Goal: Communication & Community: Answer question/provide support

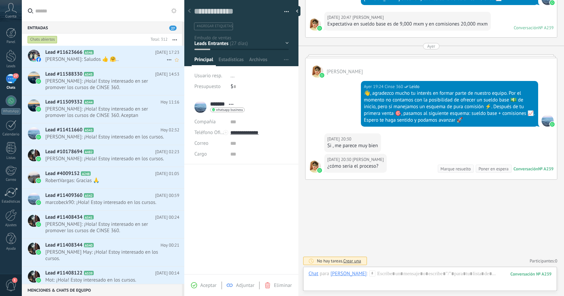
click at [119, 53] on h2 "Lead #11623666 A546" at bounding box center [100, 52] width 110 height 7
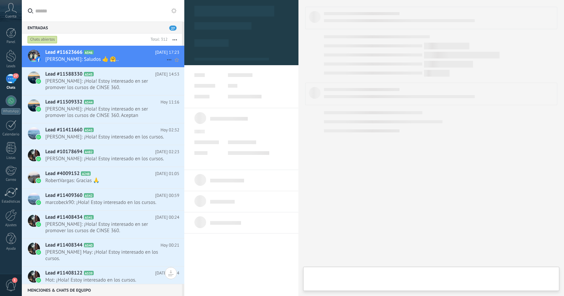
type textarea "**********"
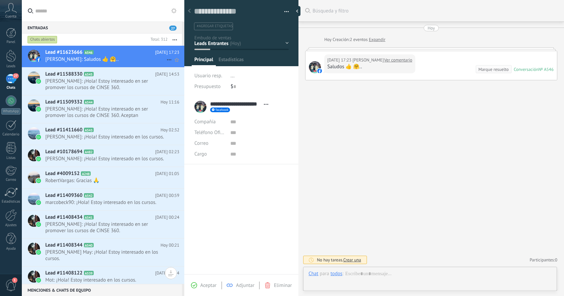
scroll to position [10, 0]
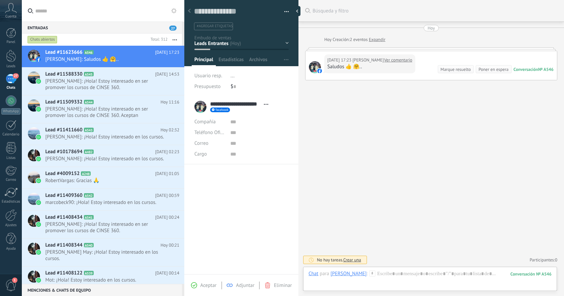
click at [406, 58] on link "Ver comentario" at bounding box center [398, 60] width 28 height 7
click at [427, 275] on div at bounding box center [429, 280] width 243 height 20
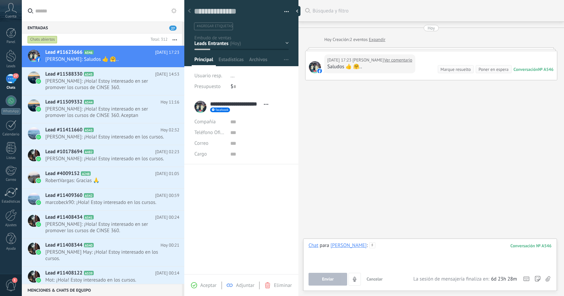
paste div
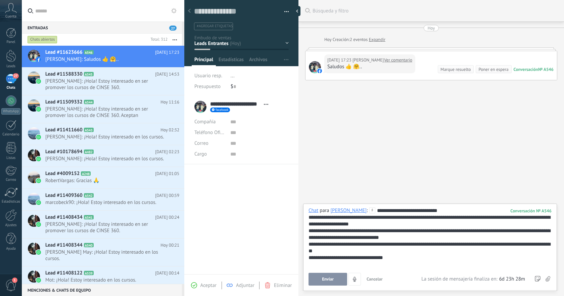
click at [334, 280] on button "Enviar" at bounding box center [327, 278] width 39 height 13
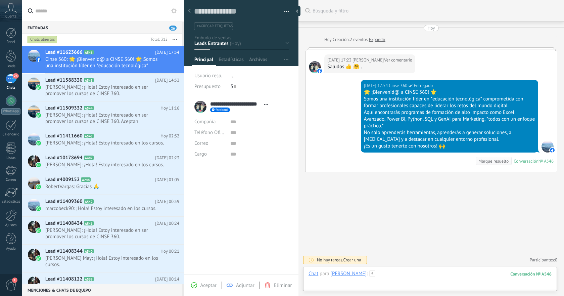
click at [417, 275] on div at bounding box center [429, 280] width 243 height 20
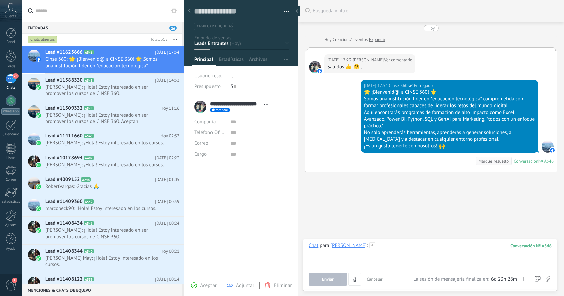
paste div
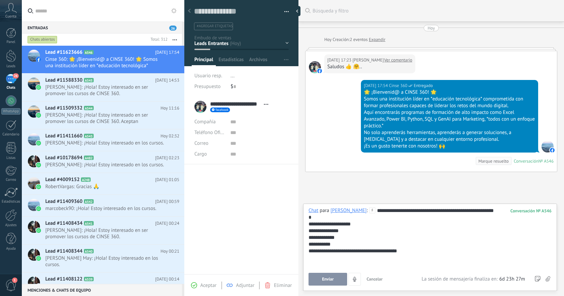
click at [329, 278] on span "Enviar" at bounding box center [328, 278] width 12 height 5
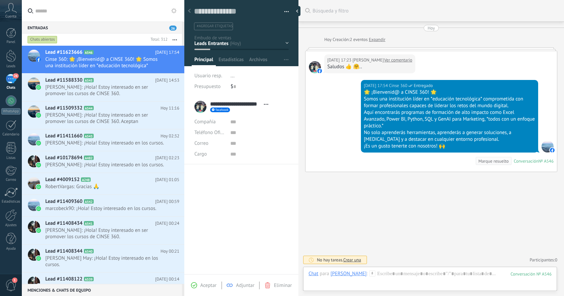
scroll to position [54, 0]
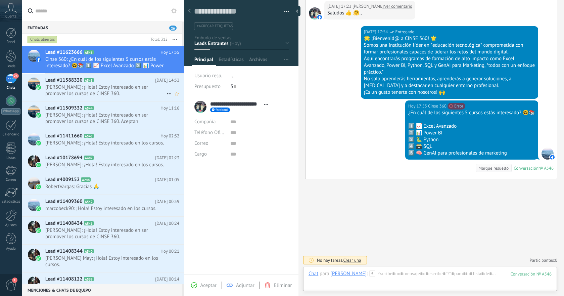
click at [123, 84] on span "Jaime: ¡Hola! Estoy interesado en ser promover los cursos de CINSE 360." at bounding box center [105, 90] width 121 height 13
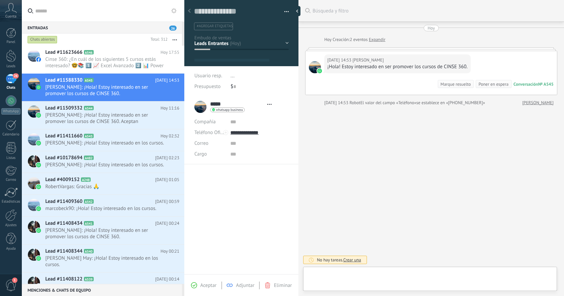
type textarea "**********"
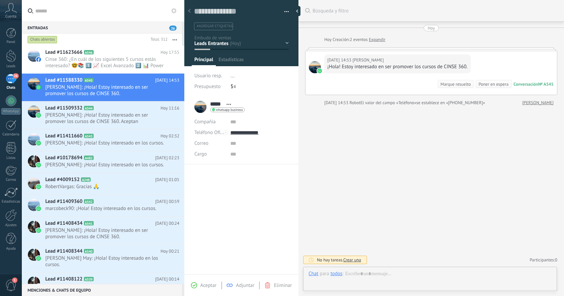
scroll to position [10, 0]
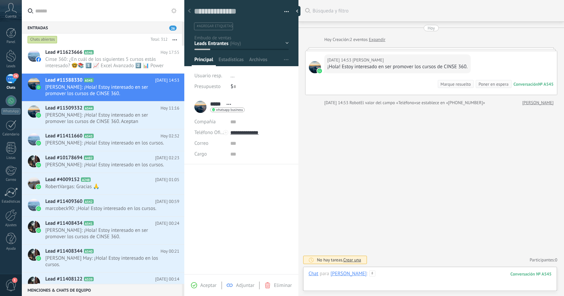
click at [402, 273] on div at bounding box center [429, 280] width 243 height 20
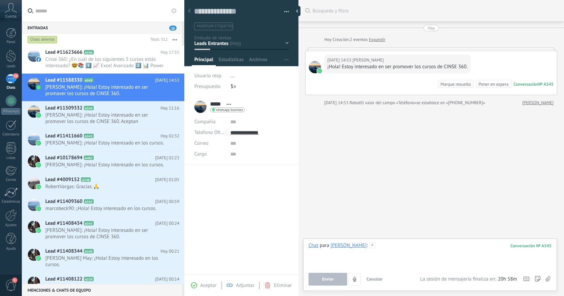
paste div
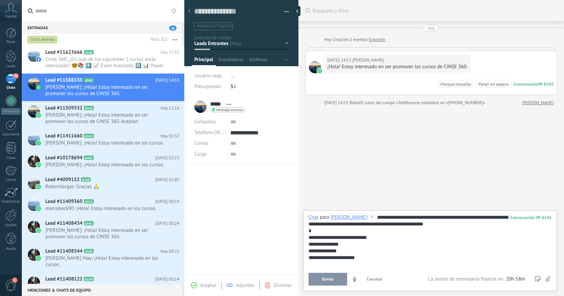
click at [333, 281] on button "Enviar" at bounding box center [327, 278] width 39 height 13
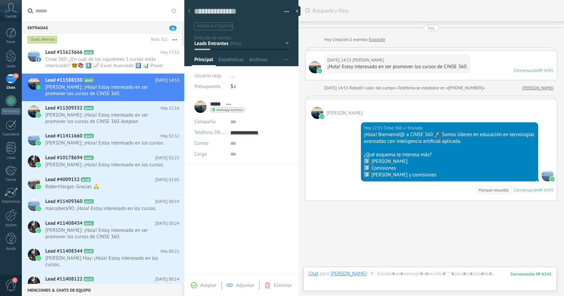
scroll to position [22, 0]
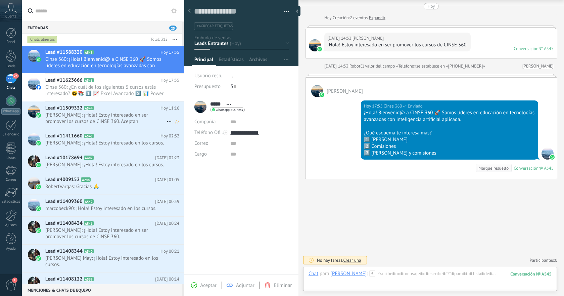
click at [116, 121] on span "Rafael Topete Zepeda: ¡Hola! Estoy interesado en ser promover los cursos de CIN…" at bounding box center [105, 118] width 121 height 13
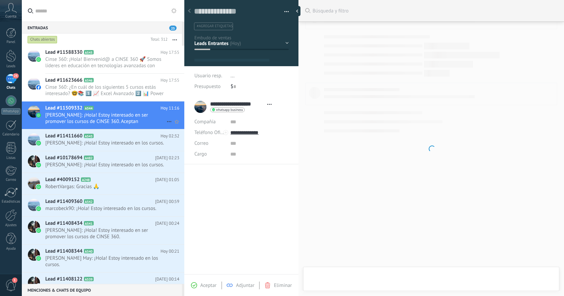
type textarea "**********"
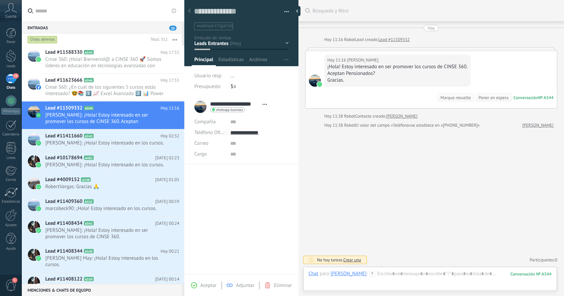
scroll to position [10, 0]
click at [409, 273] on div at bounding box center [429, 280] width 243 height 20
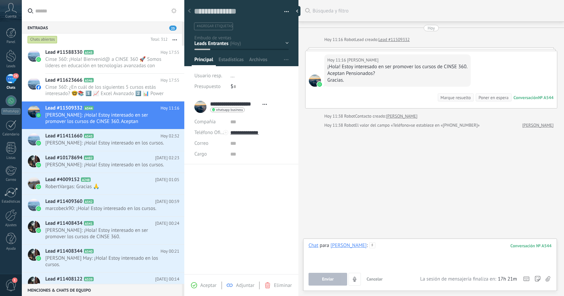
paste div
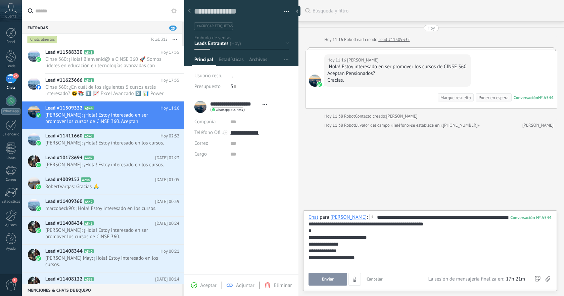
click at [333, 276] on span "Enviar" at bounding box center [328, 278] width 12 height 5
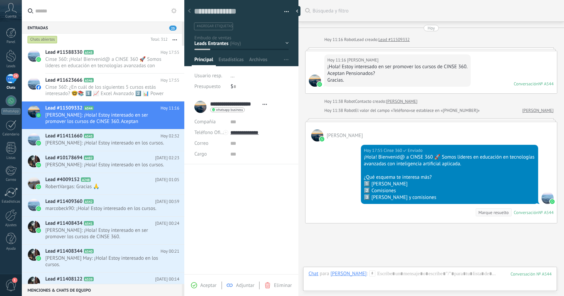
scroll to position [44, 0]
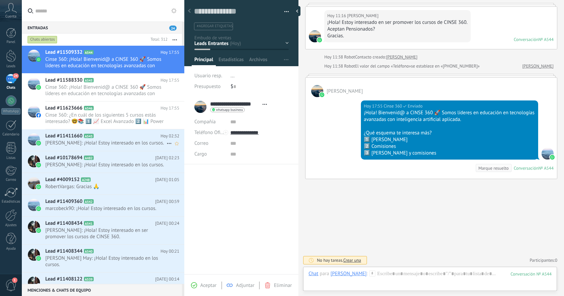
click at [129, 144] on span "Juan Carlos Flores Suarez: ¡Hola! Estoy interesado en los cursos." at bounding box center [105, 143] width 121 height 6
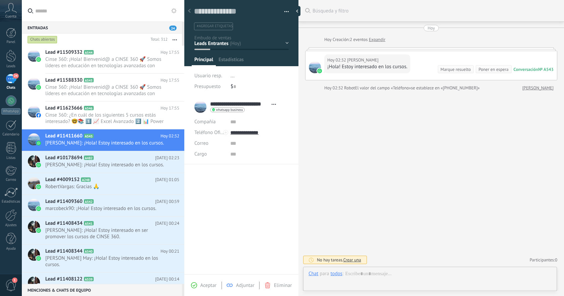
scroll to position [10, 0]
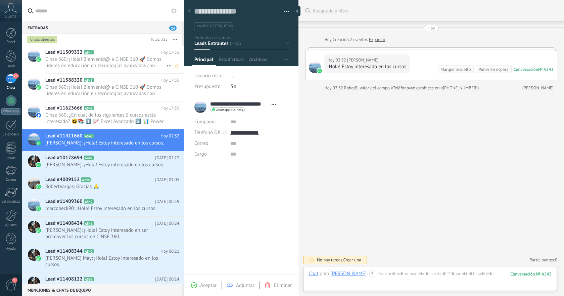
click at [129, 65] on span "Cinse 360: ¡Hola! Bienvenid@ a CINSE 360 🚀 Somos líderes en educación en tecnol…" at bounding box center [105, 62] width 121 height 13
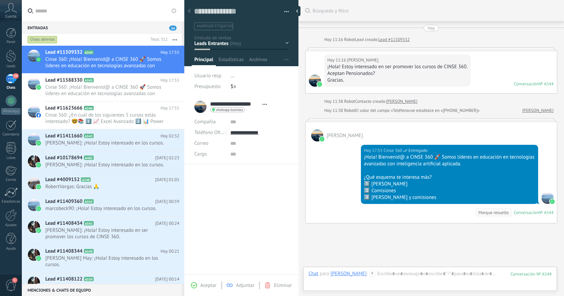
scroll to position [44, 0]
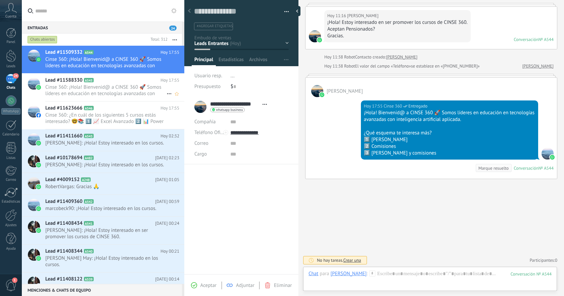
click at [139, 85] on span "Cinse 360: ¡Hola! Bienvenid@ a CINSE 360 🚀 Somos líderes en educación en tecnol…" at bounding box center [105, 90] width 121 height 13
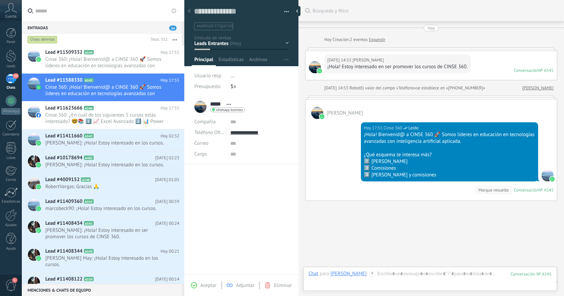
scroll to position [22, 0]
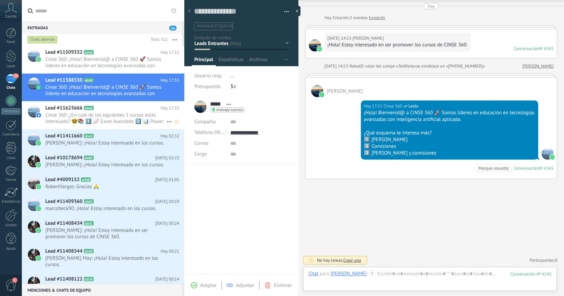
click at [130, 115] on span "Cinse 360: ¿En cuál de los siguientes 5 cursos estás interesado? 🤓📚 1️⃣ 📈 Excel…" at bounding box center [105, 118] width 121 height 13
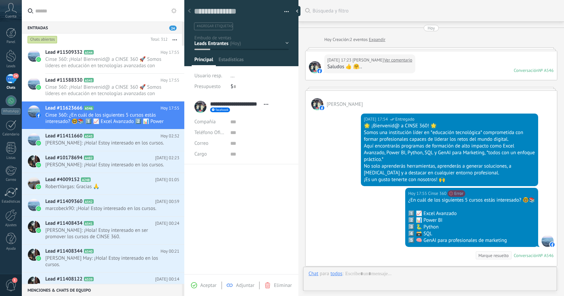
type textarea "**********"
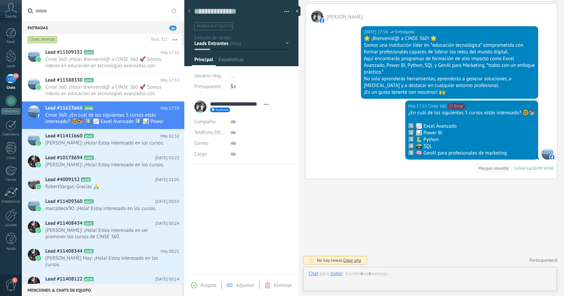
scroll to position [10, 0]
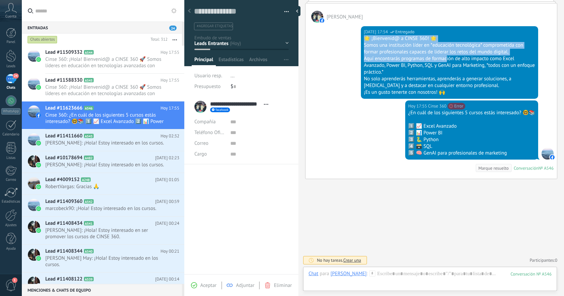
drag, startPoint x: 363, startPoint y: 38, endPoint x: 446, endPoint y: 59, distance: 85.0
click at [446, 59] on div "🌟 ¡Bienvenid@ a CINSE 360! 🌟 Somos una institución líder en *educación tecnológ…" at bounding box center [449, 65] width 171 height 60
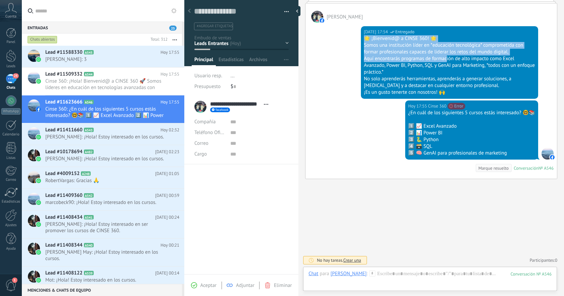
click at [317, 54] on div "Hoy 17:54 Cinse 360 Entregado 🌟 ¡Bienvenid@ a CINSE 360! 🌟 Somos una institució…" at bounding box center [430, 61] width 251 height 77
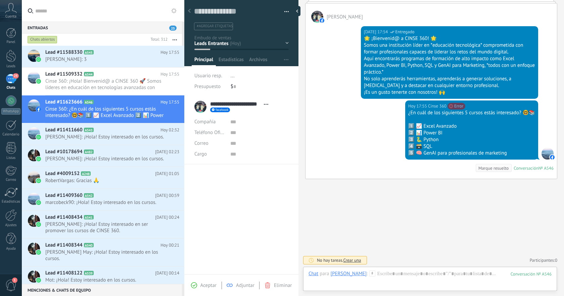
click at [339, 53] on div "Hoy 17:54 Cinse 360 Entregado 🌟 ¡Bienvenid@ a CINSE 360! 🌟 Somos una institució…" at bounding box center [430, 61] width 251 height 77
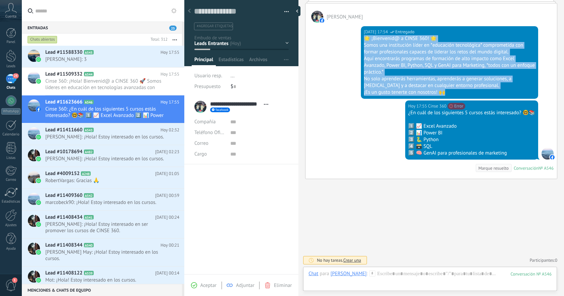
drag, startPoint x: 363, startPoint y: 38, endPoint x: 462, endPoint y: 91, distance: 112.3
click at [462, 91] on div "🌟 ¡Bienvenid@ a CINSE 360! 🌟 Somos una institución líder en *educación tecnológ…" at bounding box center [449, 65] width 171 height 60
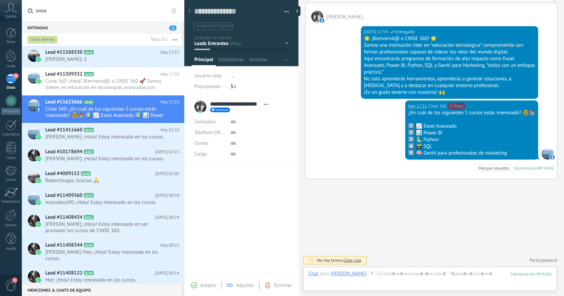
click at [376, 128] on div "Hoy 17:55 Cinse 360 El destinatario ha restringido o no ha aceptado tu solicitu…" at bounding box center [430, 139] width 251 height 78
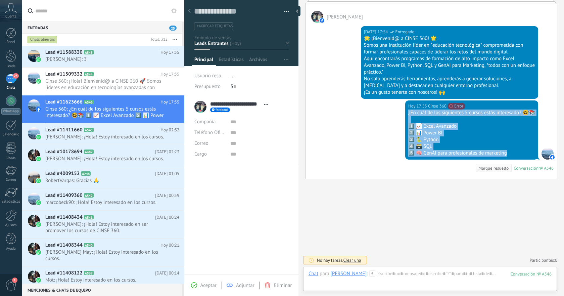
drag, startPoint x: 408, startPoint y: 113, endPoint x: 515, endPoint y: 152, distance: 113.9
click at [515, 152] on div "¿En cuál de los siguientes 5 cursos estás interesado? 🤓📚 1️⃣ 📈 Excel Avanzado 2…" at bounding box center [471, 132] width 127 height 47
copy div "¿En cuál de los siguientes 5 cursos estás interesado? 🤓📚 1️⃣ 📈 Excel Avanzado 2…"
click at [430, 275] on div at bounding box center [429, 280] width 243 height 20
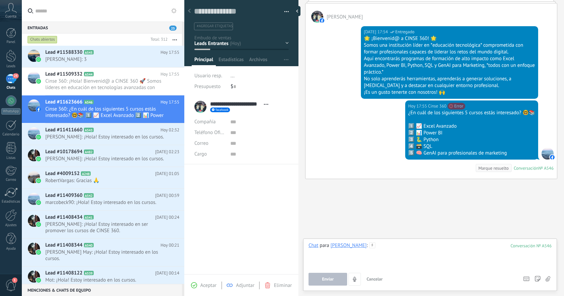
click at [410, 249] on div at bounding box center [429, 254] width 243 height 25
paste div
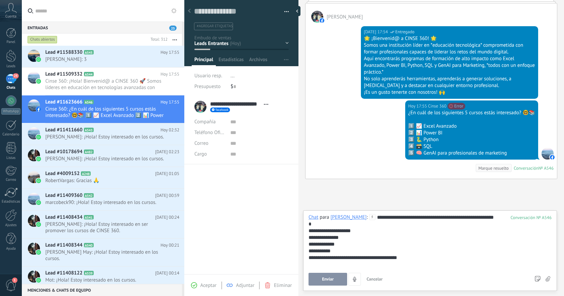
click at [331, 279] on span "Enviar" at bounding box center [328, 278] width 12 height 5
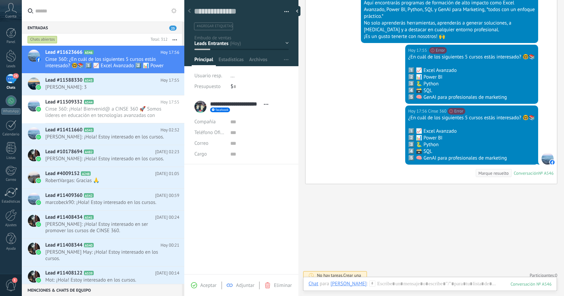
scroll to position [148, 0]
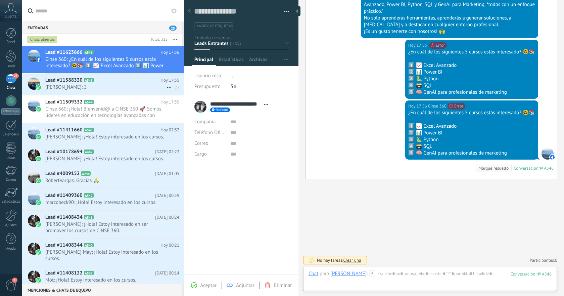
click at [123, 86] on span "Jaime: 3" at bounding box center [105, 87] width 121 height 6
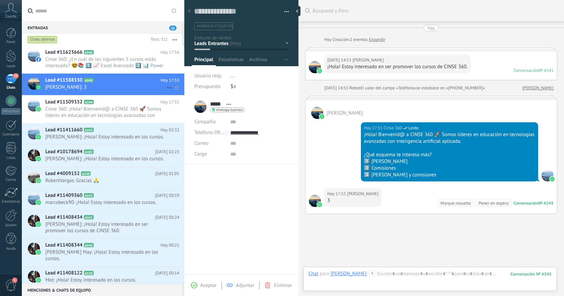
scroll to position [35, 0]
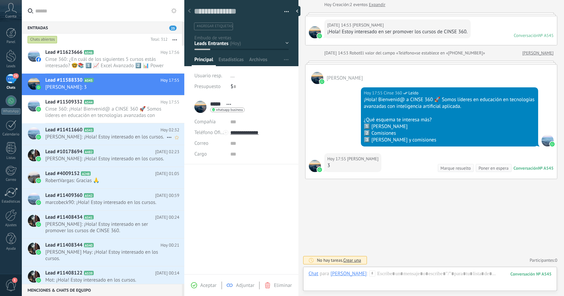
click at [120, 135] on span "Juan Carlos Flores Suarez: ¡Hola! Estoy interesado en los cursos." at bounding box center [105, 137] width 121 height 6
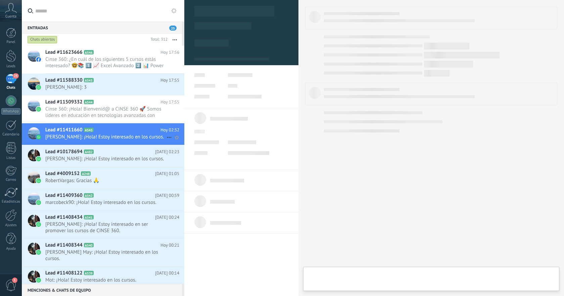
type textarea "**********"
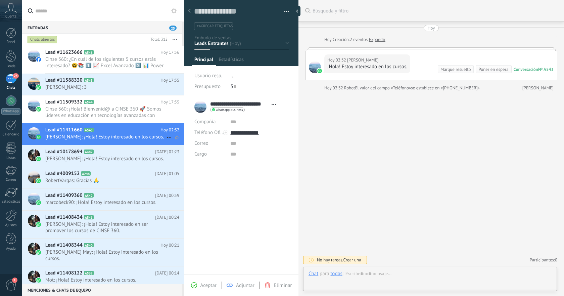
scroll to position [10, 0]
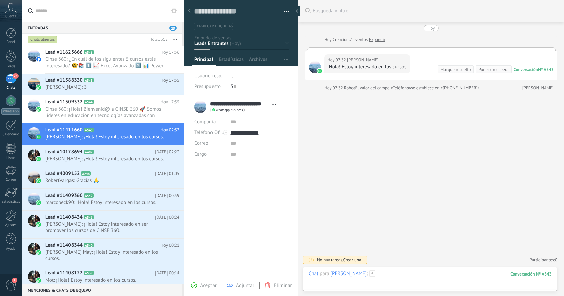
click at [414, 272] on div at bounding box center [429, 280] width 243 height 20
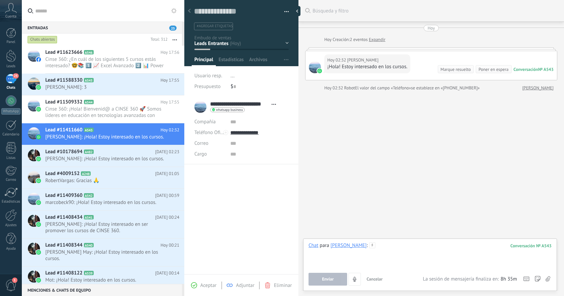
paste div
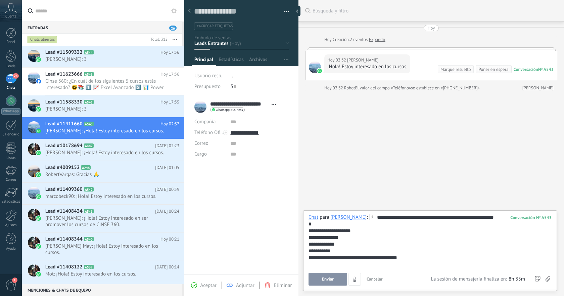
click at [333, 279] on button "Enviar" at bounding box center [327, 278] width 39 height 13
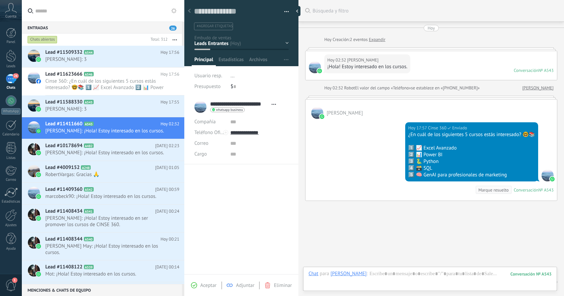
scroll to position [22, 0]
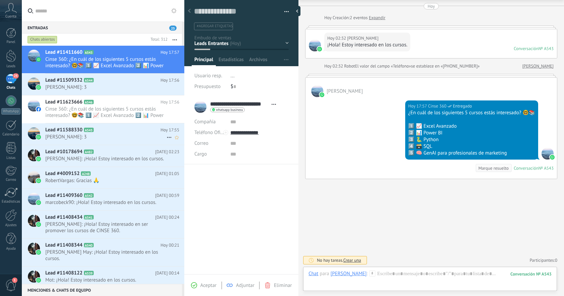
click at [136, 136] on span "Jaime: 3" at bounding box center [105, 137] width 121 height 6
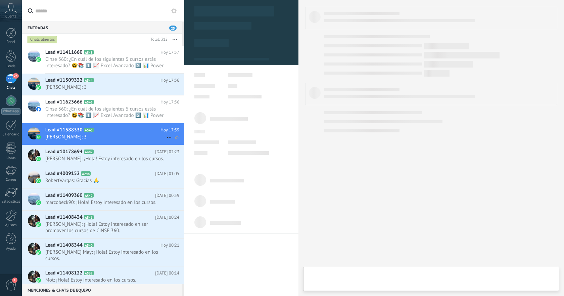
type textarea "**********"
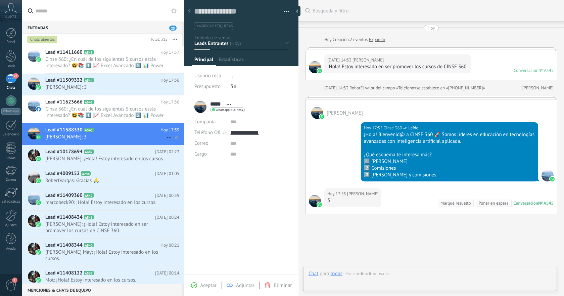
scroll to position [35, 0]
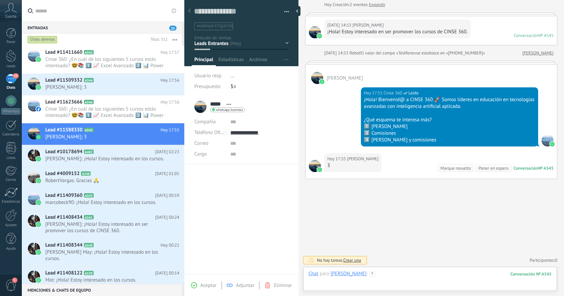
click at [396, 276] on div at bounding box center [429, 280] width 243 height 20
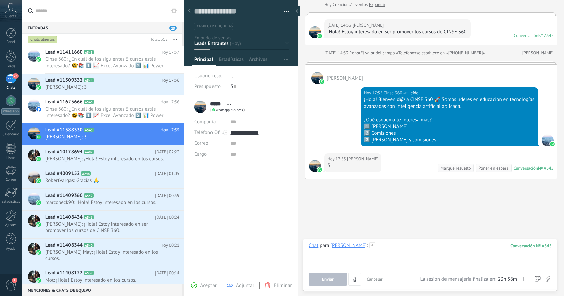
paste div
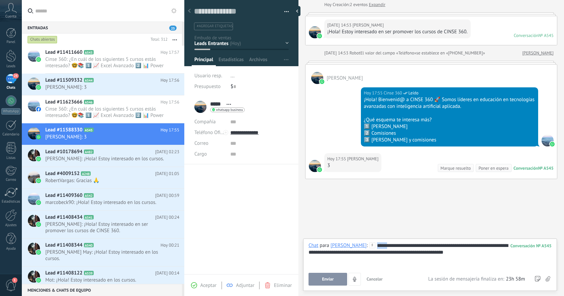
drag, startPoint x: 364, startPoint y: 246, endPoint x: 347, endPoint y: 246, distance: 17.1
click at [347, 246] on div "**********" at bounding box center [429, 254] width 243 height 25
click at [333, 278] on button "Enviar" at bounding box center [327, 278] width 39 height 13
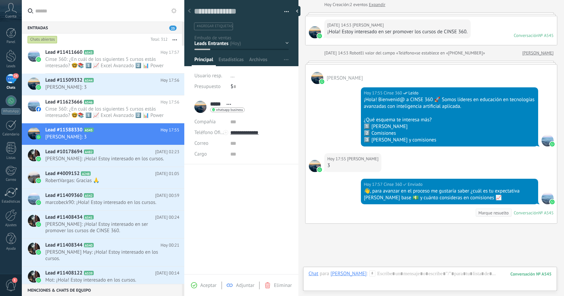
scroll to position [80, 0]
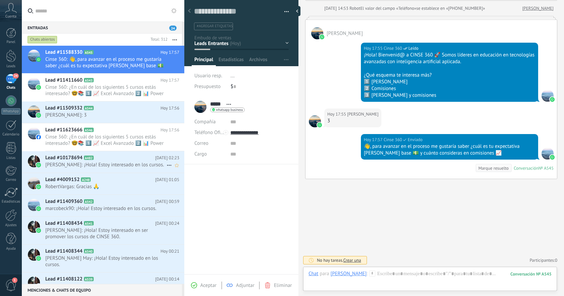
click at [124, 166] on span "Luis: ¡Hola! Estoy interesado en los cursos." at bounding box center [105, 164] width 121 height 6
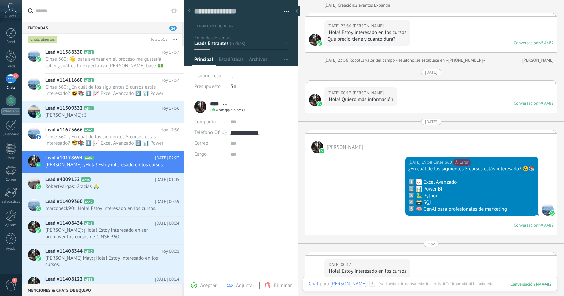
scroll to position [160, 0]
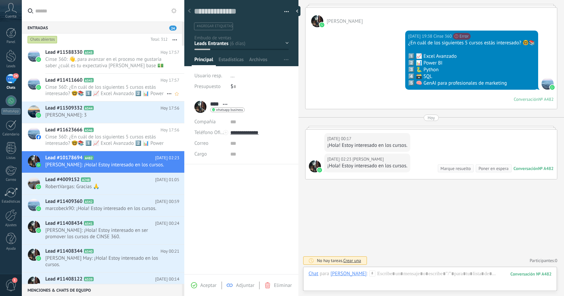
click at [108, 92] on span "Cinse 360: ¿En cuál de los siguientes 5 cursos estás interesado? 🤓📚 1️⃣ 📈 Excel…" at bounding box center [105, 90] width 121 height 13
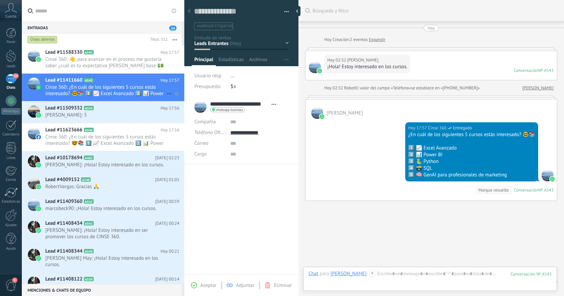
scroll to position [22, 0]
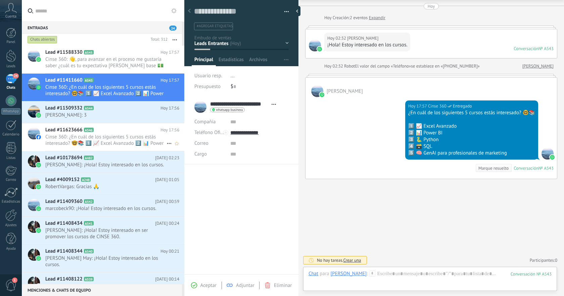
click at [100, 135] on span "Cinse 360: ¿En cuál de los siguientes 5 cursos estás interesado? 🤓📚 1️⃣ 📈 Excel…" at bounding box center [105, 140] width 121 height 13
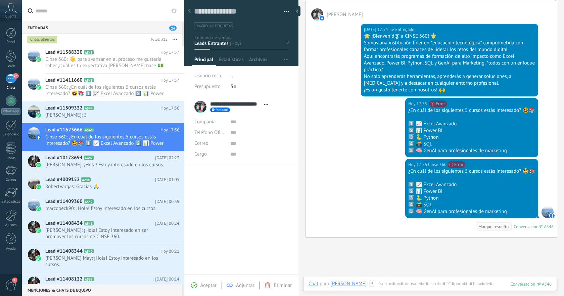
scroll to position [89, 0]
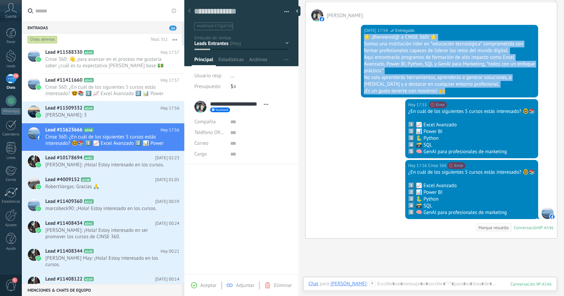
drag, startPoint x: 363, startPoint y: 38, endPoint x: 472, endPoint y: 92, distance: 122.0
click at [472, 92] on div "🌟 ¡Bienvenid@ a CINSE 360! 🌟 Somos una institución líder en *educación tecnológ…" at bounding box center [449, 64] width 171 height 60
copy div "🌟 ¡Bienvenid@ a CINSE 360! 🌟 Somos una institución líder en *educación tecnológ…"
click at [99, 161] on div "Lead #10178694 A482 Hoy 02:23 Luis: ¡Hola! Estoy interesado en los cursos." at bounding box center [114, 161] width 139 height 21
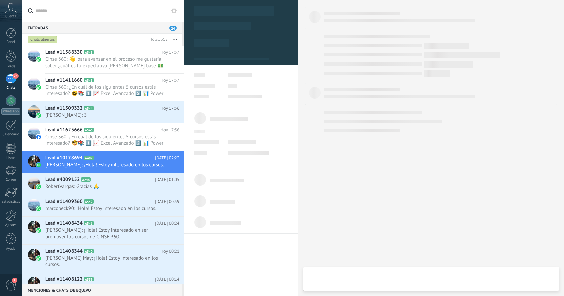
type textarea "**********"
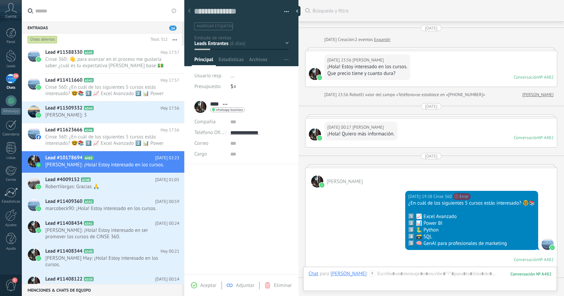
scroll to position [160, 0]
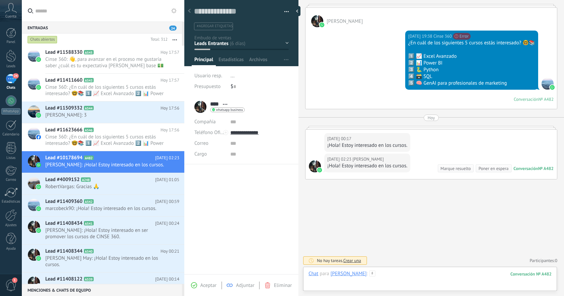
click at [434, 273] on div at bounding box center [429, 280] width 243 height 20
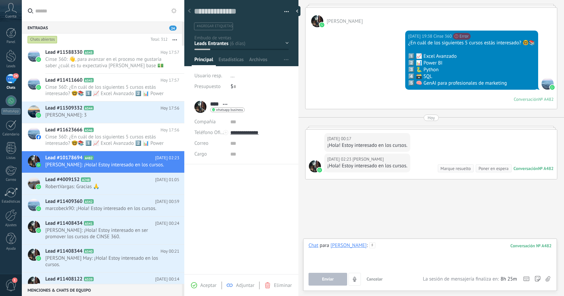
paste div
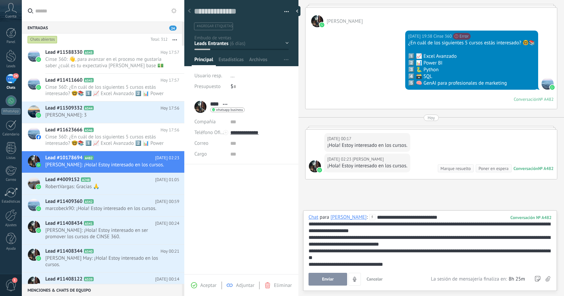
click at [329, 281] on span "Enviar" at bounding box center [328, 278] width 12 height 5
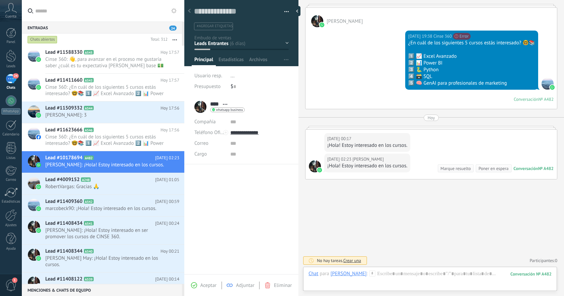
scroll to position [252, 0]
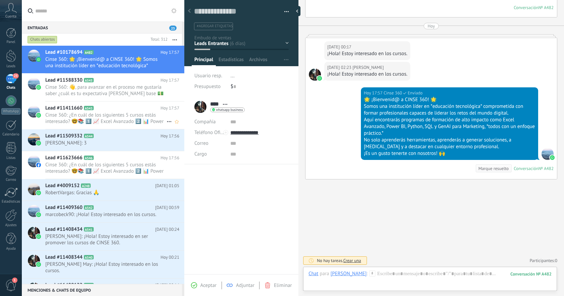
click at [126, 123] on span "Cinse 360: ¿En cuál de los siguientes 5 cursos estás interesado? 🤓📚 1️⃣ 📈 Excel…" at bounding box center [105, 118] width 121 height 13
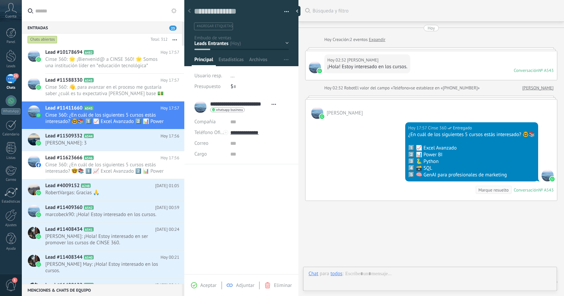
scroll to position [22, 0]
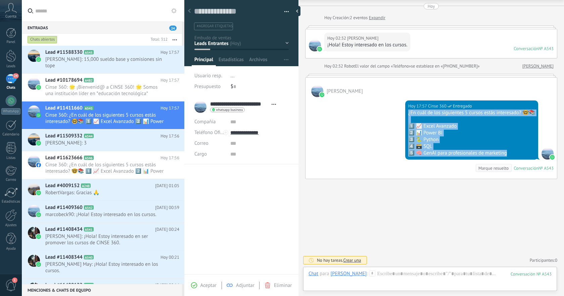
drag, startPoint x: 409, startPoint y: 111, endPoint x: 513, endPoint y: 151, distance: 112.0
click at [513, 151] on div "¿En cuál de los siguientes 5 cursos estás interesado? 🤓📚 1️⃣ 📈 Excel Avanzado 2…" at bounding box center [471, 132] width 127 height 47
copy div "¿En cuál de los siguientes 5 cursos estás interesado? 🤓📚 1️⃣ 📈 Excel Avanzado 2…"
click at [126, 162] on span "Cinse 360: ¿En cuál de los siguientes 5 cursos estás interesado? 🤓📚 1️⃣ 📈 Excel…" at bounding box center [105, 167] width 121 height 13
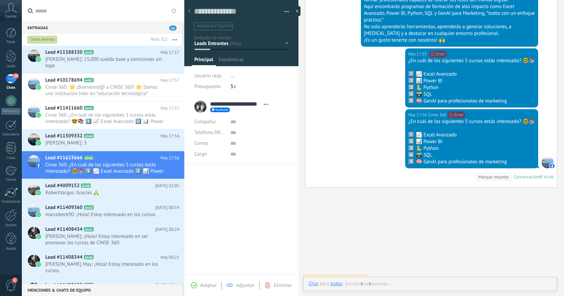
scroll to position [10, 0]
click at [119, 84] on span "Cinse 360: 🌟 ¡Bienvenid@ a CINSE 360! 🌟 Somos una institución líder en *educaci…" at bounding box center [105, 90] width 121 height 13
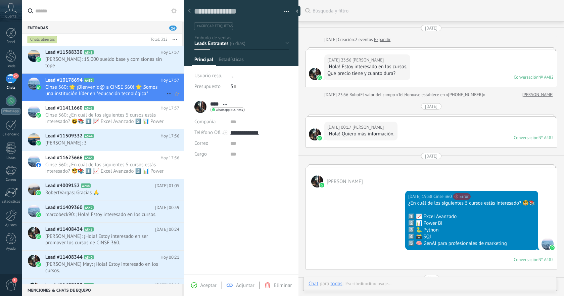
type textarea "**********"
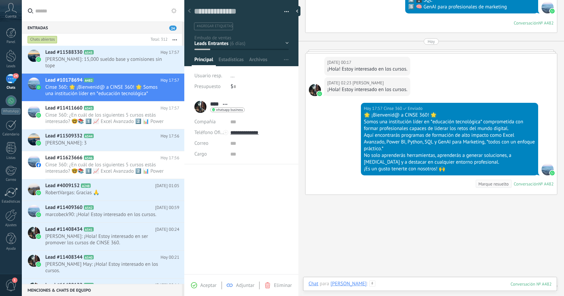
click at [436, 282] on div at bounding box center [429, 290] width 243 height 20
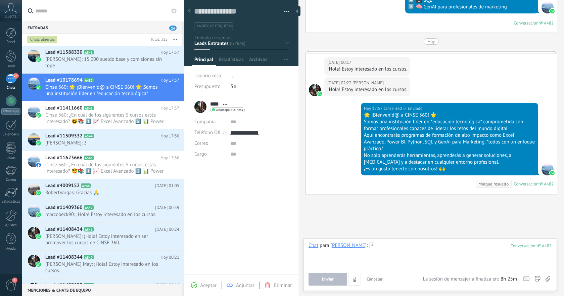
paste div
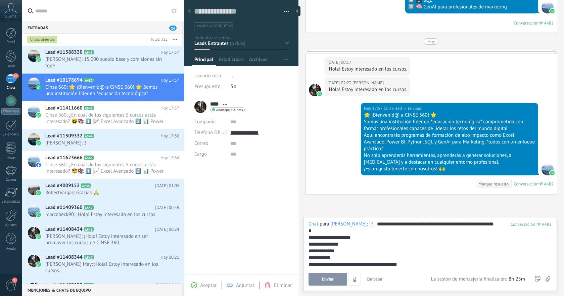
click at [334, 280] on button "Enviar" at bounding box center [327, 278] width 39 height 13
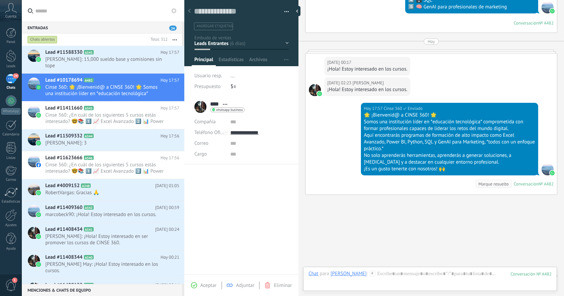
scroll to position [312, 0]
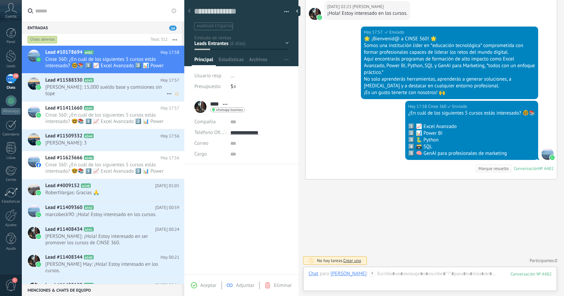
click at [125, 89] on span "Jaime: 15,000 sueldo base y comisiones sin tope" at bounding box center [105, 90] width 121 height 13
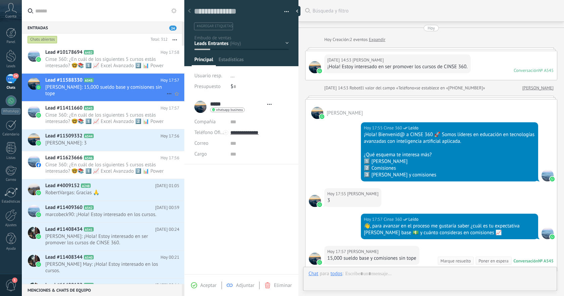
type textarea "**********"
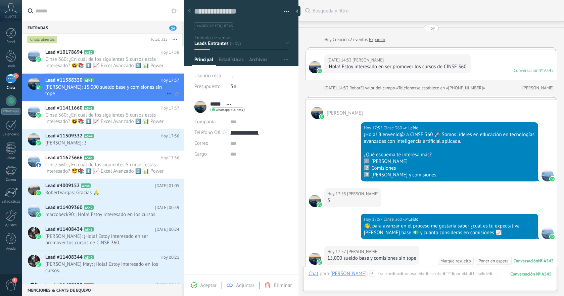
scroll to position [93, 0]
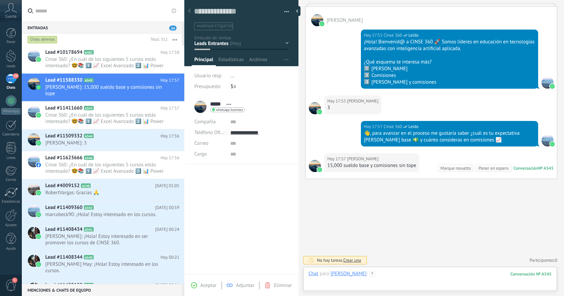
click at [411, 277] on div at bounding box center [429, 280] width 243 height 20
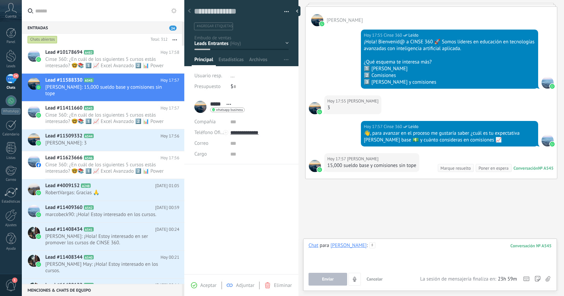
paste div
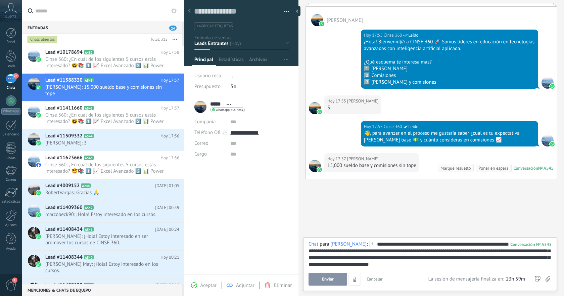
click at [331, 280] on span "Enviar" at bounding box center [328, 278] width 12 height 5
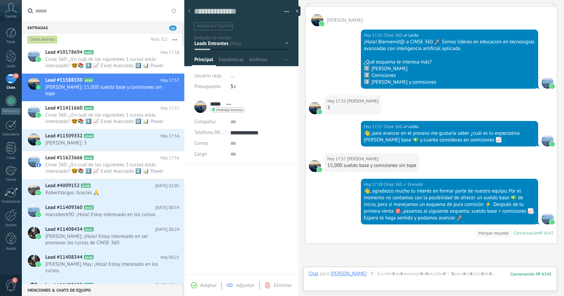
scroll to position [157, 0]
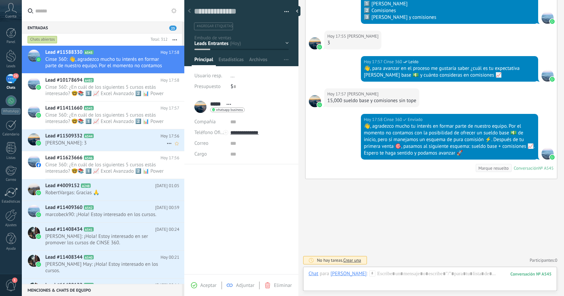
click at [110, 144] on span "Rafael Topete Zepeda: 3" at bounding box center [105, 143] width 121 height 6
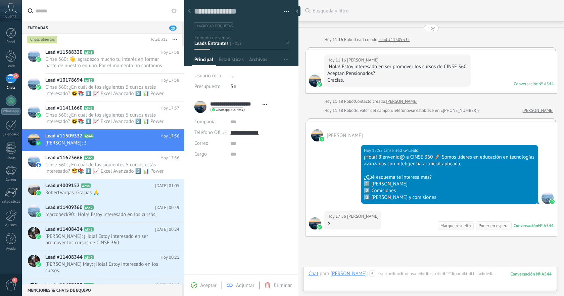
scroll to position [10, 0]
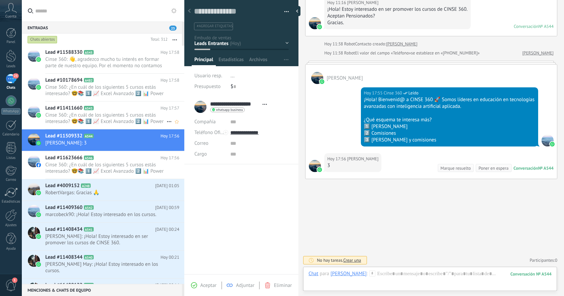
click at [100, 113] on span "Cinse 360: ¿En cuál de los siguientes 5 cursos estás interesado? 🤓📚 1️⃣ 📈 Excel…" at bounding box center [105, 118] width 121 height 13
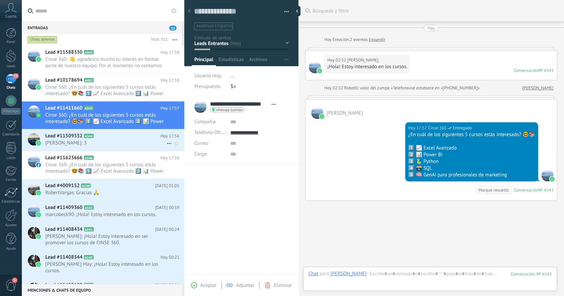
scroll to position [22, 0]
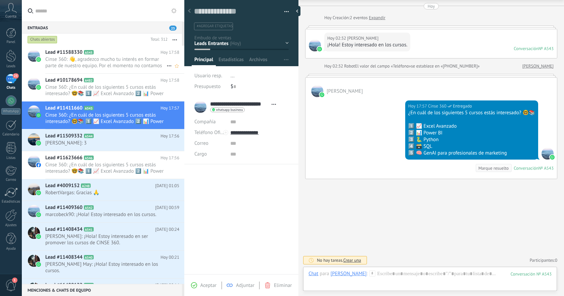
click at [120, 59] on span "Cinse 360: 👋, agradezco mucho tu interés en formar parte de nuestro equipo. Por…" at bounding box center [105, 62] width 121 height 13
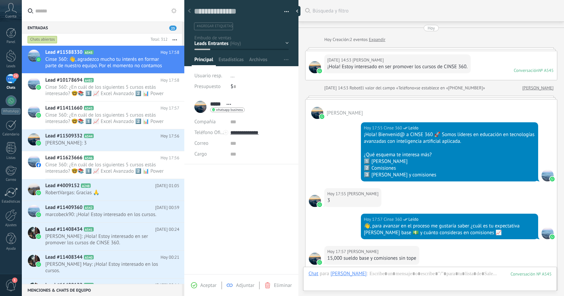
scroll to position [157, 0]
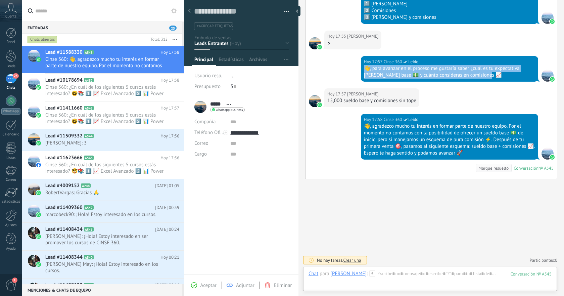
drag, startPoint x: 363, startPoint y: 68, endPoint x: 512, endPoint y: 75, distance: 148.8
click at [512, 75] on div "👋, para avanzar en el proceso me gustaría saber ¿cuál es tu expectativa [PERSON…" at bounding box center [449, 71] width 171 height 13
copy div "👋, para avanzar en el proceso me gustaría saber ¿cuál es tu expectativa [PERSON…"
click at [114, 138] on h2 "Lead #11509332 A544" at bounding box center [102, 136] width 115 height 7
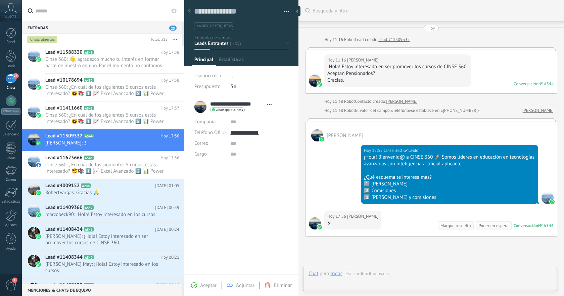
type textarea "**********"
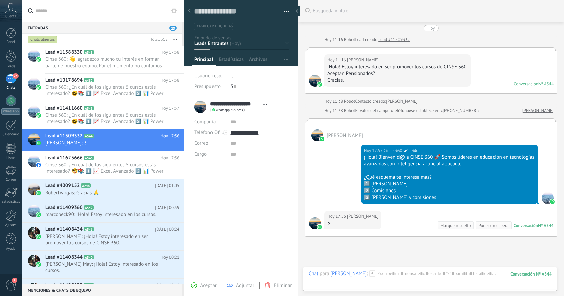
scroll to position [57, 0]
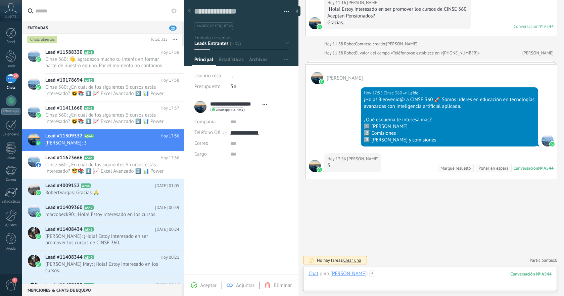
click at [410, 273] on div at bounding box center [429, 280] width 243 height 20
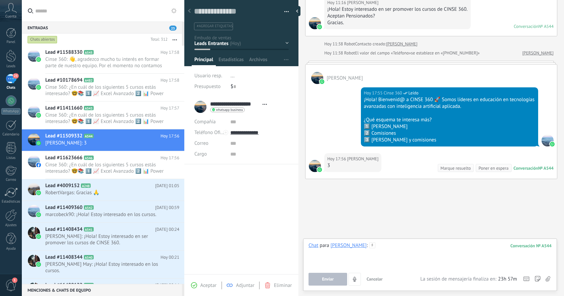
paste div
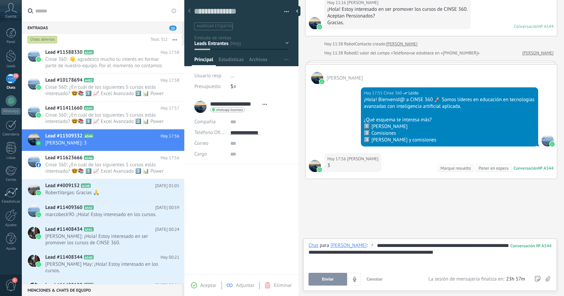
click at [319, 281] on button "Enviar" at bounding box center [327, 278] width 39 height 13
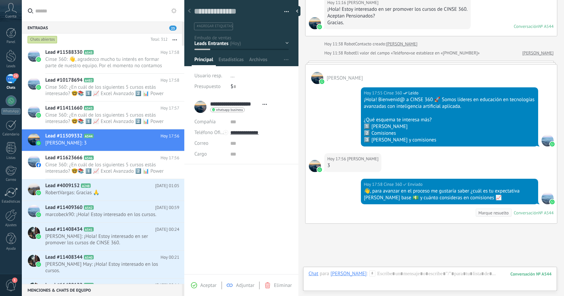
scroll to position [102, 0]
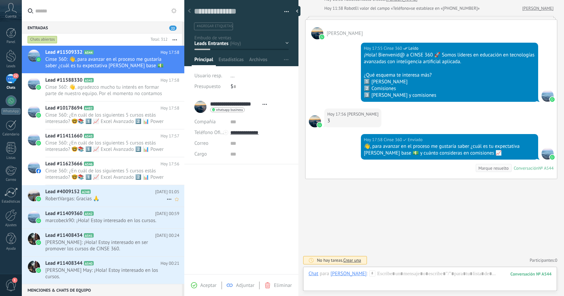
click at [116, 196] on span "RobertVargas: Gracias 🙏" at bounding box center [105, 198] width 121 height 6
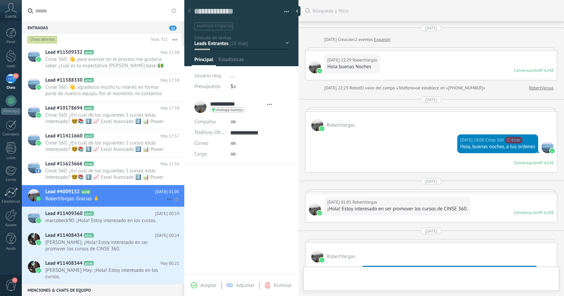
type textarea "**********"
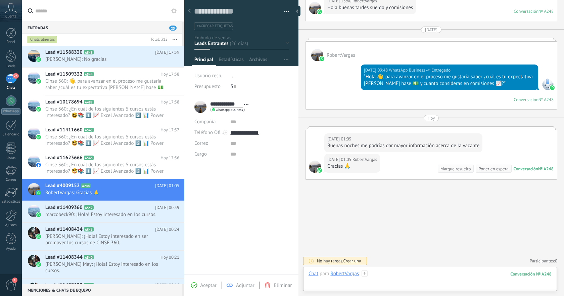
click at [401, 274] on div at bounding box center [429, 280] width 243 height 20
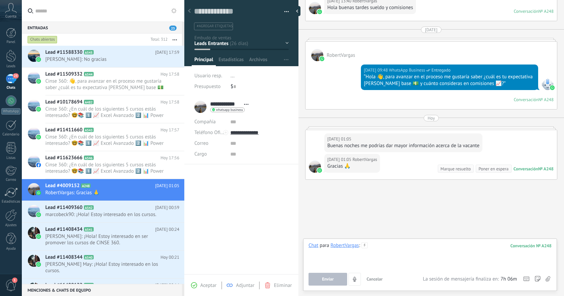
paste div
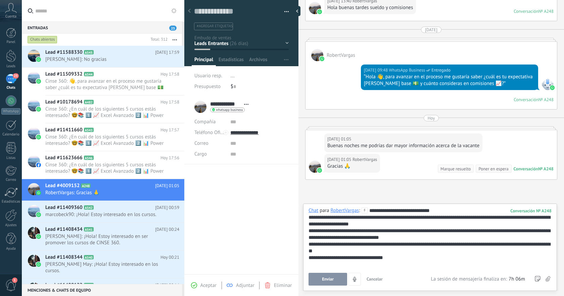
click at [332, 278] on span "Enviar" at bounding box center [328, 278] width 12 height 5
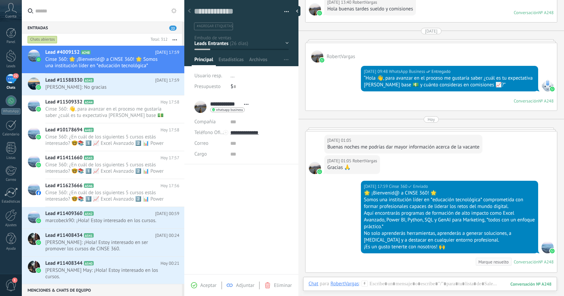
scroll to position [326, 0]
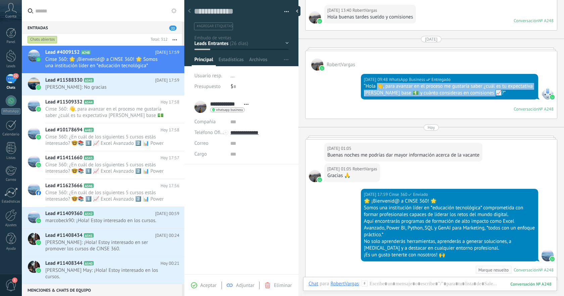
drag, startPoint x: 378, startPoint y: 85, endPoint x: 508, endPoint y: 97, distance: 130.7
click at [508, 97] on div "27.08.2025 09:48 WhatsApp Business Entregado “Hola 👋, para avanzar en el proces…" at bounding box center [449, 86] width 177 height 25
copy div "👋, para avanzar en el proceso me gustaría saber ¿cuál es tu expectativa [PERSON…"
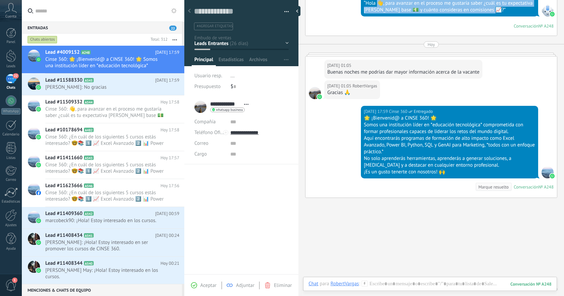
scroll to position [420, 0]
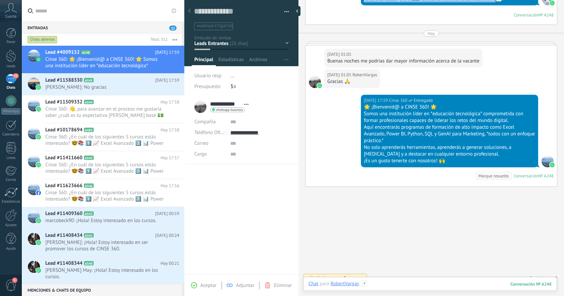
click at [412, 286] on div at bounding box center [429, 290] width 243 height 20
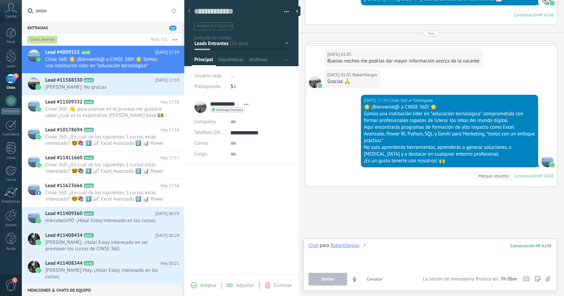
click at [394, 245] on div at bounding box center [429, 254] width 243 height 25
paste div
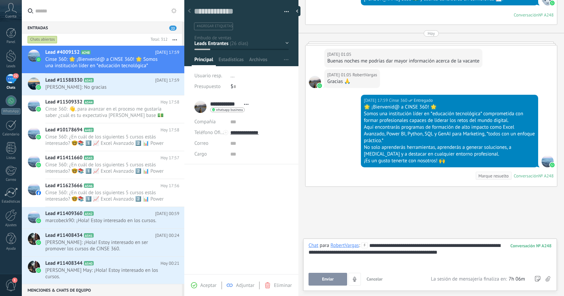
click at [332, 279] on span "Enviar" at bounding box center [328, 278] width 12 height 5
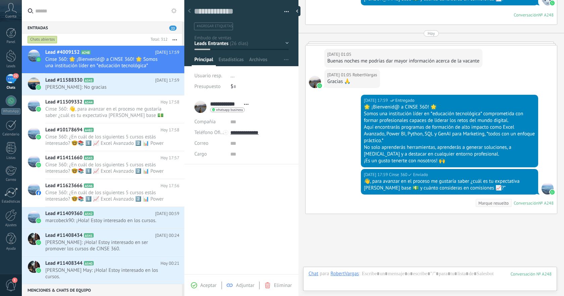
scroll to position [455, 0]
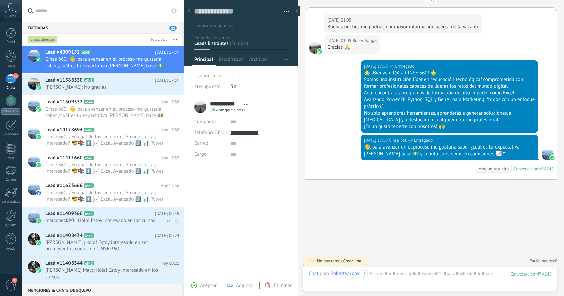
click at [114, 216] on h2 "Lead #11409360 A542" at bounding box center [100, 213] width 110 height 7
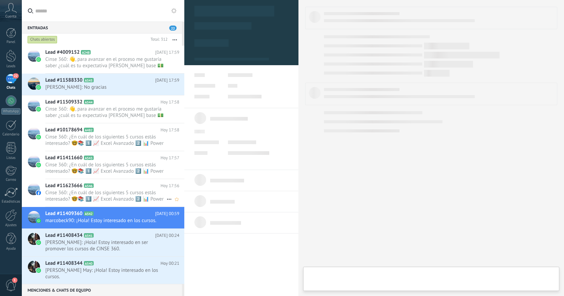
type textarea "**********"
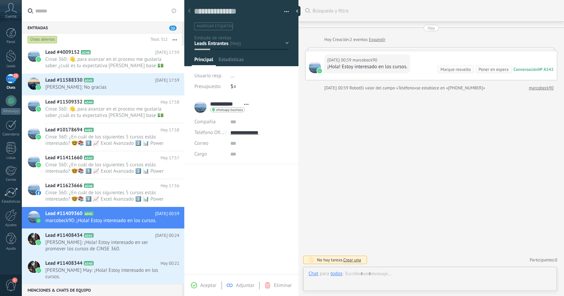
scroll to position [10, 0]
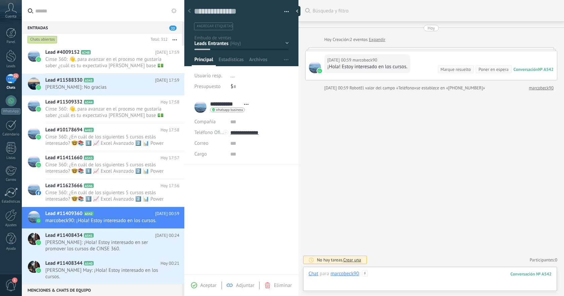
click at [403, 271] on div at bounding box center [429, 280] width 243 height 20
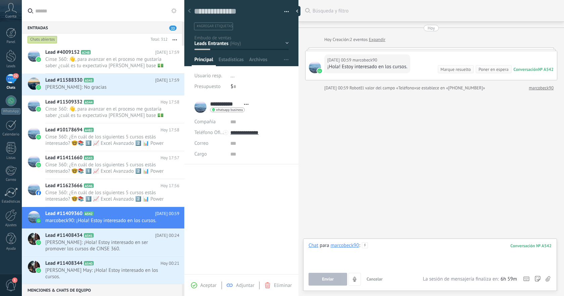
paste div
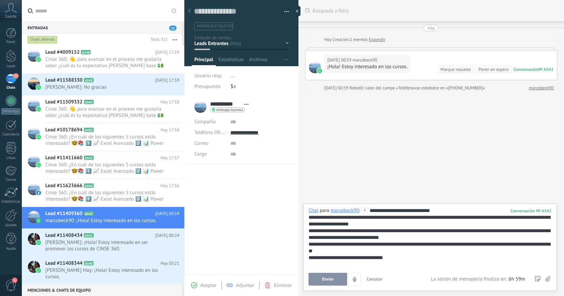
click at [330, 279] on span "Enviar" at bounding box center [328, 278] width 12 height 5
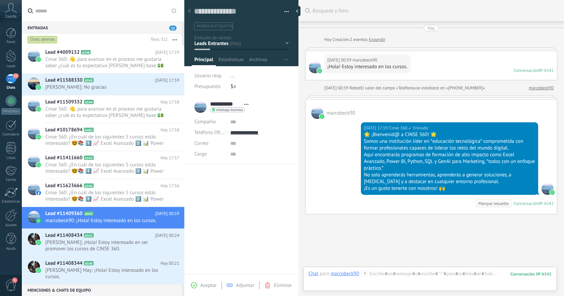
scroll to position [35, 0]
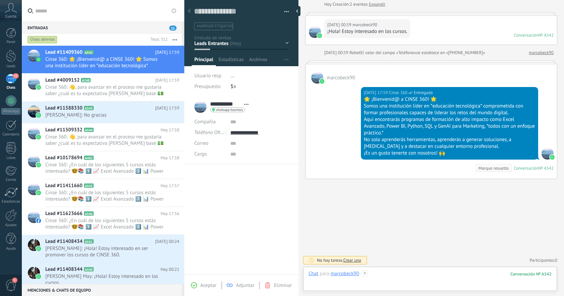
click at [421, 275] on div at bounding box center [429, 280] width 243 height 20
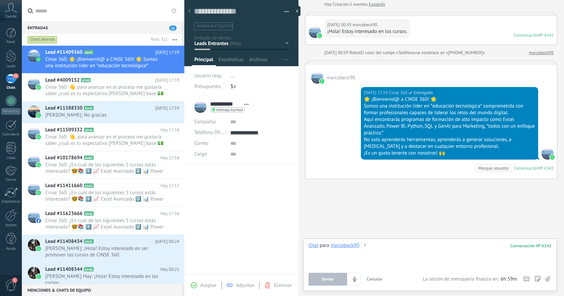
paste div
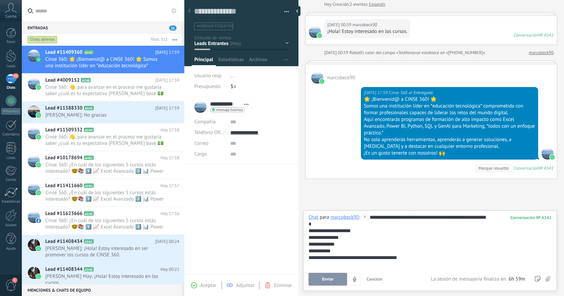
click at [328, 278] on span "Enviar" at bounding box center [328, 278] width 12 height 5
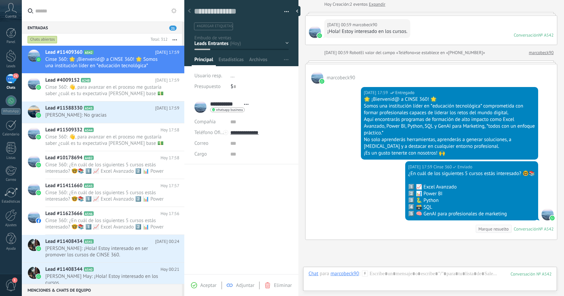
scroll to position [96, 0]
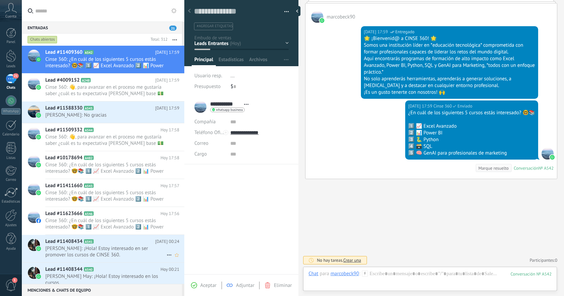
click at [110, 250] on span "Cesar Tentle: ¡Hola! Estoy interesado en ser promover los cursos de CINSE 360." at bounding box center [105, 251] width 121 height 13
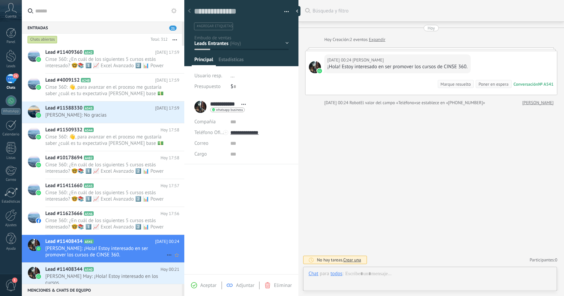
type textarea "**********"
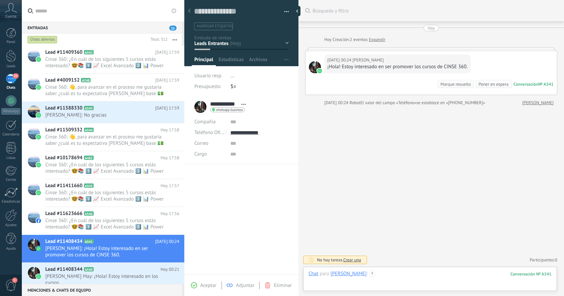
click at [411, 271] on div at bounding box center [429, 280] width 243 height 20
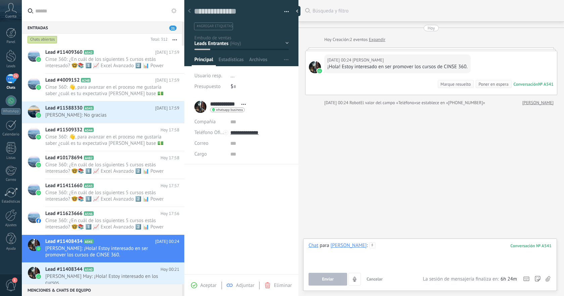
paste div
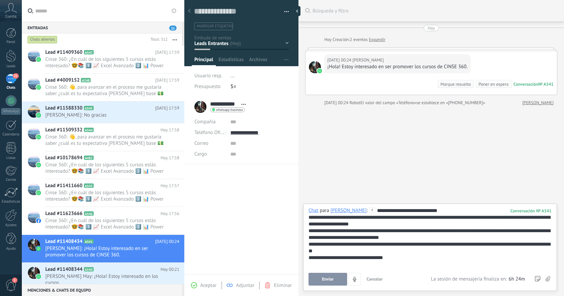
click at [333, 274] on button "Enviar" at bounding box center [327, 278] width 39 height 13
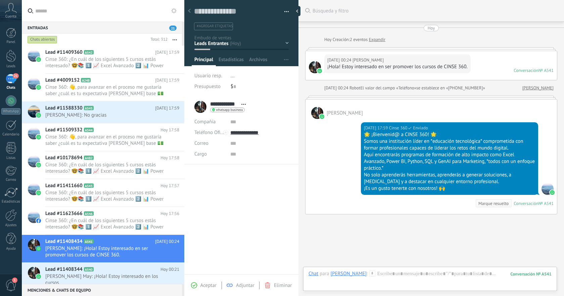
scroll to position [35, 0]
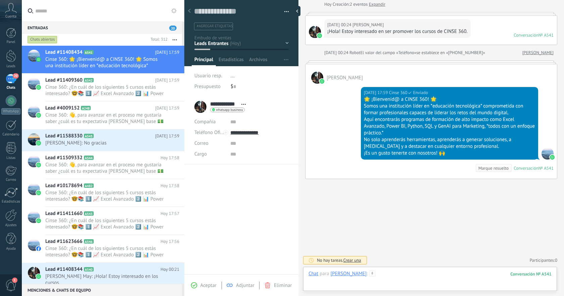
click at [387, 277] on div at bounding box center [429, 280] width 243 height 20
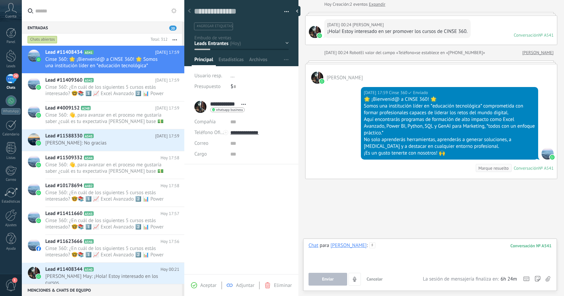
paste div
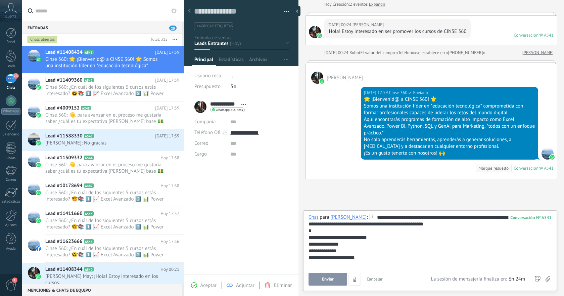
click at [330, 278] on span "Enviar" at bounding box center [328, 278] width 12 height 5
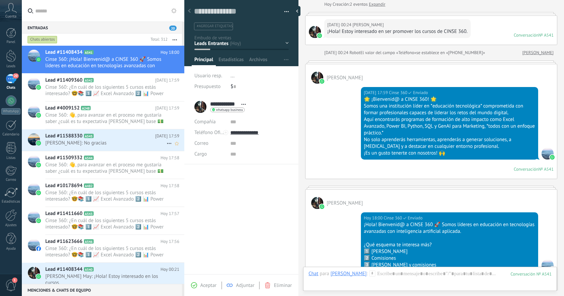
click at [119, 138] on h2 "Lead #11588330 A545" at bounding box center [100, 136] width 110 height 7
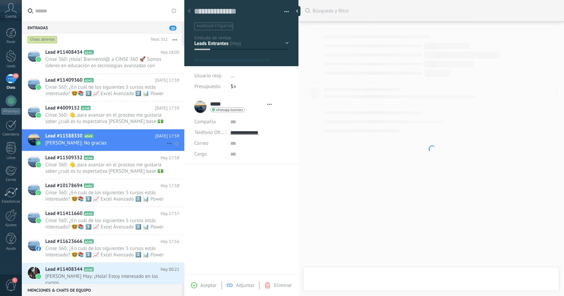
type textarea "**********"
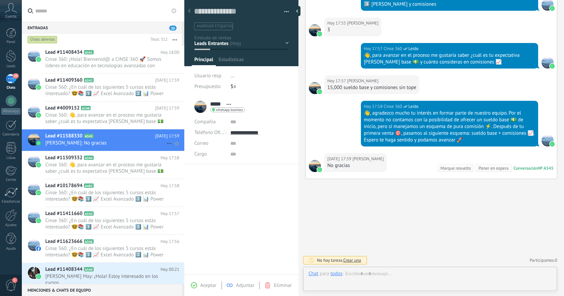
scroll to position [10, 0]
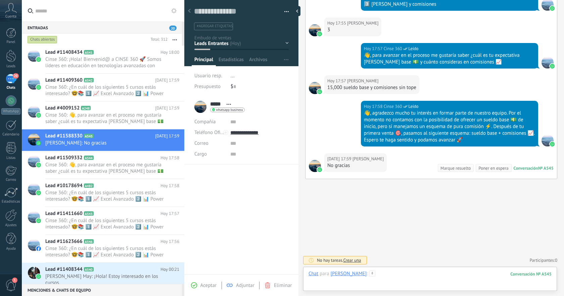
click at [399, 275] on div at bounding box center [429, 280] width 243 height 20
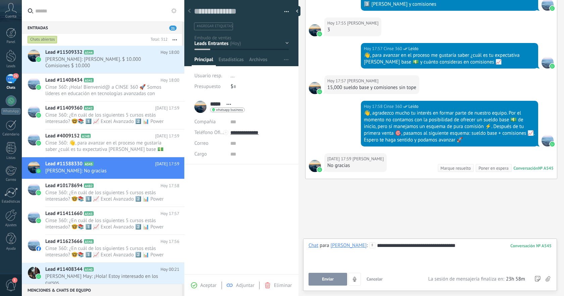
click at [337, 273] on button "Enviar" at bounding box center [327, 278] width 39 height 13
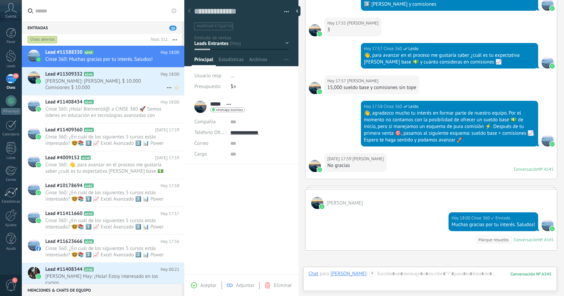
click at [139, 83] on span "Rafael Topete Zepeda: Sueldo Base. $ 10.000 Comisiones $ 10.000" at bounding box center [105, 84] width 121 height 13
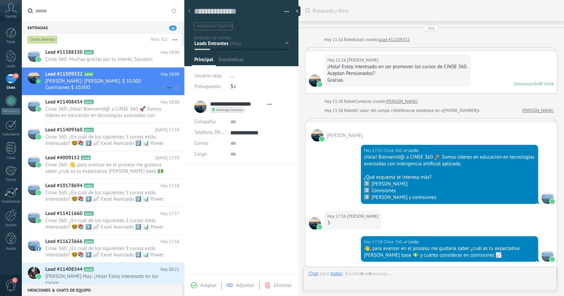
type textarea "**********"
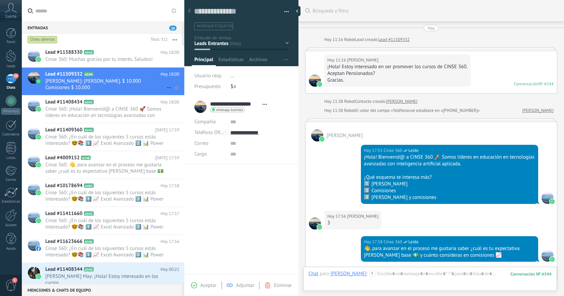
scroll to position [148, 0]
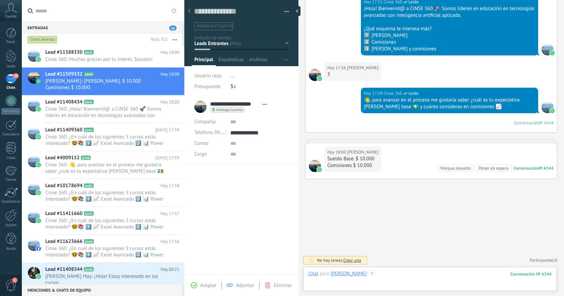
click at [415, 274] on div at bounding box center [429, 280] width 243 height 20
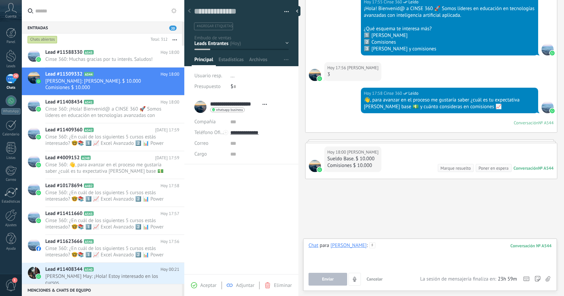
paste div
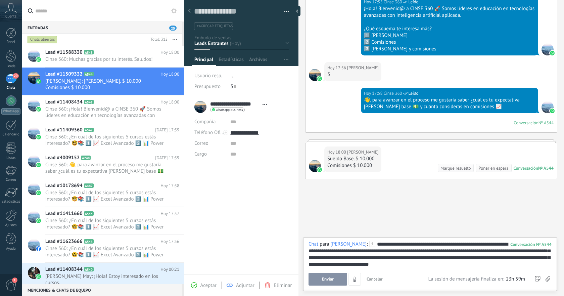
click at [336, 277] on button "Enviar" at bounding box center [327, 278] width 39 height 13
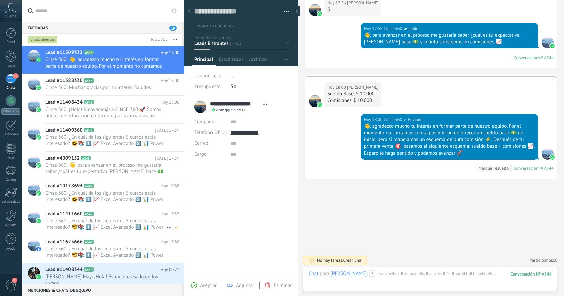
scroll to position [14, 0]
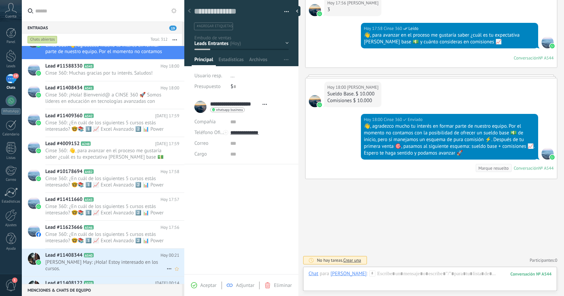
click at [112, 252] on h2 "Lead #11408344 A540" at bounding box center [102, 255] width 115 height 7
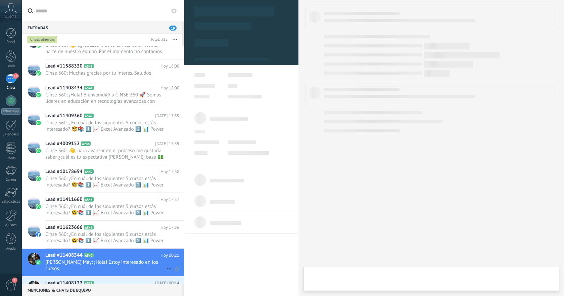
type textarea "**********"
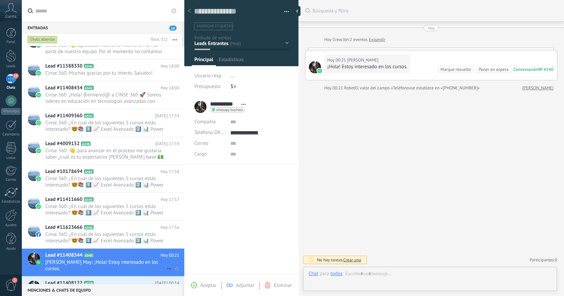
scroll to position [10, 0]
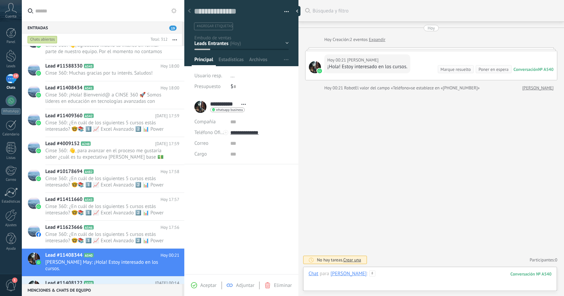
click at [405, 272] on div at bounding box center [429, 280] width 243 height 20
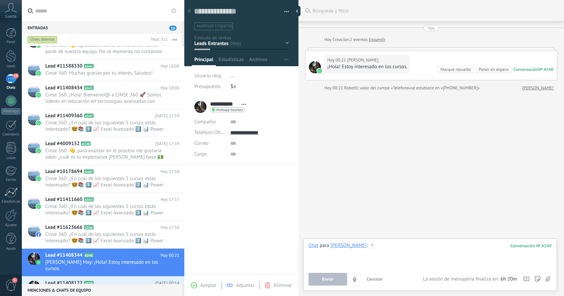
paste div
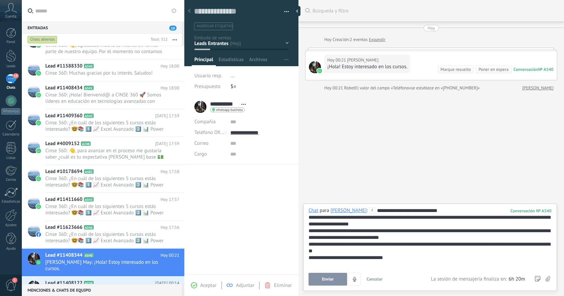
click at [330, 277] on span "Enviar" at bounding box center [328, 278] width 12 height 5
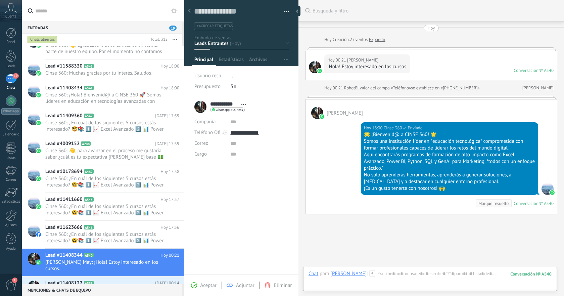
scroll to position [35, 0]
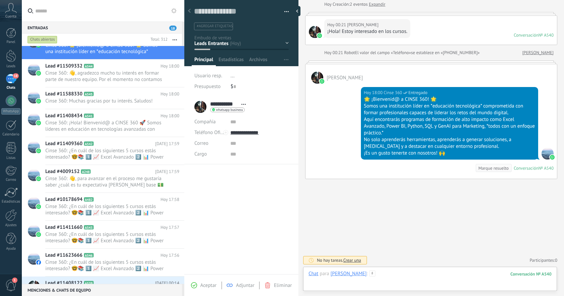
click at [403, 275] on div at bounding box center [429, 280] width 243 height 20
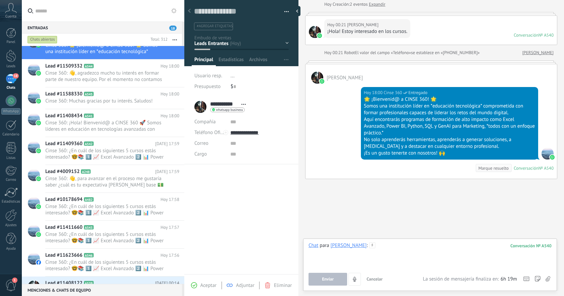
paste div
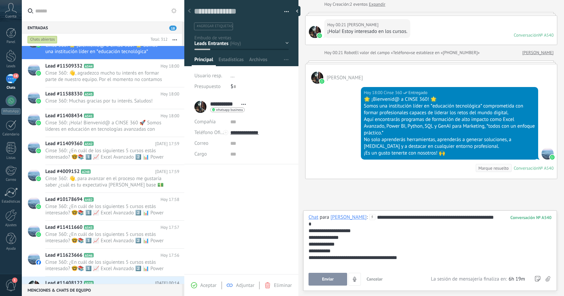
click at [332, 277] on span "Enviar" at bounding box center [328, 278] width 12 height 5
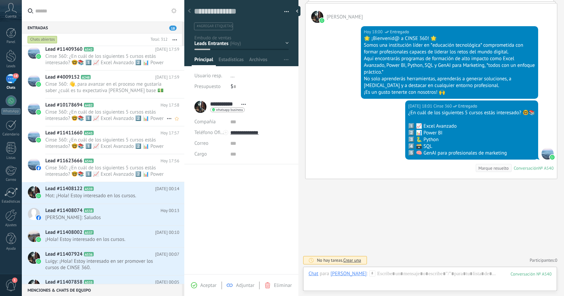
scroll to position [113, 0]
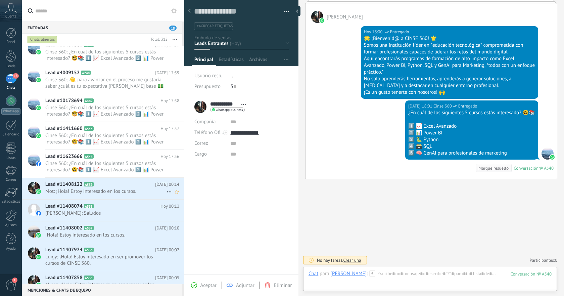
click at [124, 184] on h2 "Lead #11408122 A539" at bounding box center [100, 184] width 110 height 7
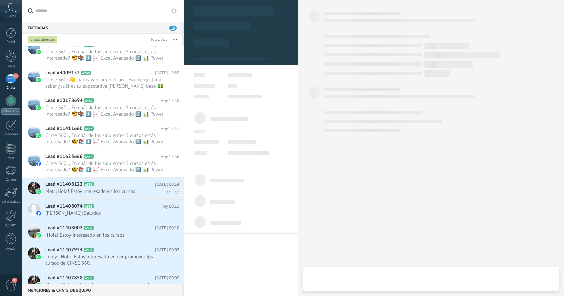
type textarea "**********"
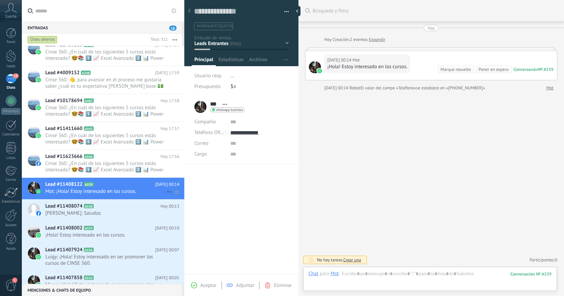
scroll to position [10, 0]
click at [394, 273] on div at bounding box center [429, 280] width 243 height 20
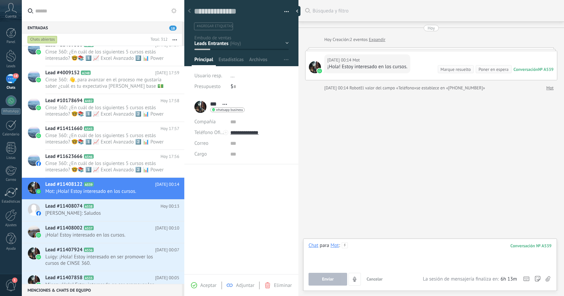
paste div
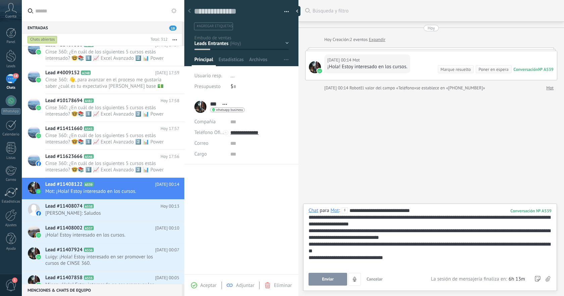
click at [324, 275] on button "Enviar" at bounding box center [327, 278] width 39 height 13
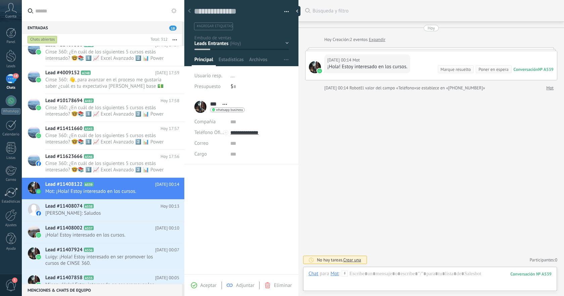
scroll to position [35, 0]
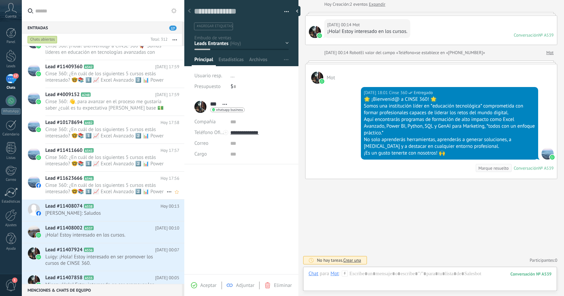
click at [139, 190] on span "Cinse 360: ¿En cuál de los siguientes 5 cursos estás interesado? 🤓📚 1️⃣ 📈 Excel…" at bounding box center [105, 188] width 121 height 13
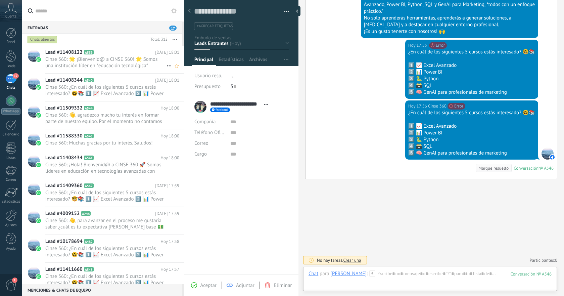
click at [129, 67] on span "Cinse 360: 🌟 ¡Bienvenid@ a CINSE 360! 🌟 Somos una institución líder en *educaci…" at bounding box center [105, 62] width 121 height 13
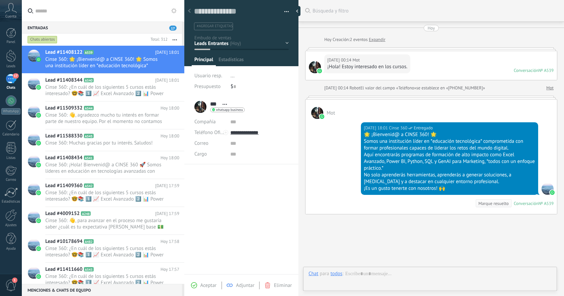
type textarea "**********"
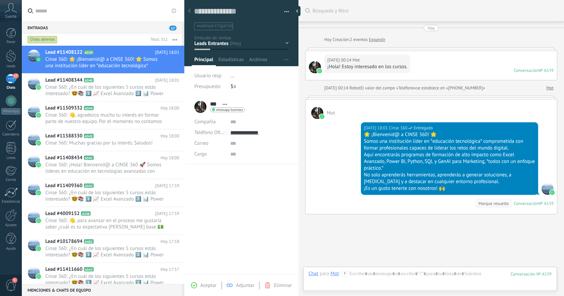
scroll to position [35, 0]
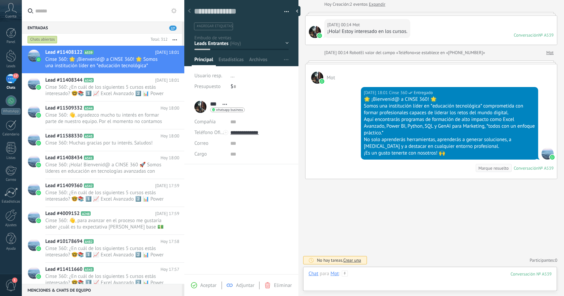
click at [411, 273] on div at bounding box center [429, 280] width 243 height 20
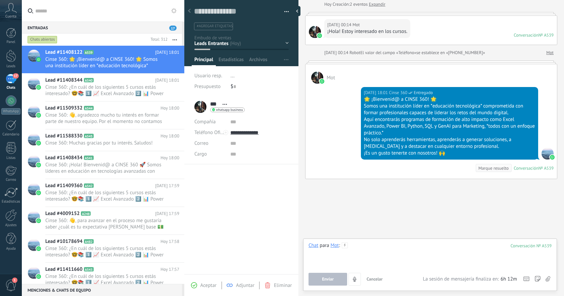
paste div
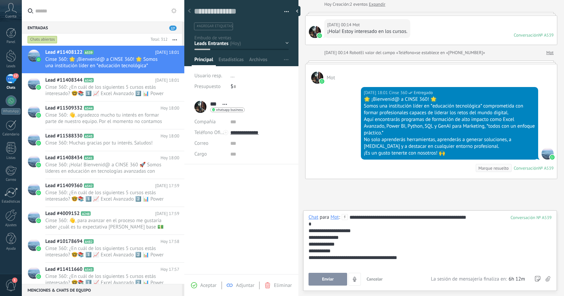
click at [327, 278] on span "Enviar" at bounding box center [328, 278] width 12 height 5
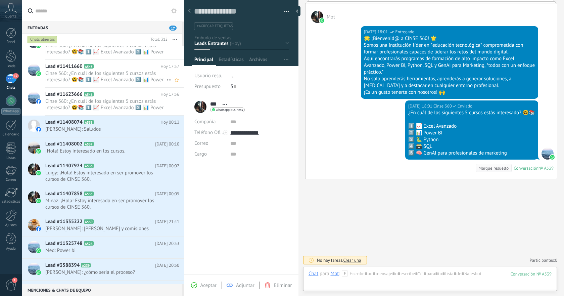
scroll to position [209, 0]
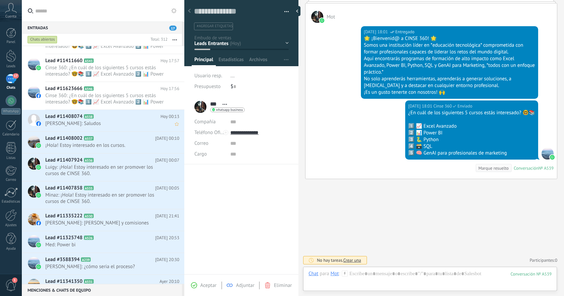
click at [125, 125] on span "Karloss Lopez: Saludos" at bounding box center [105, 123] width 121 height 6
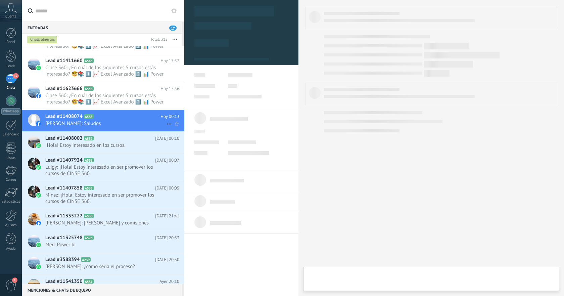
type textarea "**********"
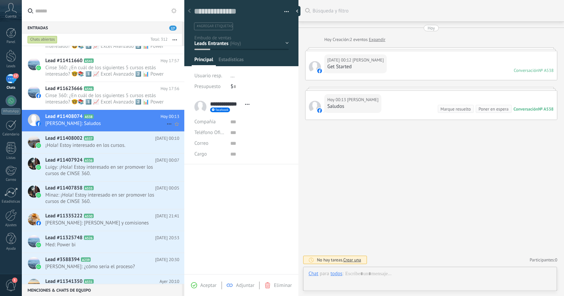
scroll to position [10, 0]
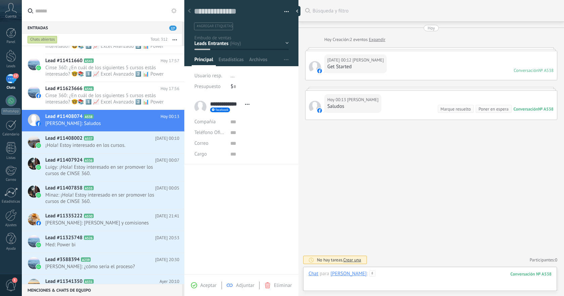
click at [423, 274] on div at bounding box center [429, 280] width 243 height 20
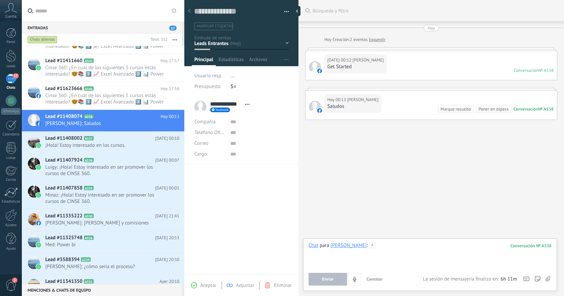
paste div
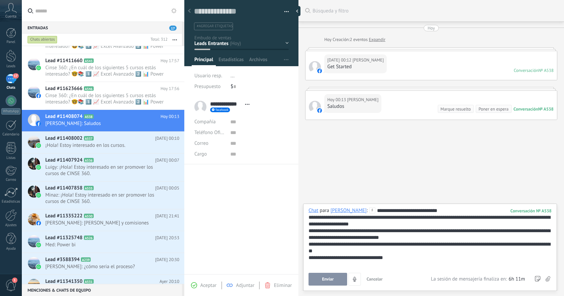
click at [329, 276] on button "Enviar" at bounding box center [327, 278] width 39 height 13
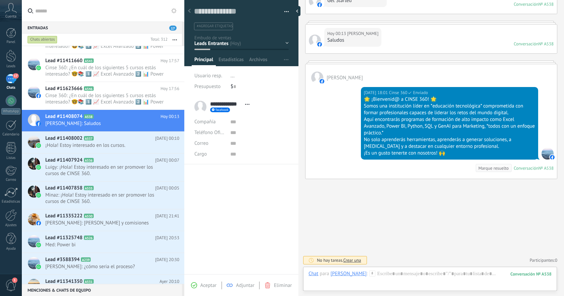
scroll to position [203, 0]
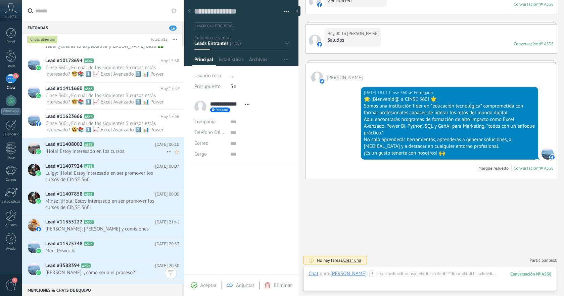
click at [119, 152] on span "¡Hola! Estoy interesado en los cursos." at bounding box center [105, 151] width 121 height 6
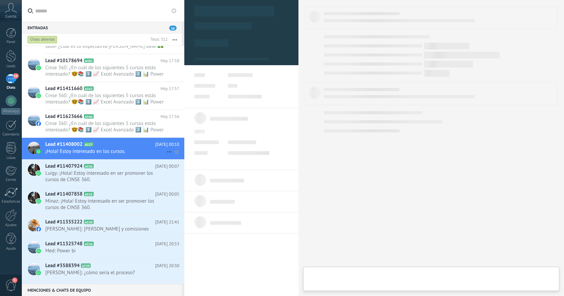
type textarea "**********"
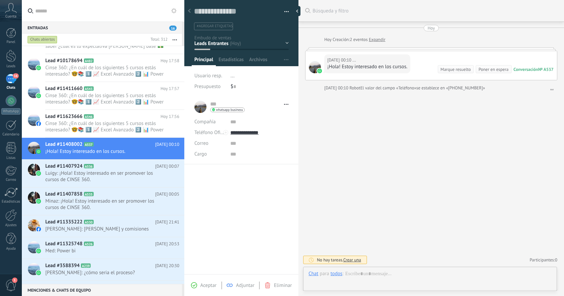
scroll to position [10, 0]
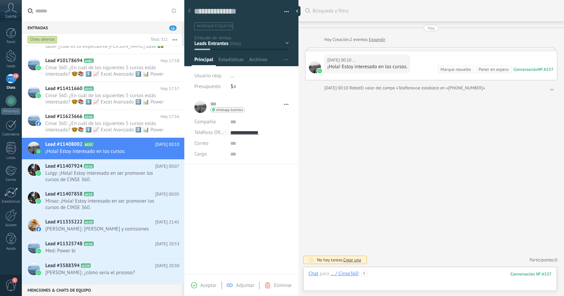
click at [396, 274] on div at bounding box center [429, 280] width 243 height 20
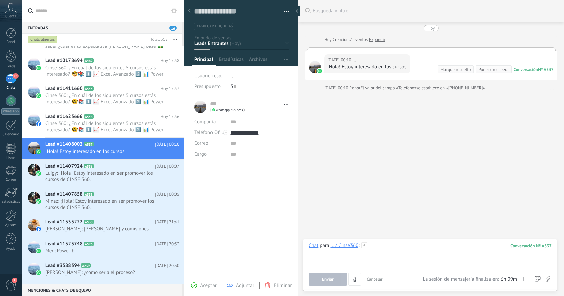
paste div
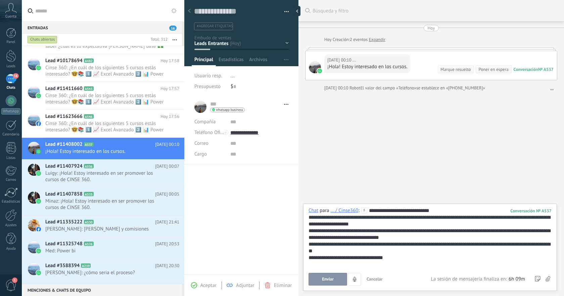
click at [336, 280] on button "Enviar" at bounding box center [327, 278] width 39 height 13
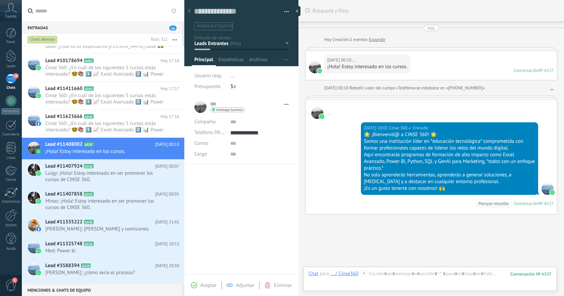
scroll to position [35, 0]
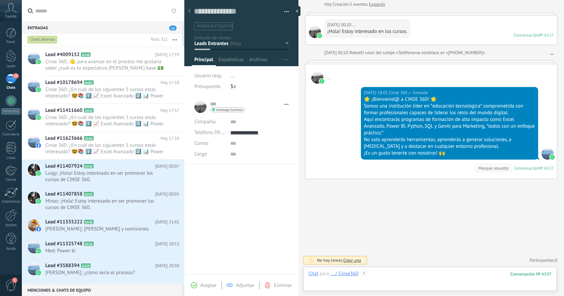
click at [406, 277] on div at bounding box center [429, 280] width 243 height 20
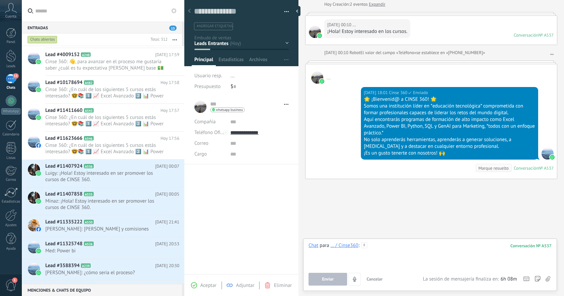
paste div
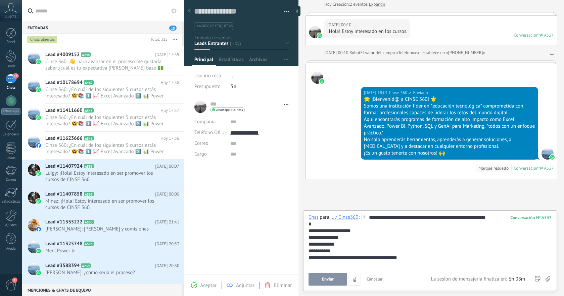
click at [333, 277] on span "Enviar" at bounding box center [328, 278] width 12 height 5
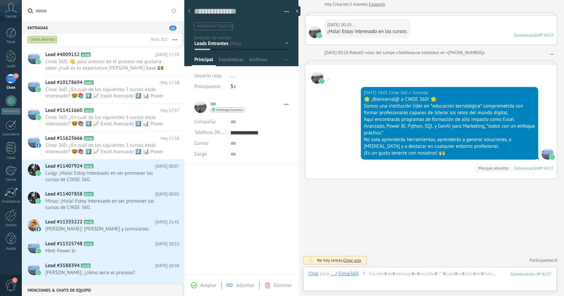
scroll to position [96, 0]
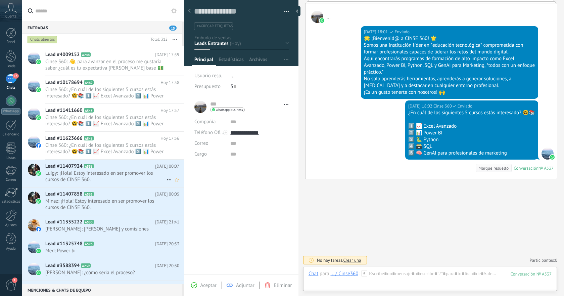
click at [121, 170] on span "Luigy: ¡Hola! Estoy interesado en ser promover los cursos de CINSE 360." at bounding box center [105, 176] width 121 height 13
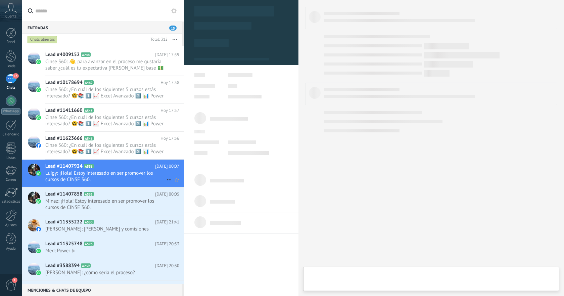
type textarea "**********"
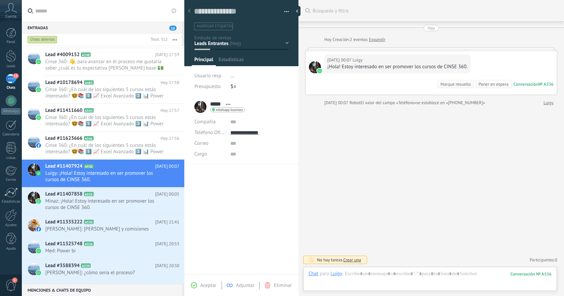
scroll to position [10, 0]
click at [393, 276] on div at bounding box center [429, 280] width 243 height 20
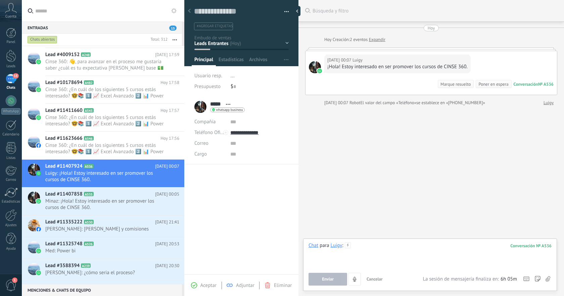
paste div
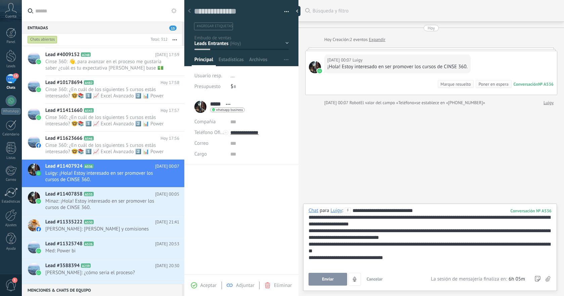
click at [324, 276] on span "Enviar" at bounding box center [328, 278] width 12 height 5
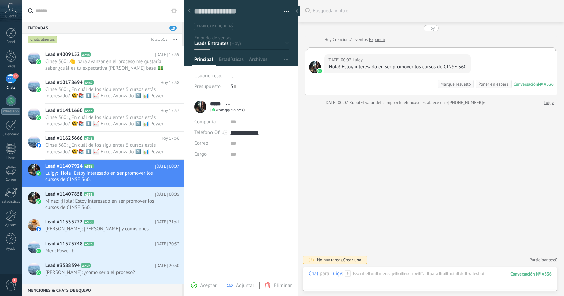
scroll to position [35, 0]
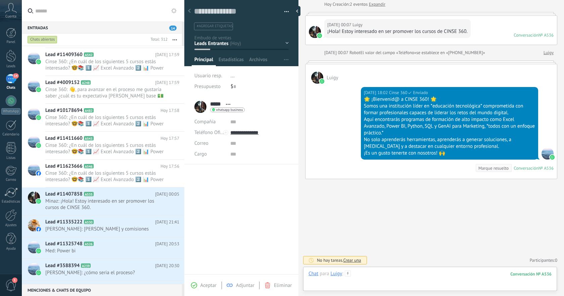
click at [399, 277] on div at bounding box center [429, 280] width 243 height 20
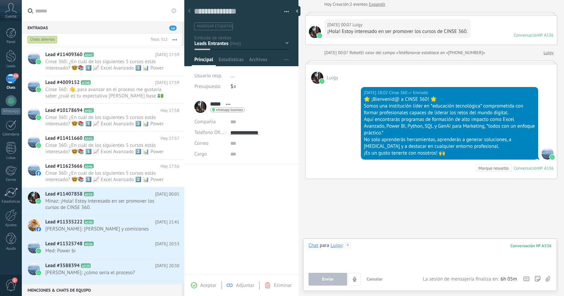
paste div
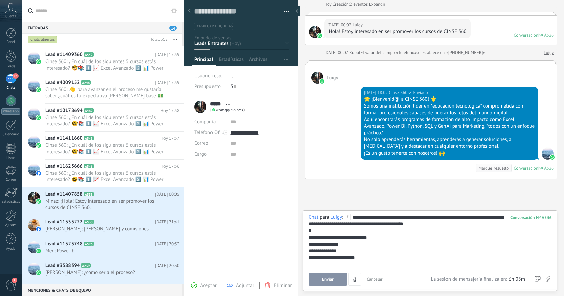
click at [330, 281] on span "Enviar" at bounding box center [328, 278] width 12 height 5
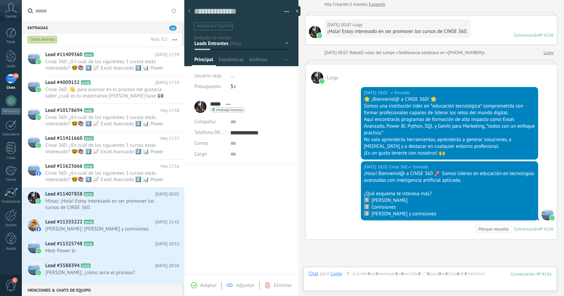
scroll to position [96, 0]
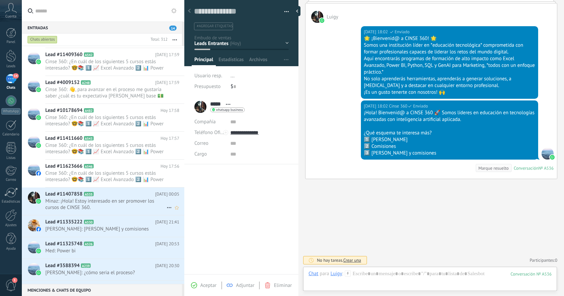
click at [125, 200] on span "Minaz: ¡Hola! Estoy interesado en ser promover los cursos de CINSE 360." at bounding box center [105, 204] width 121 height 13
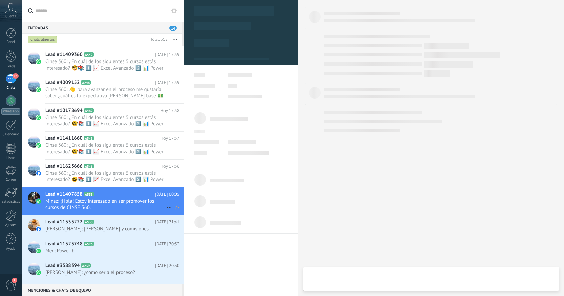
type textarea "**********"
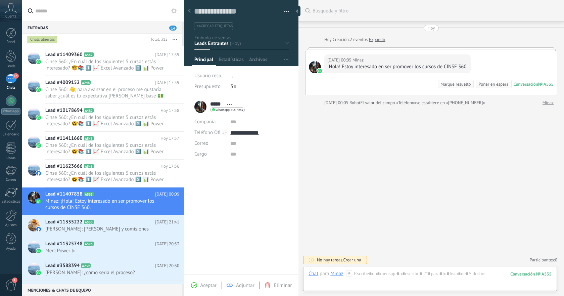
scroll to position [10, 0]
click at [408, 274] on div at bounding box center [429, 280] width 243 height 20
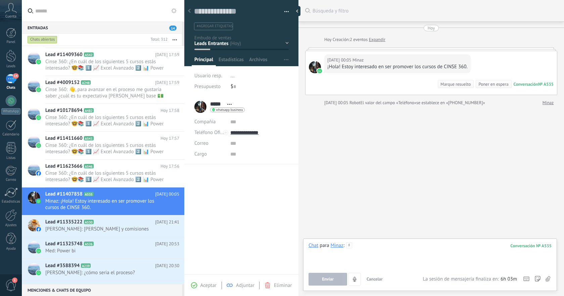
paste div
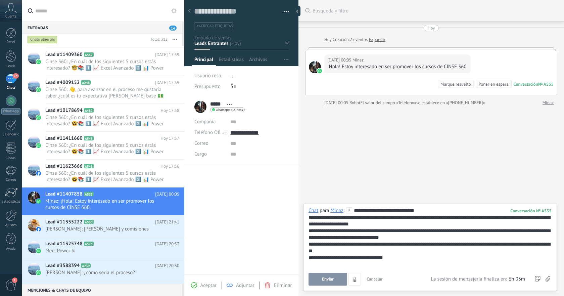
click at [326, 275] on button "Enviar" at bounding box center [327, 278] width 39 height 13
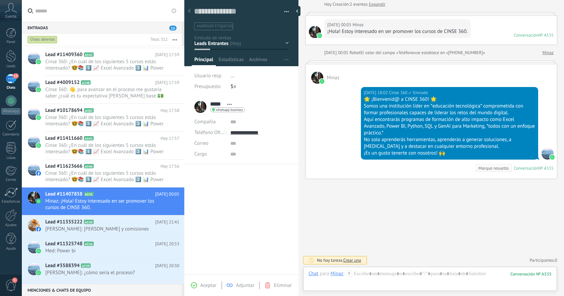
scroll to position [209, 0]
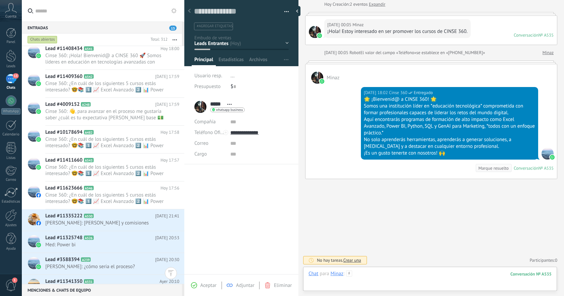
click at [413, 277] on div at bounding box center [429, 280] width 243 height 20
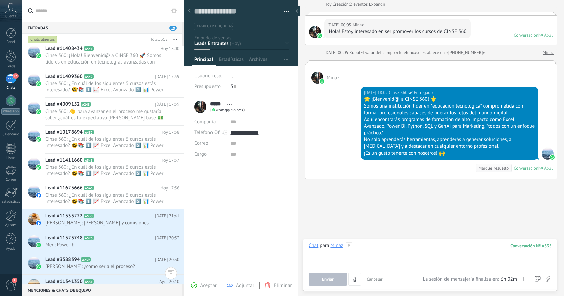
paste div
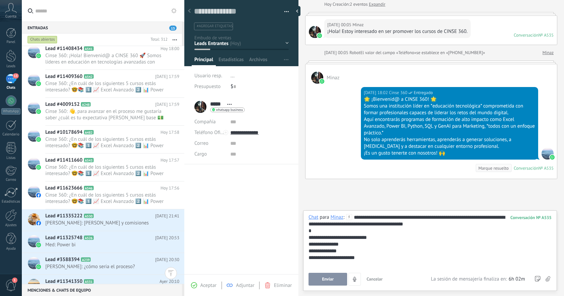
click at [317, 272] on div "Enviar Cancelar Rastrear clics en links ? Reducir links largos y rastrear clics…" at bounding box center [369, 278] width 122 height 13
click at [319, 277] on button "Enviar" at bounding box center [327, 278] width 39 height 13
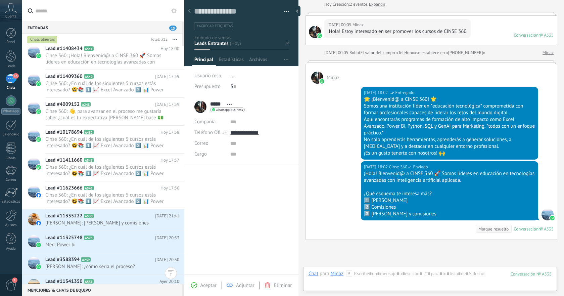
scroll to position [96, 0]
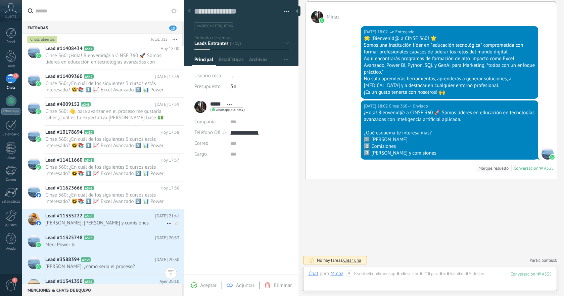
click at [116, 218] on h2 "Lead #11335222 A530" at bounding box center [100, 215] width 110 height 7
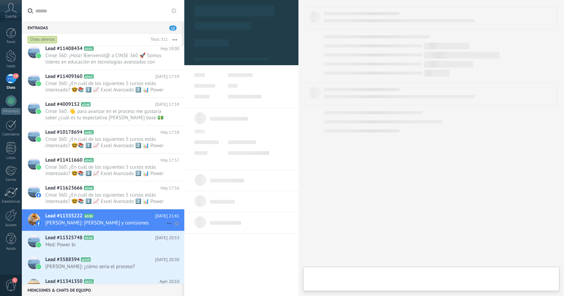
type textarea "**********"
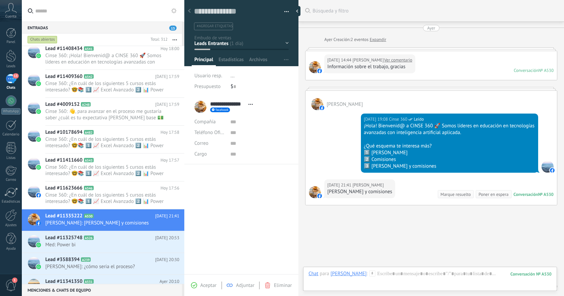
scroll to position [26, 0]
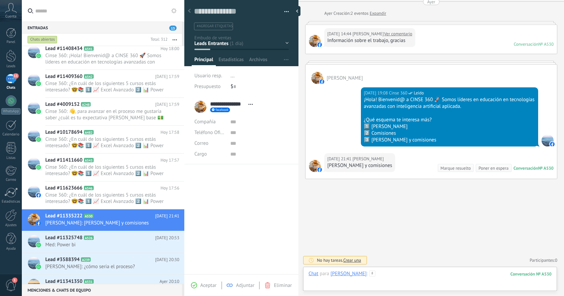
click at [410, 277] on div at bounding box center [429, 280] width 243 height 20
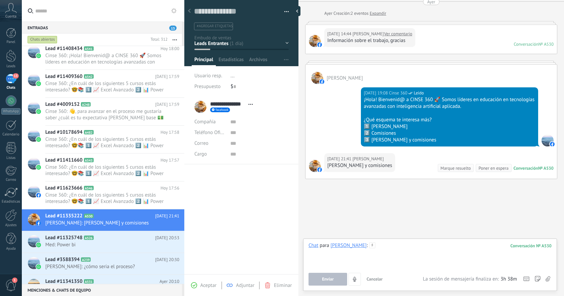
paste div
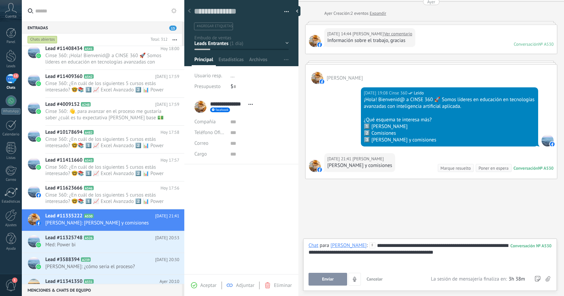
click at [337, 276] on button "Enviar" at bounding box center [327, 278] width 39 height 13
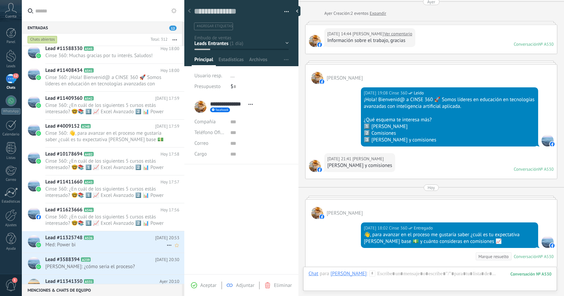
click at [106, 243] on span "Med: Power bi" at bounding box center [105, 244] width 121 height 6
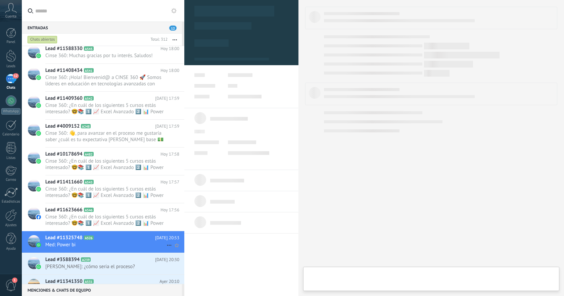
type textarea "**********"
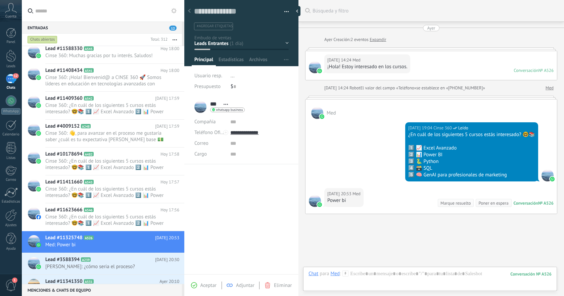
scroll to position [35, 0]
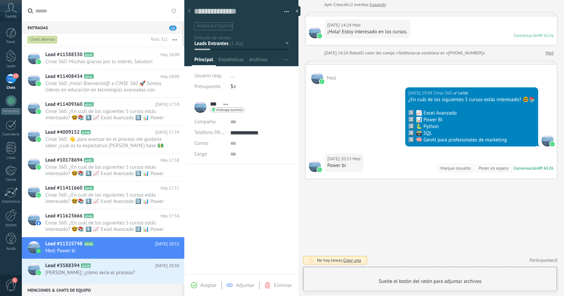
click at [390, 274] on div "Chat para Med : 526" at bounding box center [429, 280] width 243 height 20
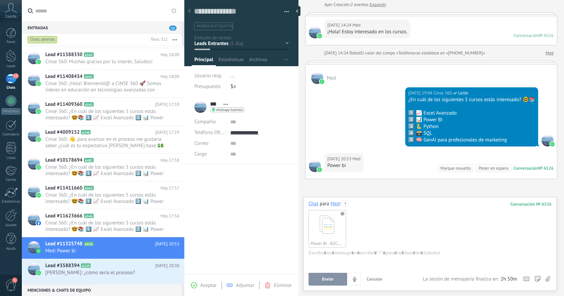
click at [334, 277] on button "Enviar" at bounding box center [327, 278] width 39 height 13
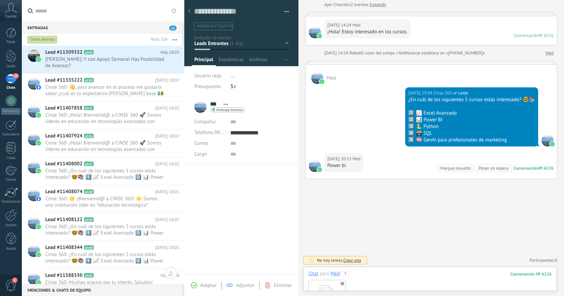
click at [441, 279] on div "Power BI - B2C.pdf" at bounding box center [429, 298] width 243 height 42
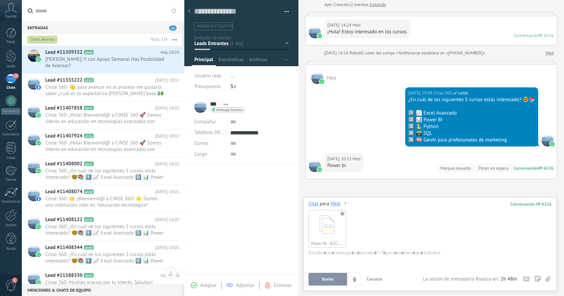
click at [331, 279] on span "Enviar" at bounding box center [328, 278] width 12 height 5
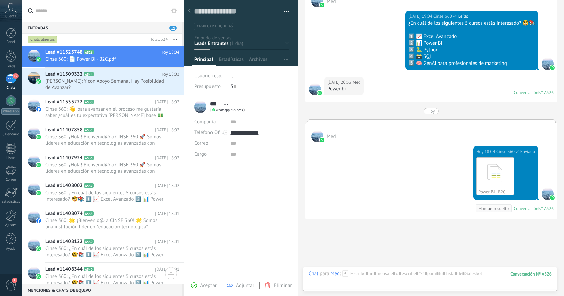
scroll to position [152, 0]
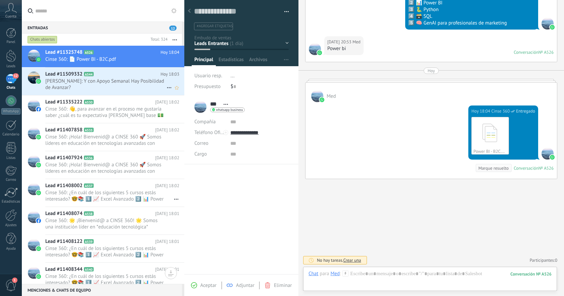
click at [129, 85] on span "[PERSON_NAME]: Y con Apoyo Semanal Hay Posibilidad de Avanzar?" at bounding box center [105, 84] width 121 height 13
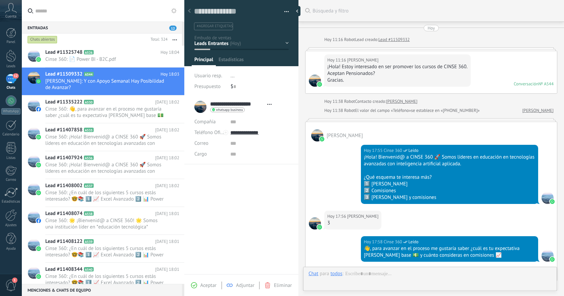
type textarea "**********"
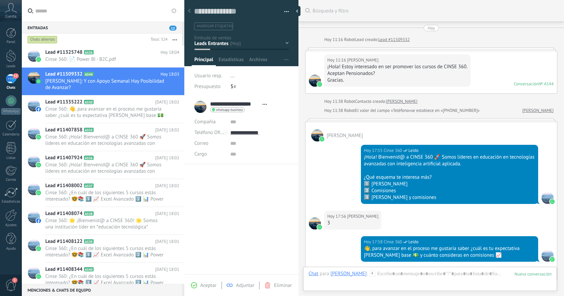
scroll to position [233, 0]
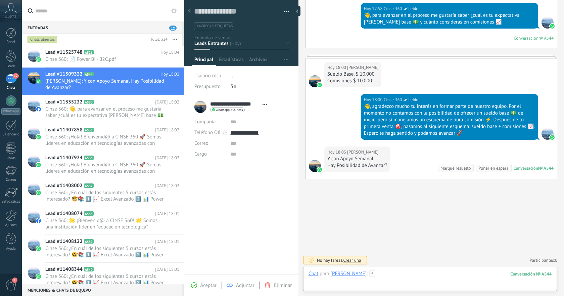
click at [428, 272] on div at bounding box center [429, 280] width 243 height 20
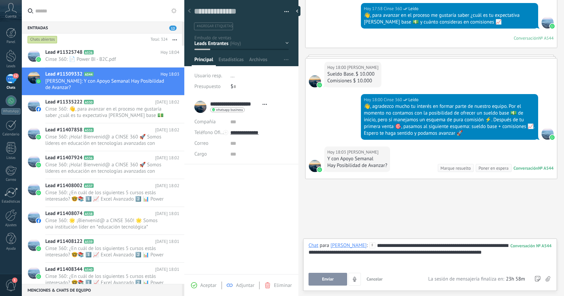
click at [323, 278] on span "Enviar" at bounding box center [328, 278] width 12 height 5
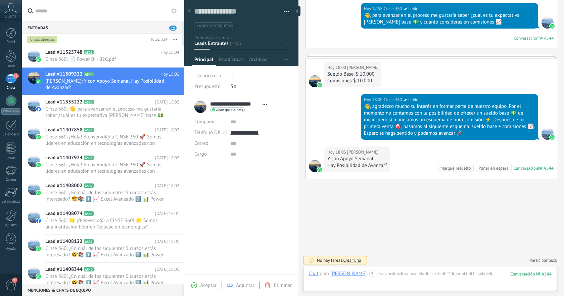
scroll to position [284, 0]
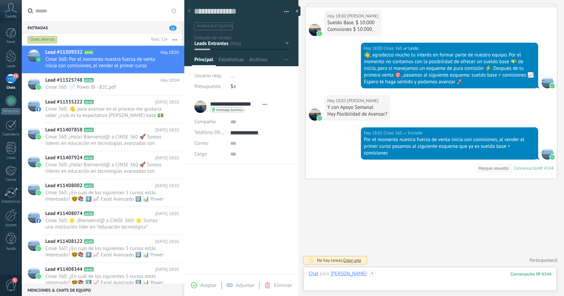
click at [415, 272] on div at bounding box center [429, 280] width 243 height 20
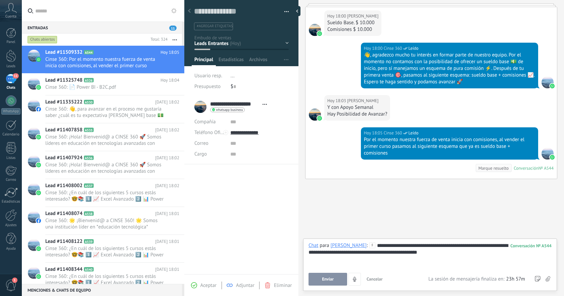
click at [319, 279] on button "Enviar" at bounding box center [327, 278] width 39 height 13
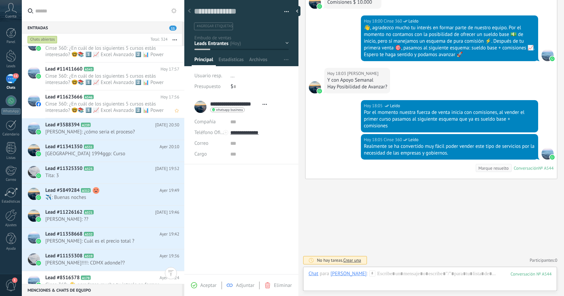
scroll to position [364, 0]
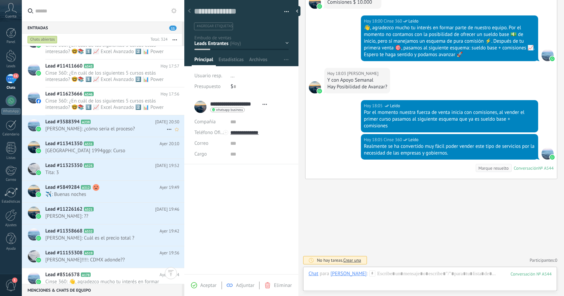
click at [124, 126] on span "[PERSON_NAME]: ¿cómo seria el proceso?" at bounding box center [105, 128] width 121 height 6
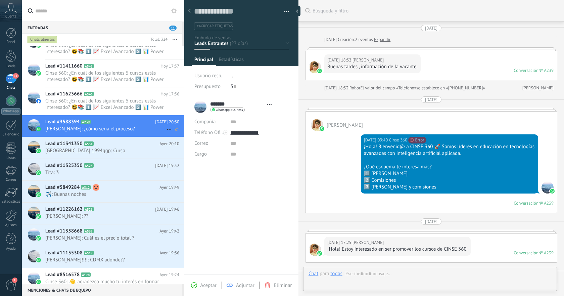
type textarea "**********"
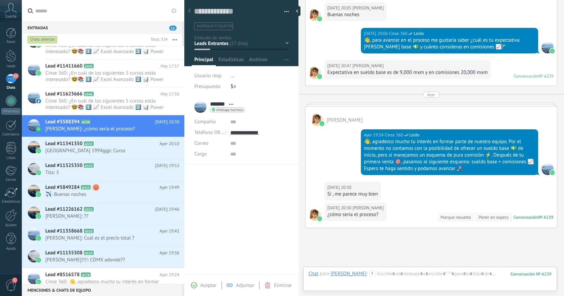
scroll to position [438, 0]
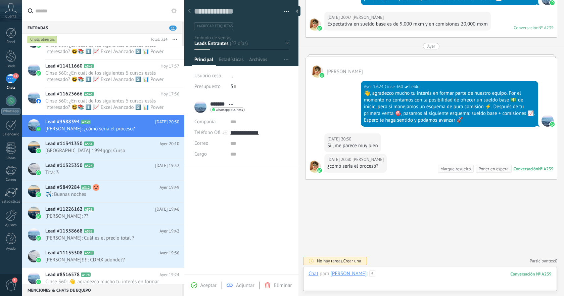
click at [414, 276] on div at bounding box center [429, 280] width 243 height 20
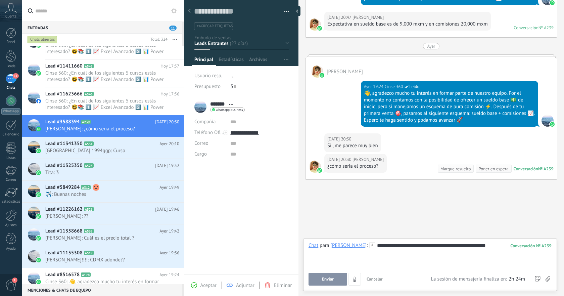
click at [337, 276] on button "Enviar" at bounding box center [327, 278] width 39 height 13
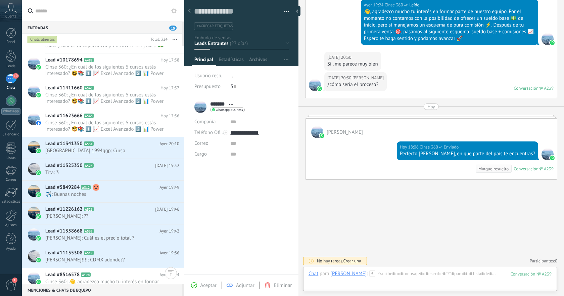
scroll to position [358, 0]
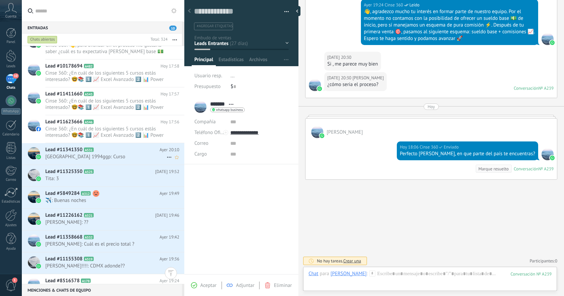
click at [134, 156] on span "[GEOGRAPHIC_DATA] 1994ggp: Curso" at bounding box center [105, 156] width 121 height 6
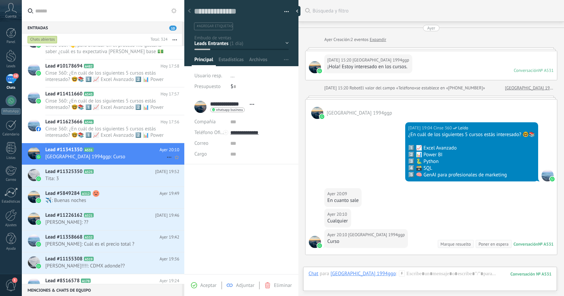
scroll to position [76, 0]
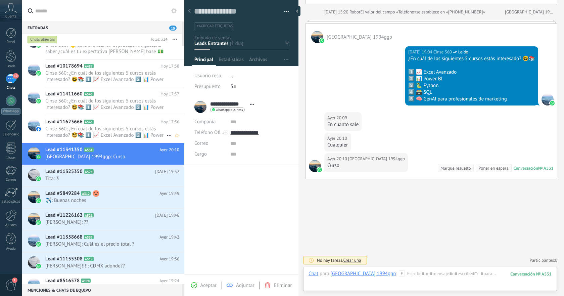
click at [140, 137] on span "Cinse 360: ¿En cuál de los siguientes 5 cursos estás interesado? 🤓📚 1️⃣ 📈 Excel…" at bounding box center [105, 131] width 121 height 13
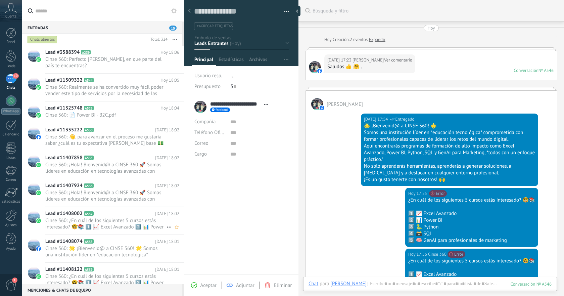
scroll to position [10, 0]
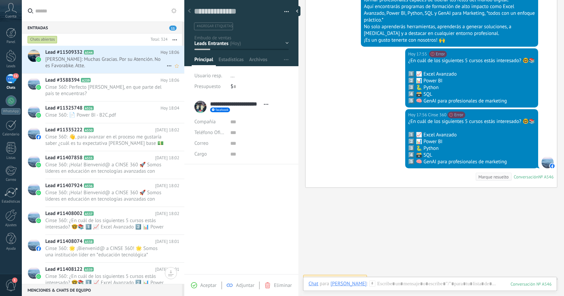
click at [138, 55] on h2 "Lead #11509332 A544" at bounding box center [102, 52] width 115 height 7
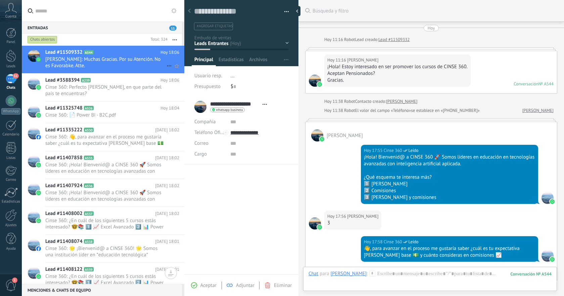
scroll to position [345, 0]
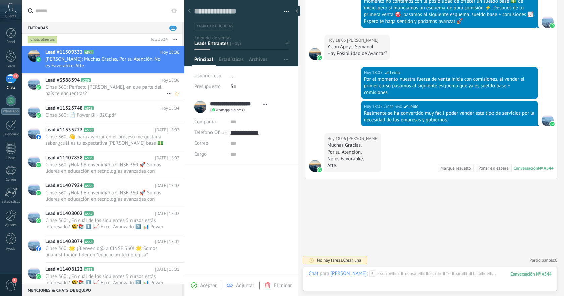
click at [120, 85] on span "Cinse 360: Perfecto [PERSON_NAME], en que parte del país te encuentras?" at bounding box center [105, 90] width 121 height 13
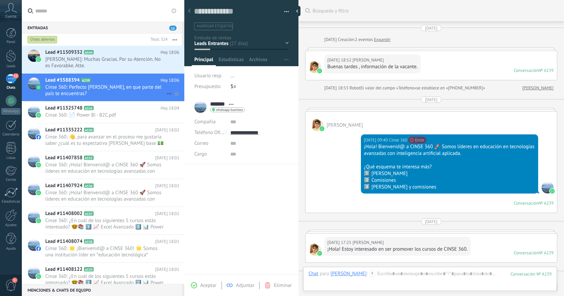
scroll to position [524, 0]
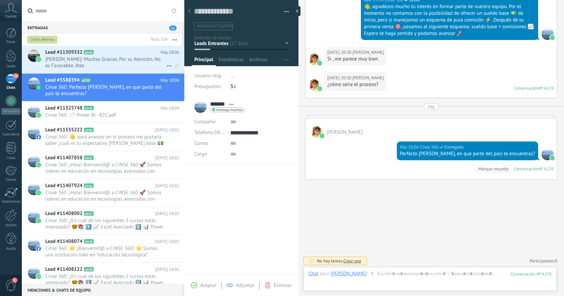
click at [132, 53] on h2 "Lead #11509332 A544" at bounding box center [102, 52] width 115 height 7
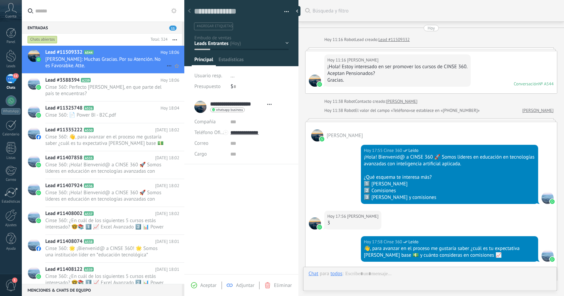
type textarea "**********"
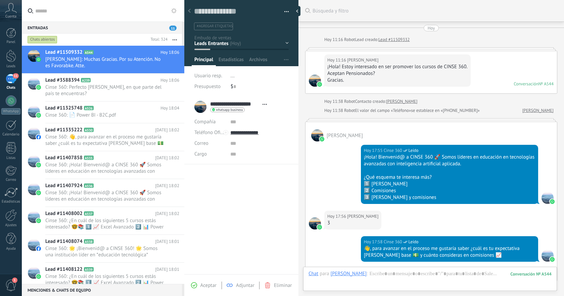
scroll to position [345, 0]
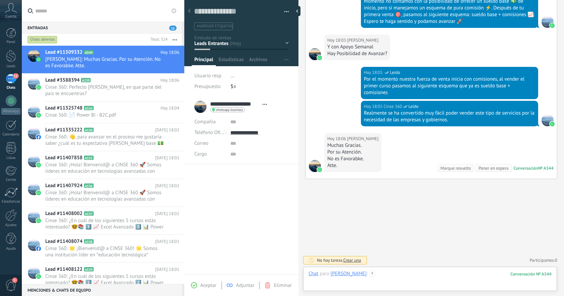
click at [416, 272] on div at bounding box center [429, 280] width 243 height 20
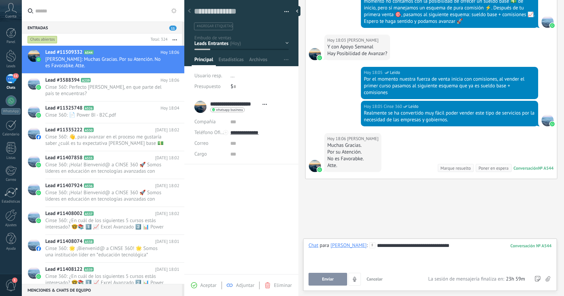
click at [338, 278] on button "Enviar" at bounding box center [327, 278] width 39 height 13
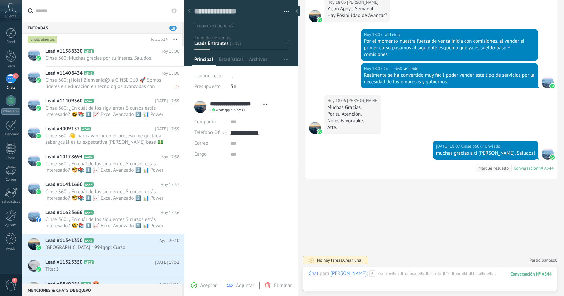
scroll to position [318, 0]
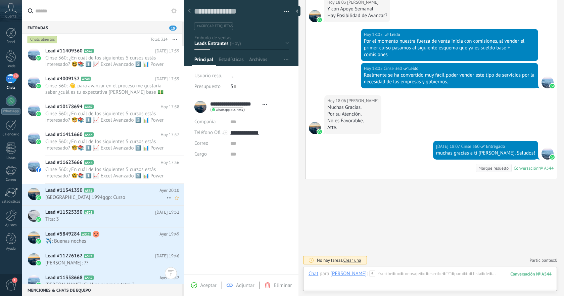
click at [124, 192] on h2 "Lead #11341350 A531" at bounding box center [102, 190] width 114 height 7
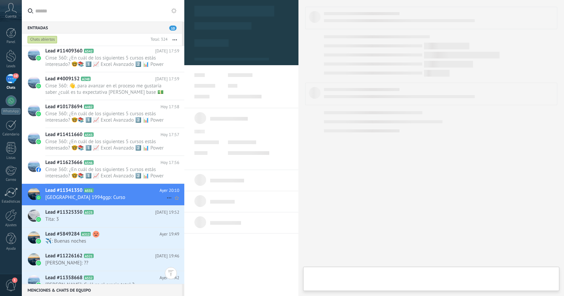
type textarea "**********"
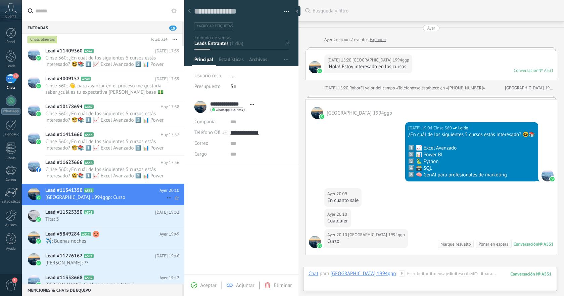
scroll to position [76, 0]
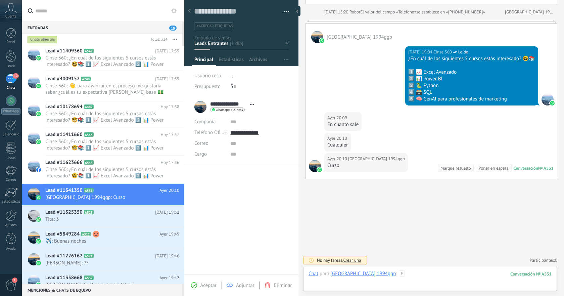
click at [431, 273] on div at bounding box center [429, 280] width 243 height 20
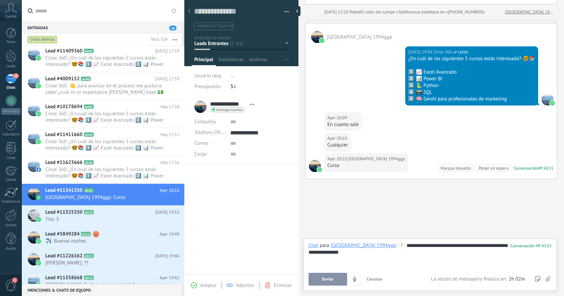
click at [327, 279] on span "Enviar" at bounding box center [328, 278] width 12 height 5
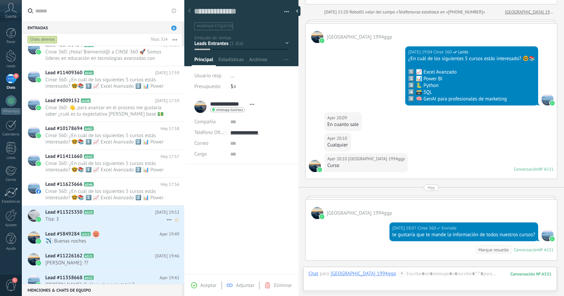
click at [126, 222] on span "Tita: 3" at bounding box center [105, 219] width 121 height 6
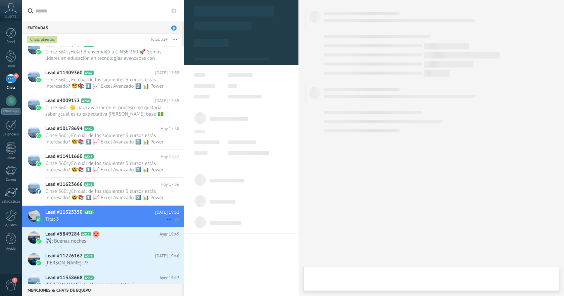
type textarea "**********"
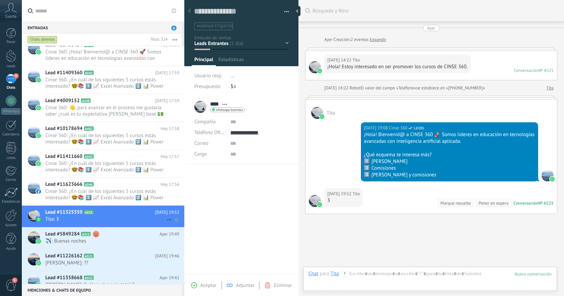
scroll to position [35, 0]
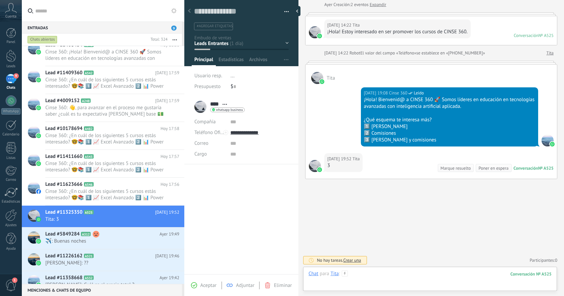
click at [398, 276] on div at bounding box center [429, 280] width 243 height 20
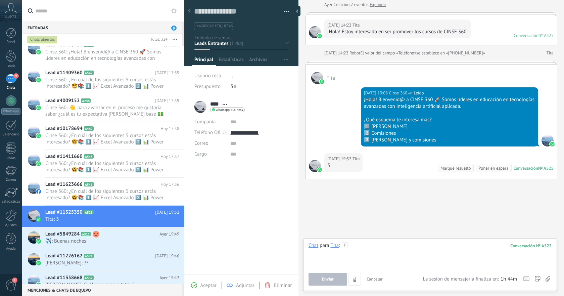
paste div
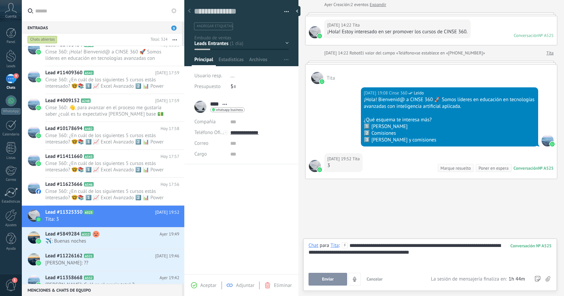
click at [325, 280] on span "Enviar" at bounding box center [328, 278] width 12 height 5
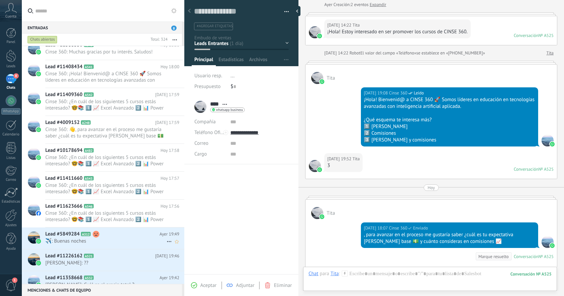
click at [127, 239] on span "️️✈️: Buenas noches" at bounding box center [105, 241] width 121 height 6
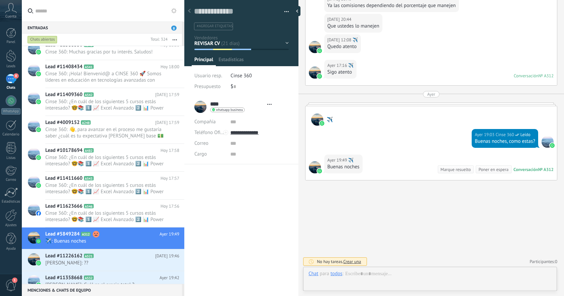
scroll to position [10, 0]
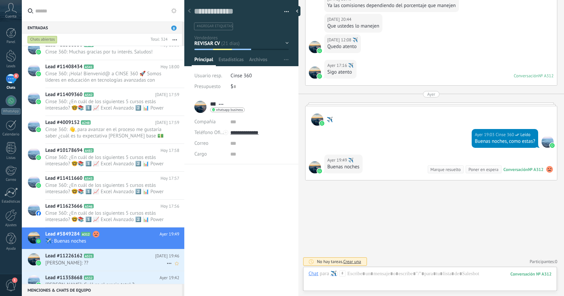
click at [113, 259] on span "[PERSON_NAME]: ??" at bounding box center [105, 262] width 121 height 6
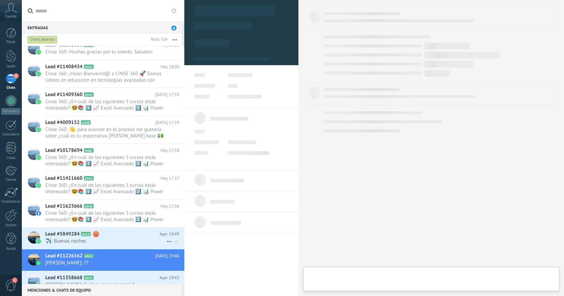
type textarea "**********"
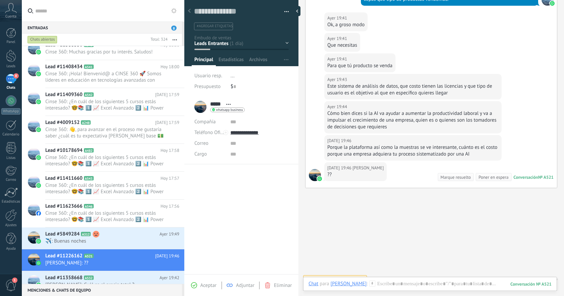
scroll to position [189, 0]
click at [399, 280] on div at bounding box center [429, 290] width 243 height 20
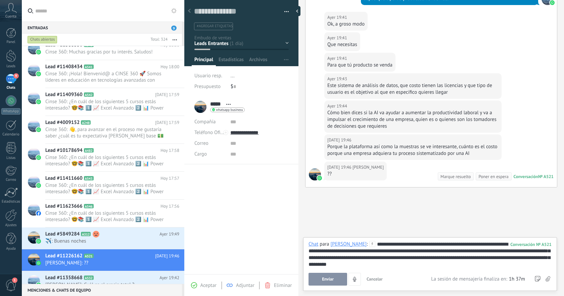
click at [505, 258] on div "**********" at bounding box center [429, 254] width 243 height 27
click at [395, 264] on div "**********" at bounding box center [429, 254] width 243 height 27
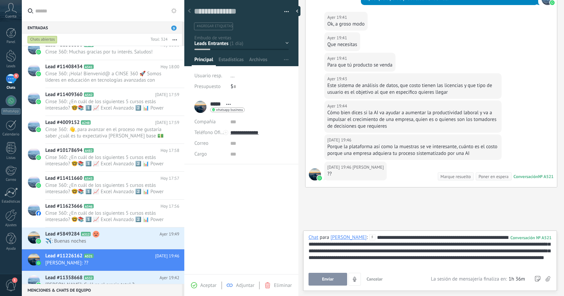
click at [334, 280] on button "Enviar" at bounding box center [327, 278] width 39 height 13
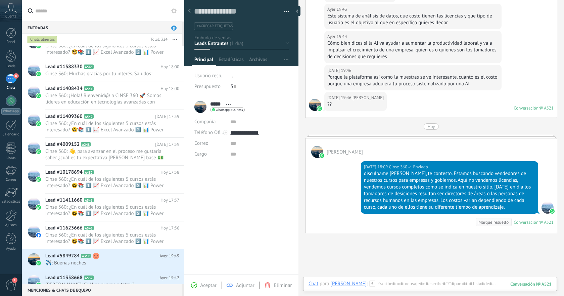
scroll to position [312, 0]
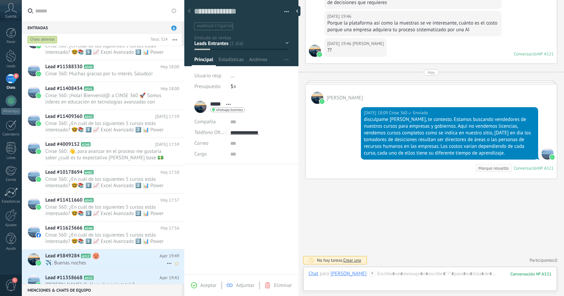
click at [123, 256] on h2 "Lead #5849284 A312" at bounding box center [102, 255] width 114 height 7
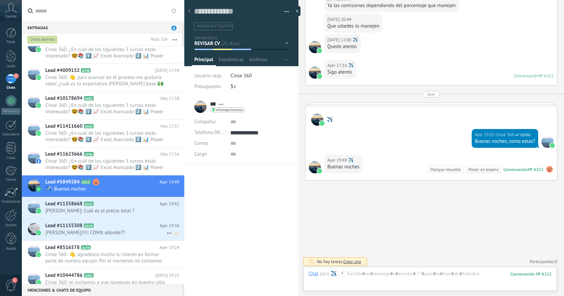
scroll to position [393, 0]
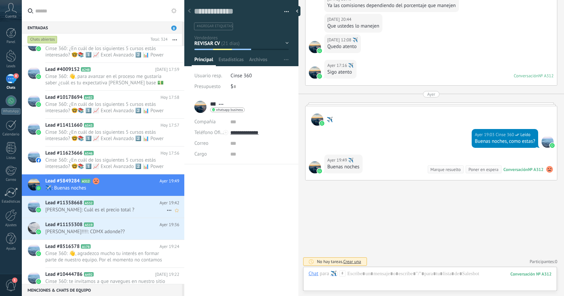
click at [129, 212] on span "[PERSON_NAME]: Cuál es el precio total ?" at bounding box center [105, 209] width 121 height 6
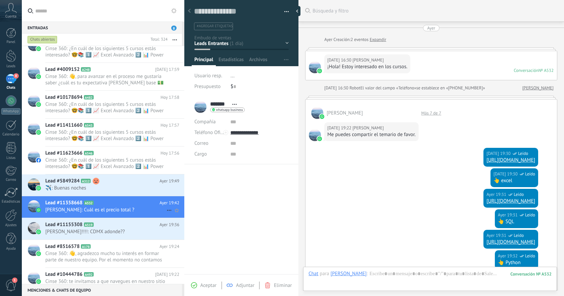
scroll to position [163, 0]
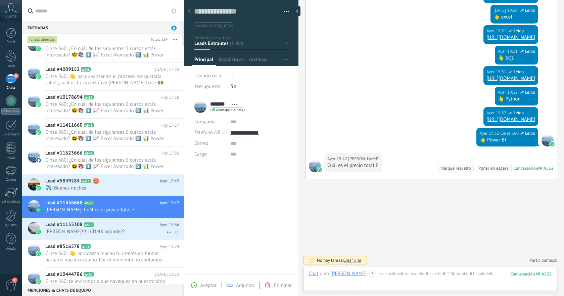
click at [129, 235] on div "Lead #11155308 A519 [DATE] 19:36 [PERSON_NAME]!!!!: CDMX adonde??" at bounding box center [114, 228] width 139 height 21
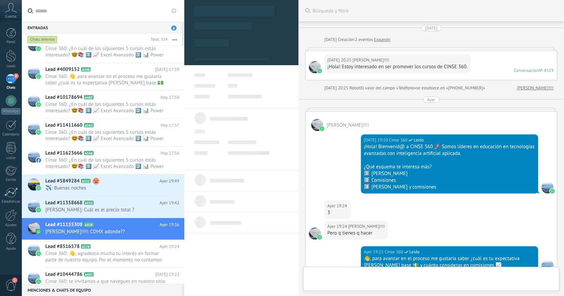
scroll to position [241, 0]
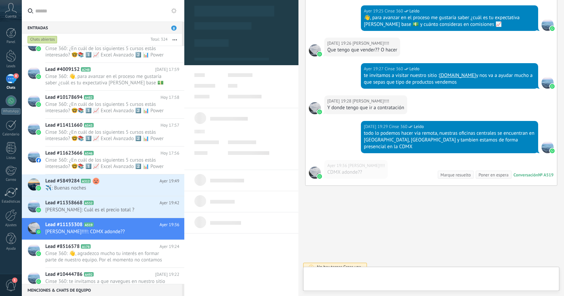
type textarea "**********"
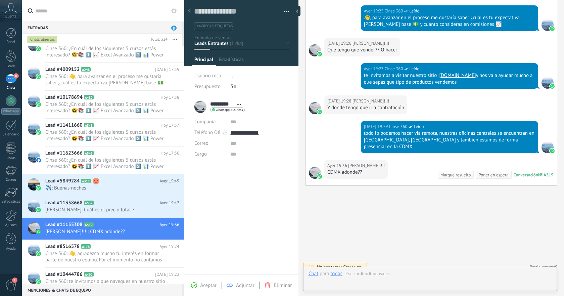
scroll to position [10, 0]
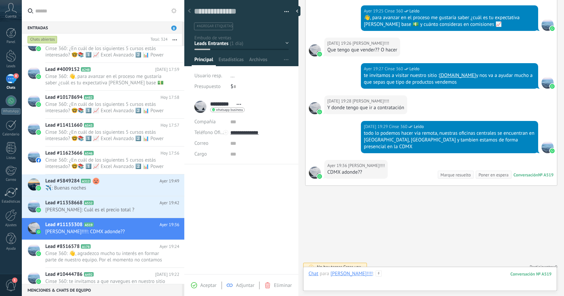
click at [432, 272] on div at bounding box center [429, 280] width 243 height 20
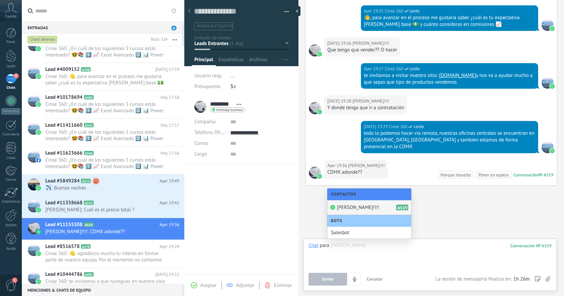
click at [280, 282] on span "Eliminar" at bounding box center [283, 285] width 18 height 6
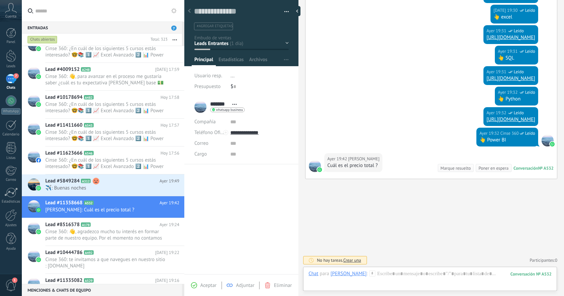
scroll to position [10, 0]
click at [141, 184] on div "Lead #5849284 A312 [DATE] 19:49 ️️✈️: Buenas noches" at bounding box center [114, 184] width 139 height 21
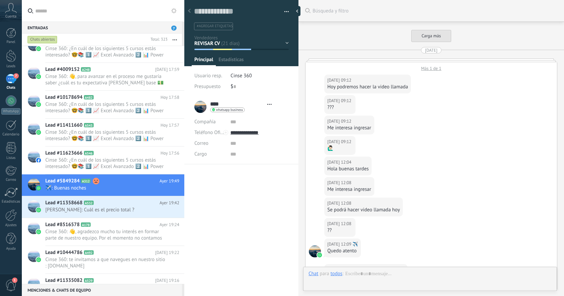
type textarea "**********"
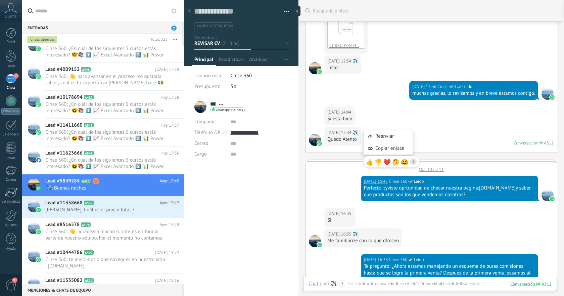
scroll to position [502, 0]
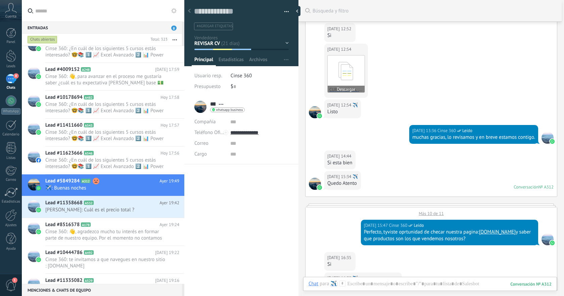
click at [338, 67] on icon at bounding box center [346, 71] width 26 height 28
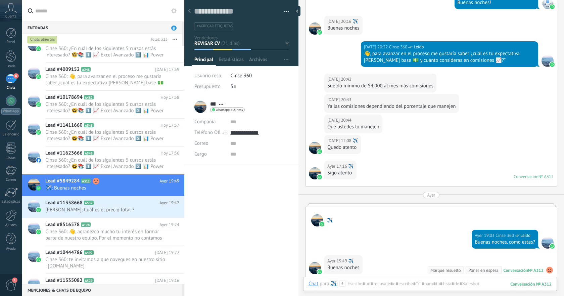
scroll to position [2868, 0]
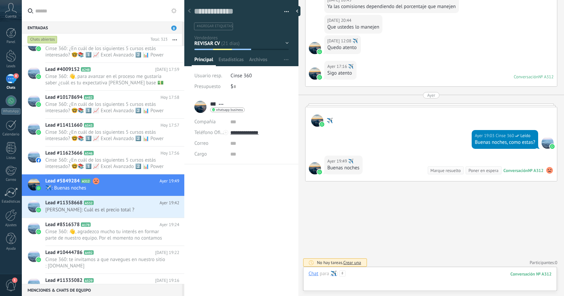
click at [411, 274] on div at bounding box center [429, 280] width 243 height 20
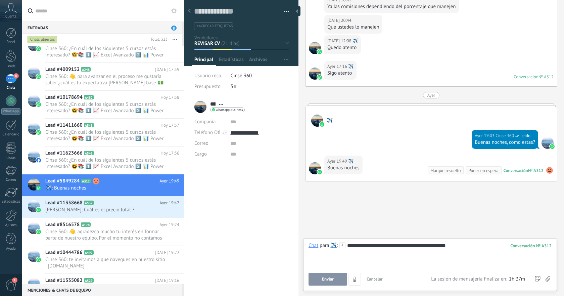
click at [329, 282] on button "Enviar" at bounding box center [327, 278] width 39 height 13
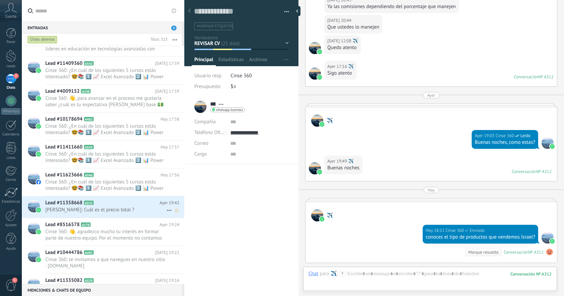
click at [130, 208] on span "[PERSON_NAME]: Cuál es el precio total ?" at bounding box center [105, 209] width 121 height 6
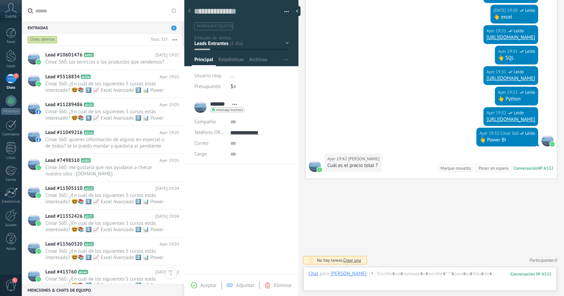
scroll to position [921, 0]
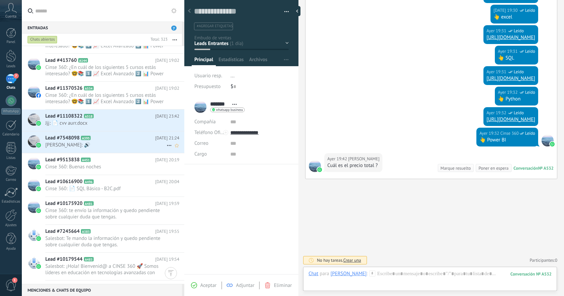
click at [135, 145] on span "[PERSON_NAME]: 🔊" at bounding box center [105, 145] width 121 height 6
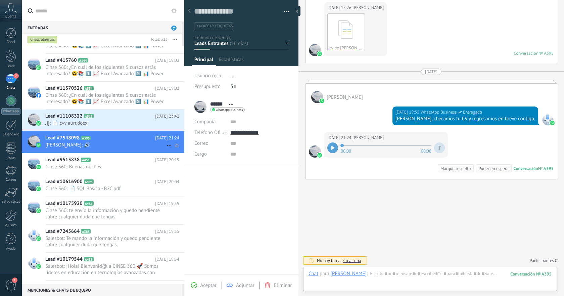
scroll to position [10, 0]
click at [332, 149] on div at bounding box center [332, 147] width 11 height 11
click at [280, 286] on span "Eliminar" at bounding box center [283, 285] width 18 height 6
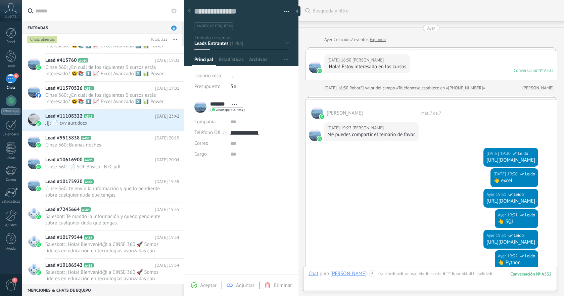
scroll to position [163, 0]
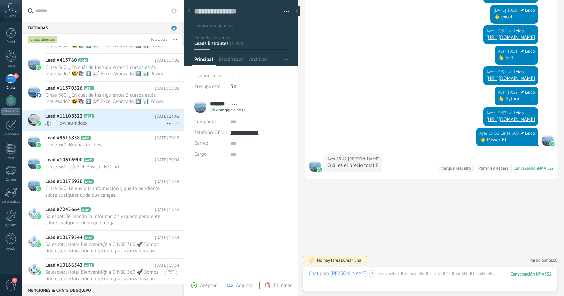
click at [106, 117] on h2 "Lead #11108322 A518" at bounding box center [100, 116] width 110 height 7
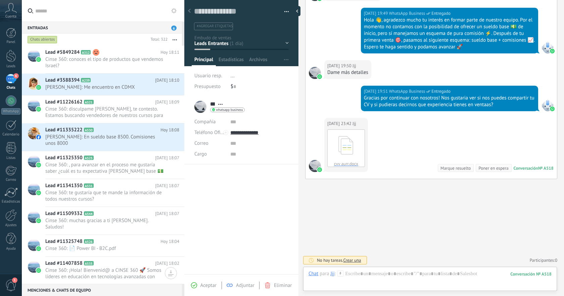
click at [353, 260] on span "Crear una" at bounding box center [352, 260] width 18 height 6
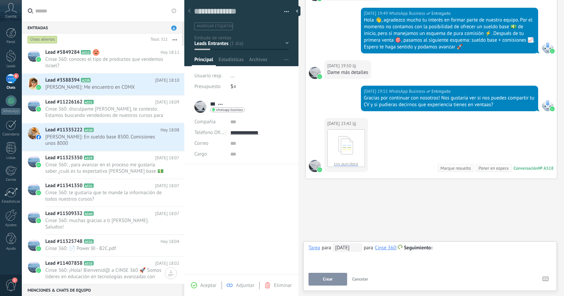
click at [357, 280] on span "Cancelar" at bounding box center [360, 279] width 16 height 6
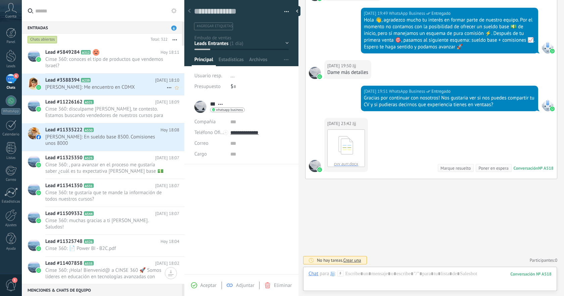
click at [116, 84] on div "Lead #3588394 A239 [DATE] 18:10 [PERSON_NAME]: Me encuentro en CDMX" at bounding box center [114, 83] width 139 height 21
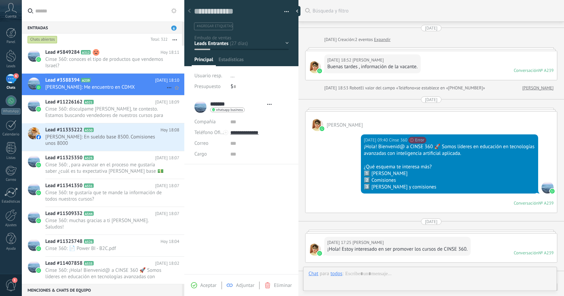
type textarea "**********"
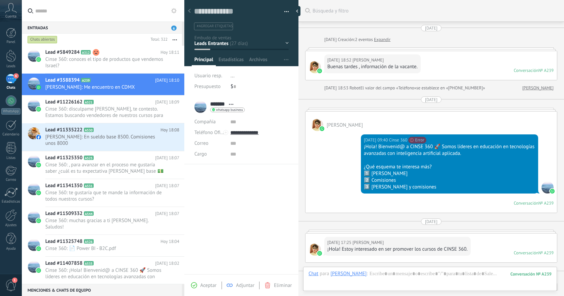
scroll to position [537, 0]
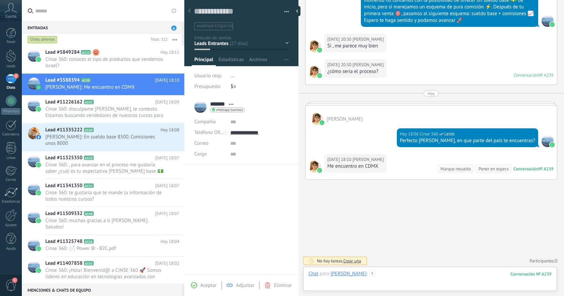
click at [417, 272] on div at bounding box center [429, 280] width 243 height 20
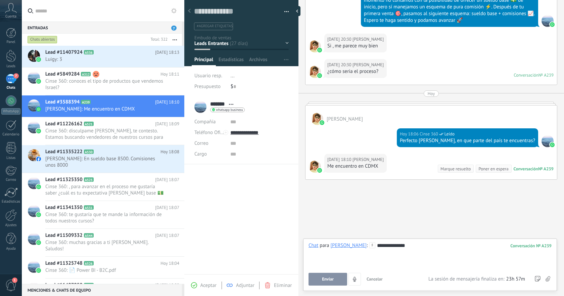
click at [395, 247] on div "**********" at bounding box center [429, 254] width 243 height 25
type input "*********"
click at [363, 249] on div at bounding box center [429, 254] width 243 height 25
click at [381, 243] on div at bounding box center [429, 254] width 243 height 25
click at [325, 281] on span "Enviar" at bounding box center [328, 278] width 12 height 5
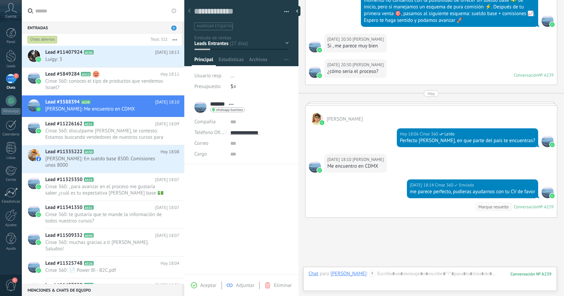
scroll to position [575, 0]
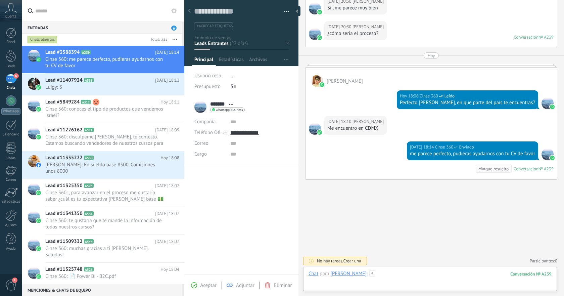
click at [411, 272] on div at bounding box center [429, 280] width 243 height 20
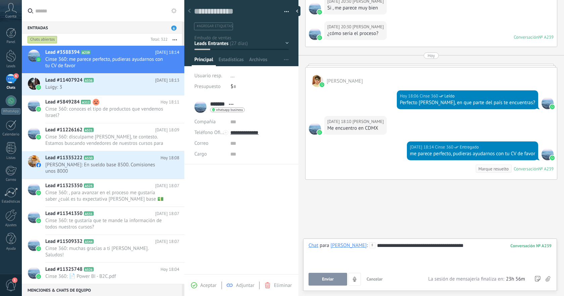
click at [337, 275] on button "Enviar" at bounding box center [327, 278] width 39 height 13
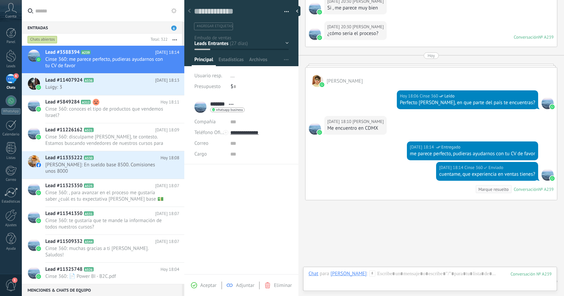
scroll to position [596, 0]
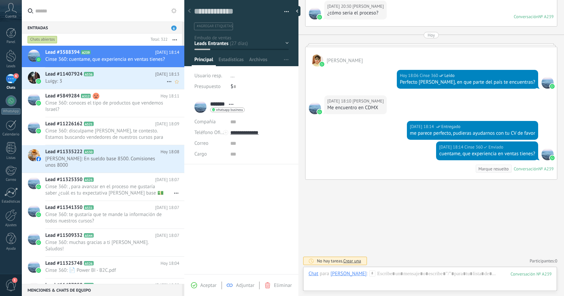
click at [118, 89] on div "Lead #11407924 A536 [DATE] 18:13 Luigy: 3" at bounding box center [114, 77] width 139 height 21
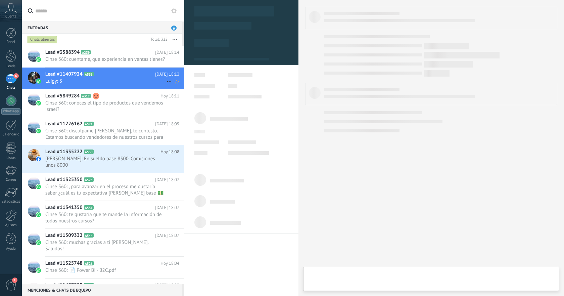
type textarea "**********"
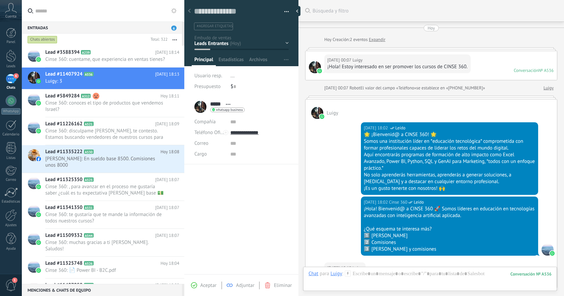
scroll to position [109, 0]
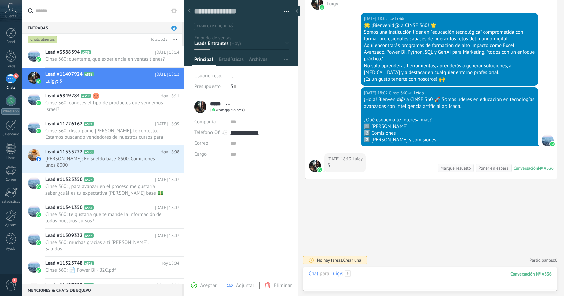
click at [411, 273] on div at bounding box center [429, 280] width 243 height 20
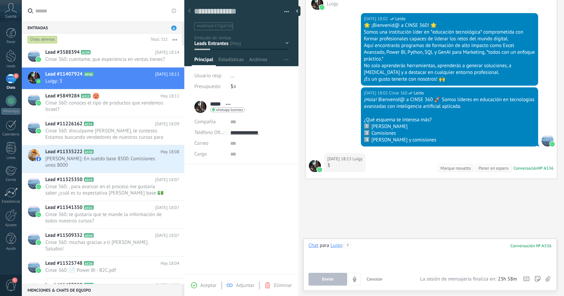
paste div
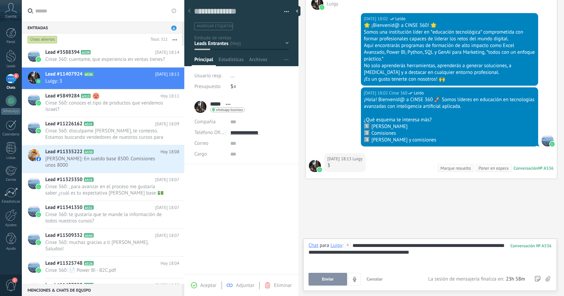
click at [329, 280] on span "Enviar" at bounding box center [328, 278] width 12 height 5
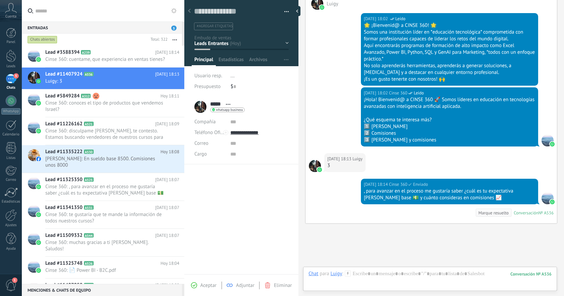
scroll to position [154, 0]
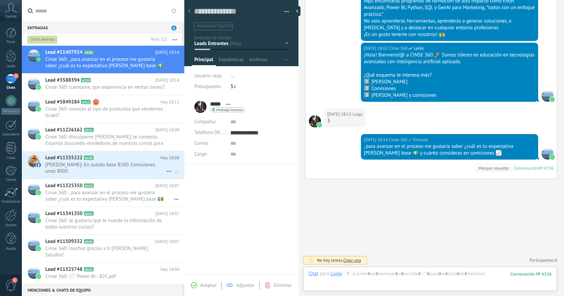
click at [141, 174] on span "[PERSON_NAME]: En sueldo base 8500. Comisiones unos 8000" at bounding box center [105, 167] width 121 height 13
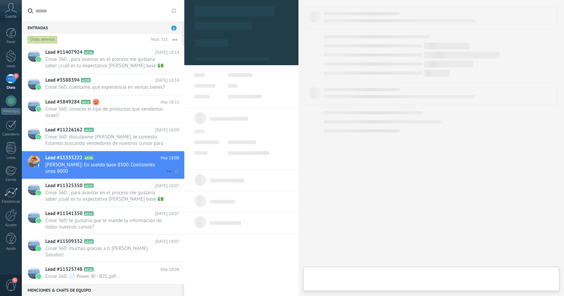
type textarea "**********"
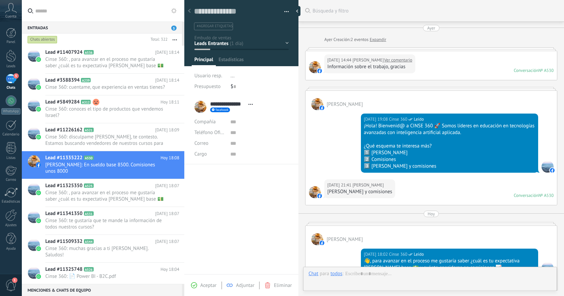
scroll to position [134, 0]
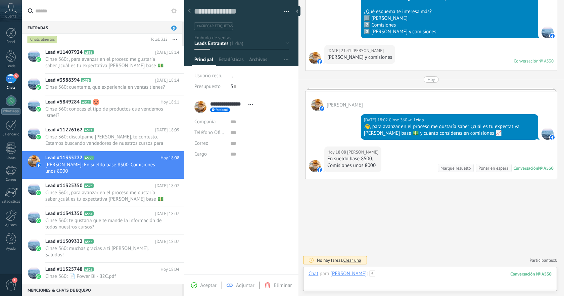
click at [416, 271] on div at bounding box center [429, 280] width 243 height 20
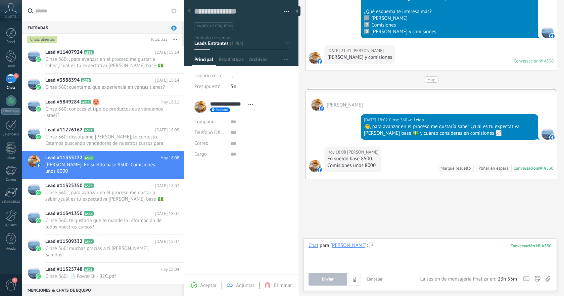
paste div
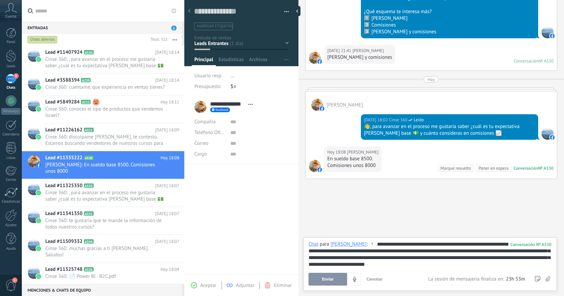
click at [334, 278] on button "Enviar" at bounding box center [327, 278] width 39 height 13
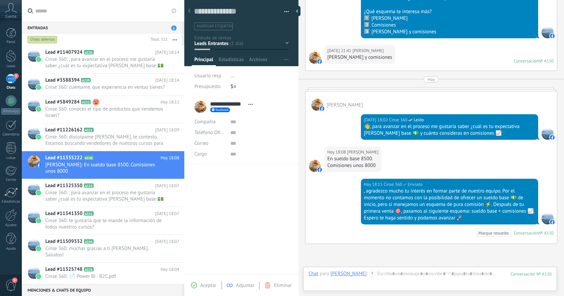
scroll to position [199, 0]
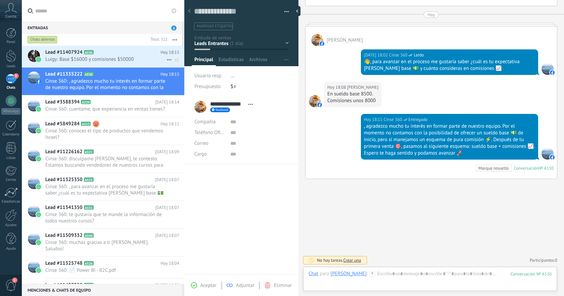
click at [108, 56] on span "Luigy: Base $16000 y comisiones $50000" at bounding box center [105, 59] width 121 height 6
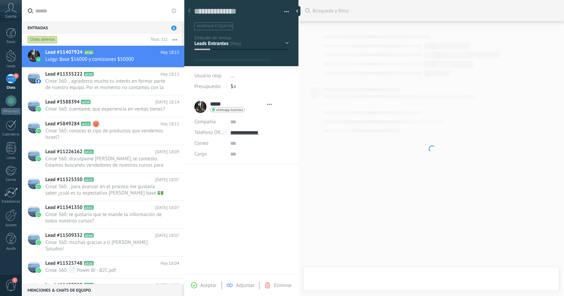
type textarea "**********"
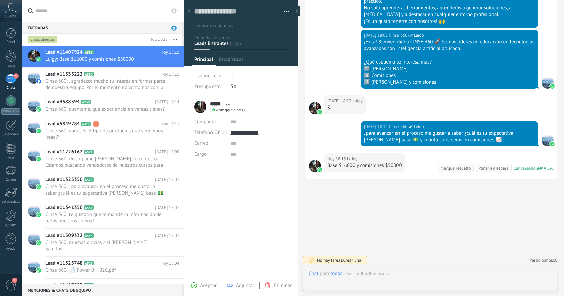
scroll to position [10, 0]
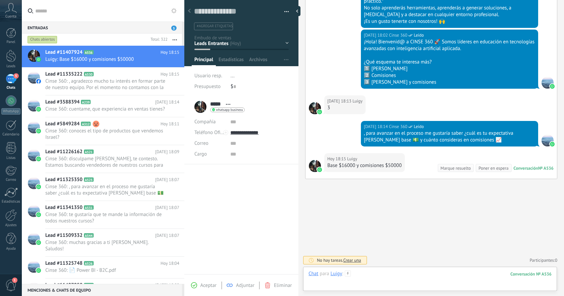
click at [416, 272] on div at bounding box center [429, 280] width 243 height 20
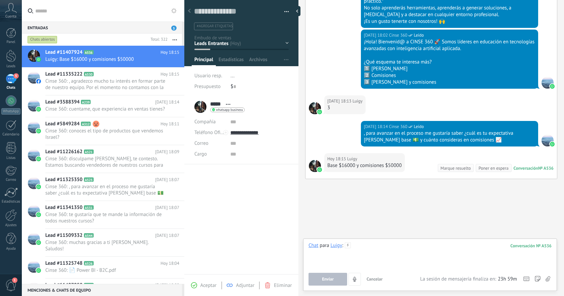
paste div
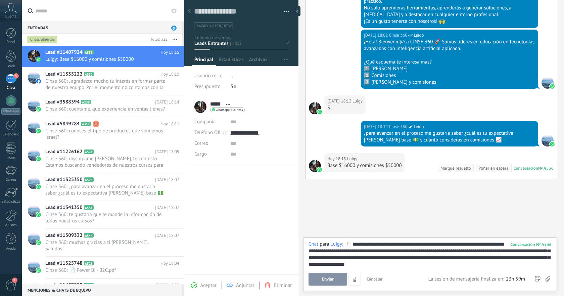
click at [331, 281] on span "Enviar" at bounding box center [328, 278] width 12 height 5
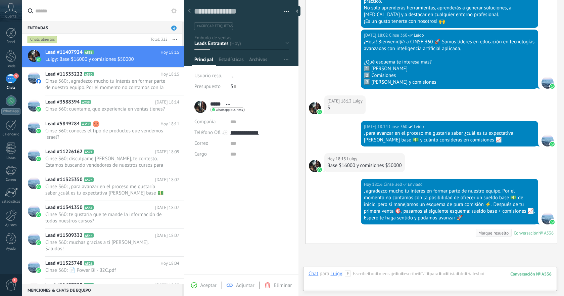
scroll to position [231, 0]
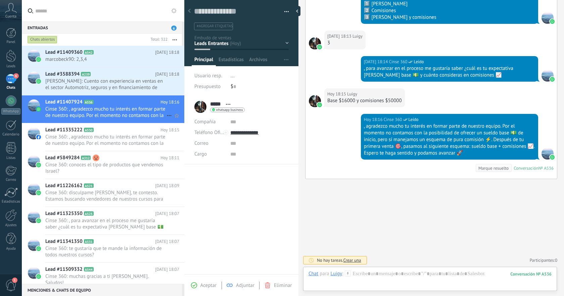
click at [125, 110] on span "Cinse 360: , agradezco mucho tu interés en formar parte de nuestro equipo. Por …" at bounding box center [105, 112] width 121 height 13
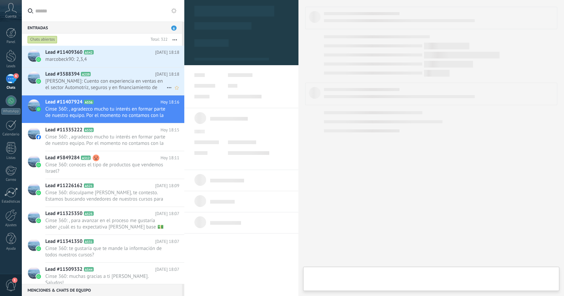
click at [127, 88] on span "[PERSON_NAME]: Cuento con experiencia en ventas en el sector Automotriz, seguro…" at bounding box center [105, 84] width 121 height 13
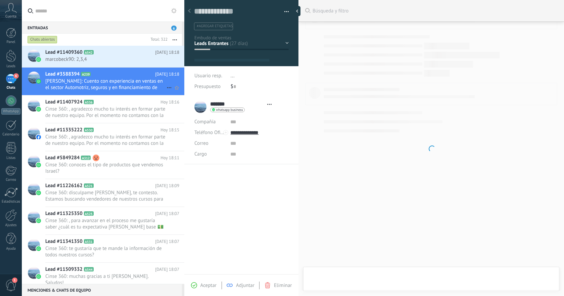
scroll to position [779, 0]
type textarea "**********"
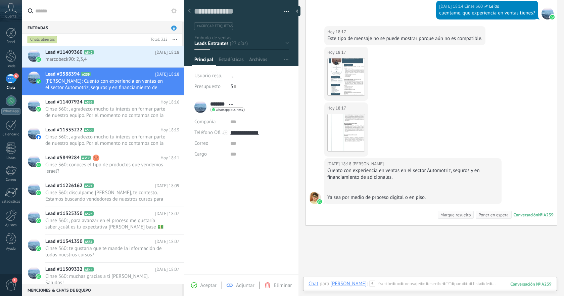
scroll to position [747, 0]
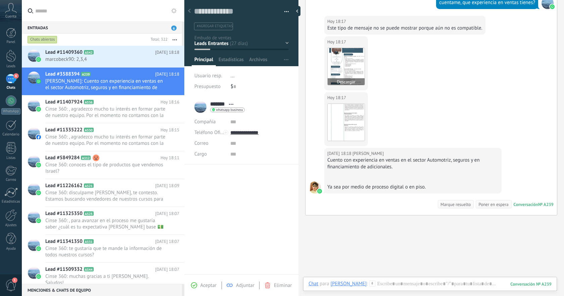
click at [349, 63] on img at bounding box center [345, 66] width 37 height 37
click at [340, 72] on img at bounding box center [345, 66] width 37 height 37
click at [346, 119] on img at bounding box center [345, 122] width 37 height 37
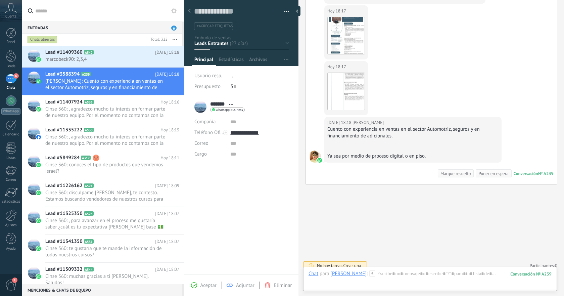
scroll to position [782, 0]
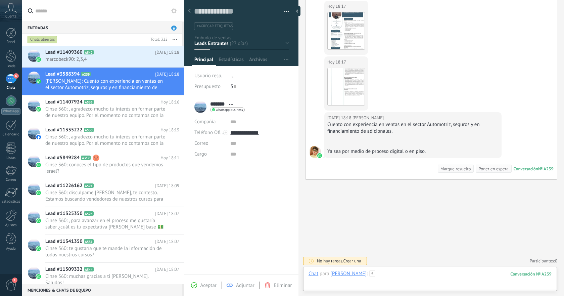
click at [411, 273] on div at bounding box center [429, 280] width 243 height 20
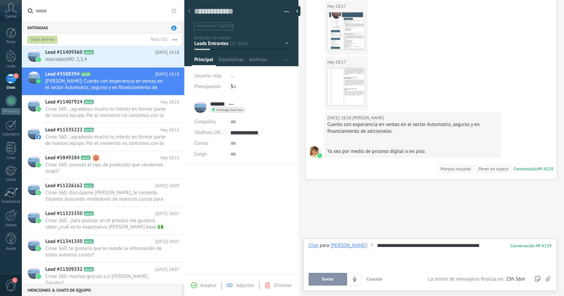
click at [326, 275] on button "Enviar" at bounding box center [327, 278] width 39 height 13
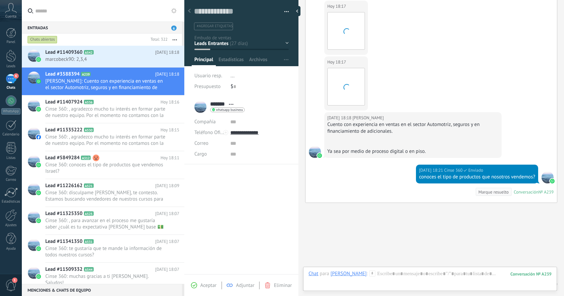
scroll to position [806, 0]
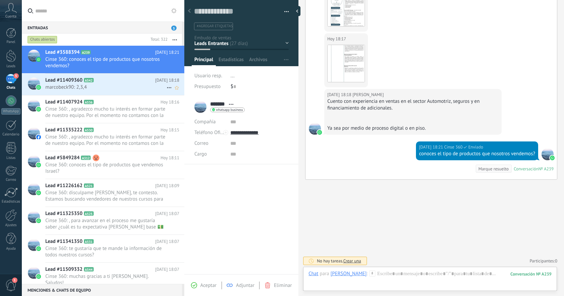
click at [120, 79] on h2 "Lead #11409360 A542" at bounding box center [100, 80] width 110 height 7
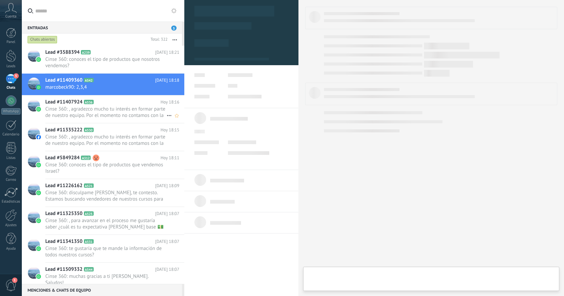
type textarea "**********"
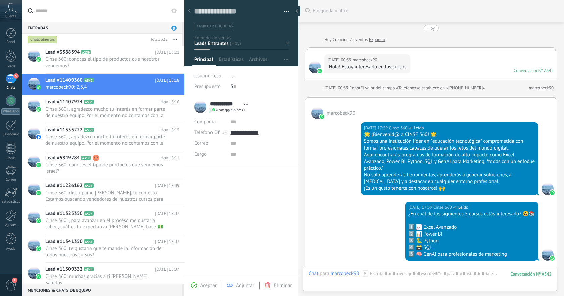
scroll to position [141, 0]
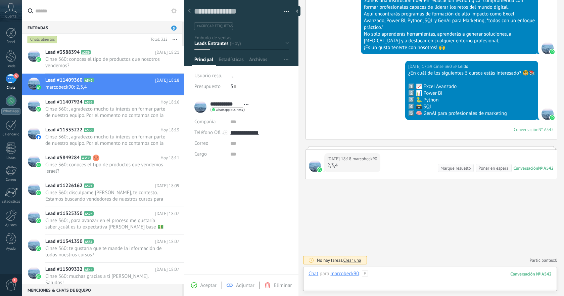
click at [402, 273] on div at bounding box center [429, 280] width 243 height 20
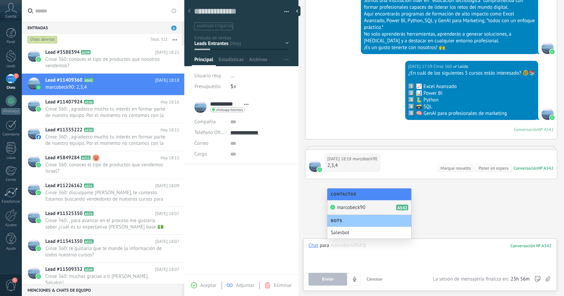
click at [454, 249] on div at bounding box center [429, 254] width 243 height 25
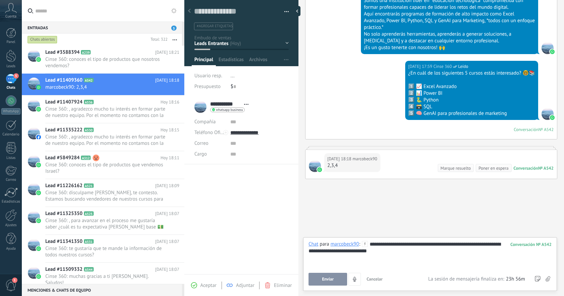
click at [430, 243] on div "**********" at bounding box center [429, 254] width 243 height 27
click at [419, 245] on div "**********" at bounding box center [429, 254] width 243 height 27
click at [389, 250] on div "**********" at bounding box center [429, 254] width 243 height 27
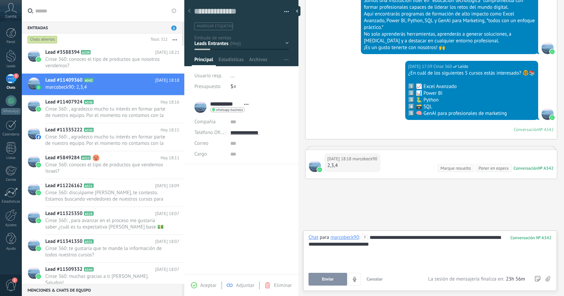
click at [335, 277] on button "Enviar" at bounding box center [327, 278] width 39 height 13
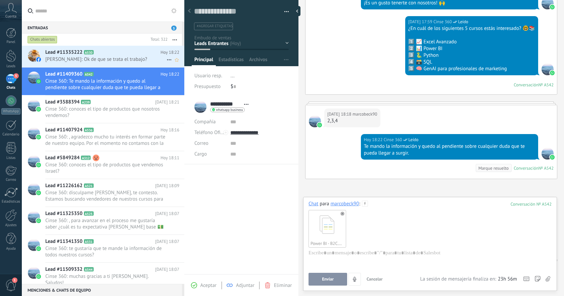
scroll to position [198, 0]
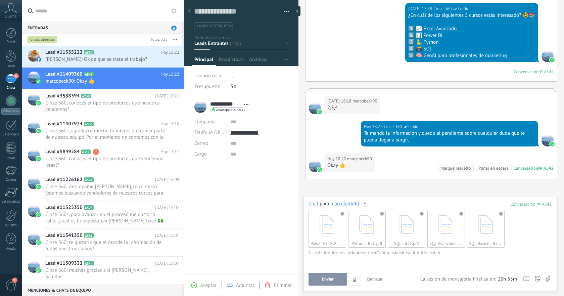
click at [326, 280] on span "Enviar" at bounding box center [328, 278] width 12 height 5
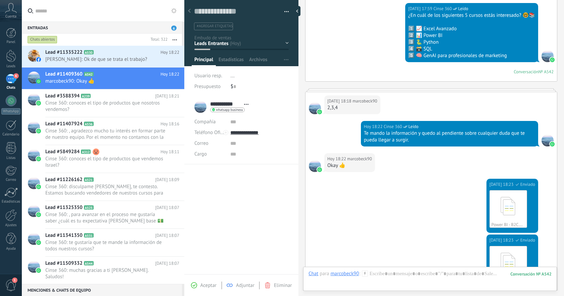
scroll to position [494, 0]
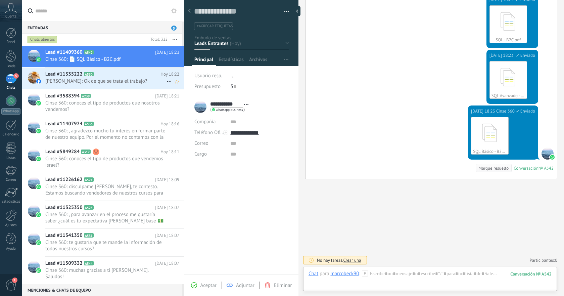
click at [126, 82] on span "[PERSON_NAME]: Ok de que se trata el trabajo?" at bounding box center [105, 81] width 121 height 6
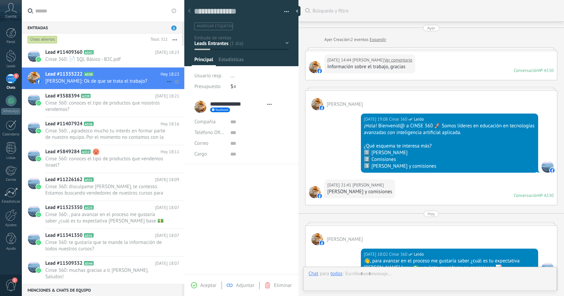
type textarea "**********"
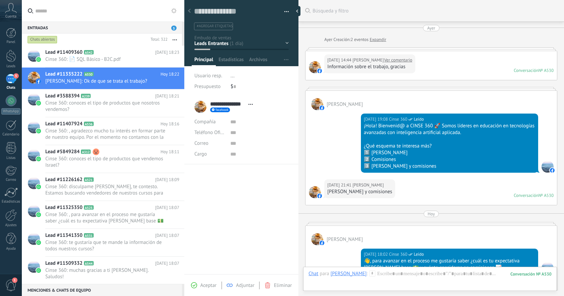
scroll to position [212, 0]
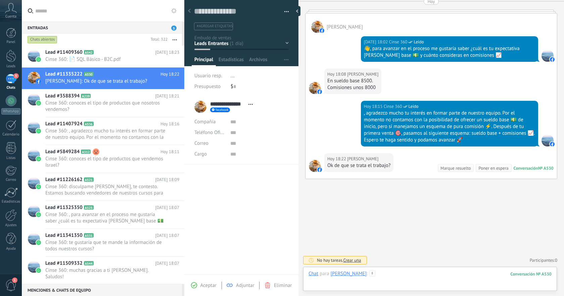
click at [425, 271] on div at bounding box center [429, 280] width 243 height 20
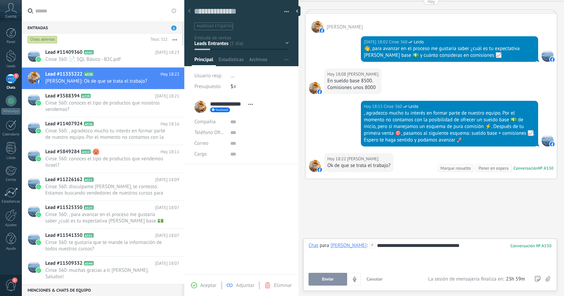
click at [466, 245] on div "**********" at bounding box center [429, 254] width 243 height 25
click at [336, 277] on button "Enviar" at bounding box center [327, 278] width 39 height 13
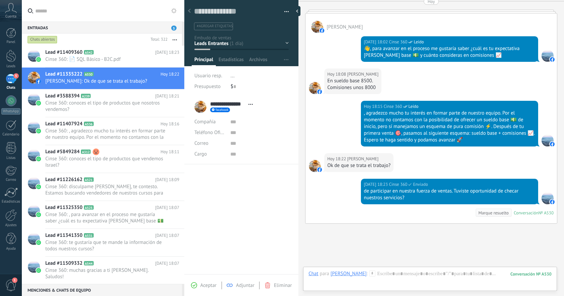
scroll to position [257, 0]
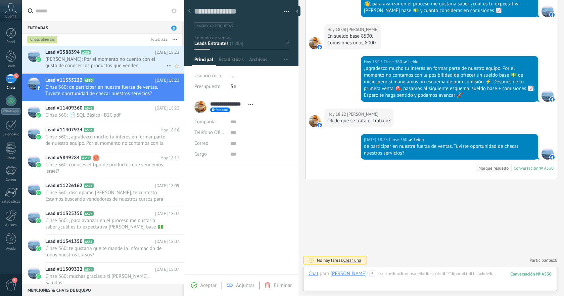
click at [123, 67] on span "[PERSON_NAME]: Por el momento no cuento con el gusto de conocer los productos q…" at bounding box center [105, 62] width 121 height 13
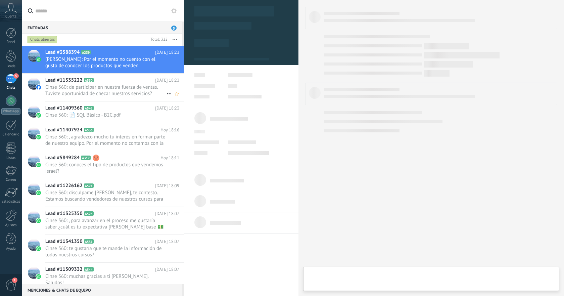
type textarea "**********"
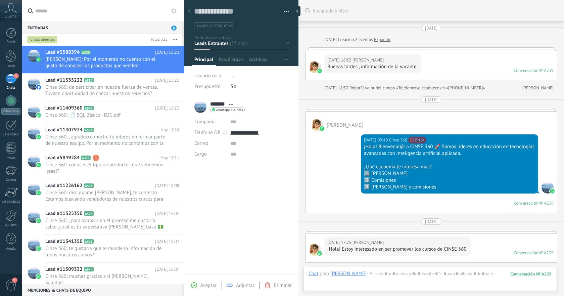
scroll to position [833, 0]
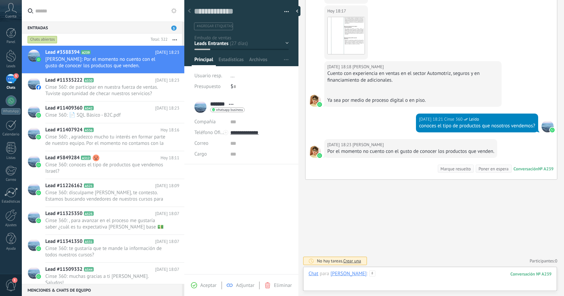
click at [426, 272] on div at bounding box center [429, 280] width 243 height 20
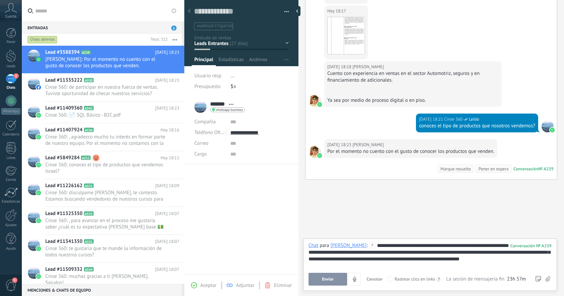
click at [467, 259] on div "**********" at bounding box center [429, 254] width 243 height 25
click at [443, 260] on div "**********" at bounding box center [429, 254] width 243 height 25
click at [485, 259] on div "**********" at bounding box center [429, 254] width 243 height 25
click at [337, 279] on button "Enviar" at bounding box center [327, 278] width 39 height 13
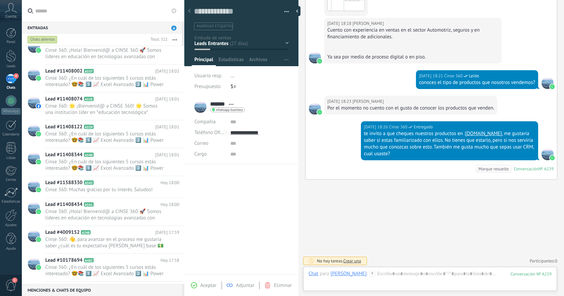
scroll to position [0, 0]
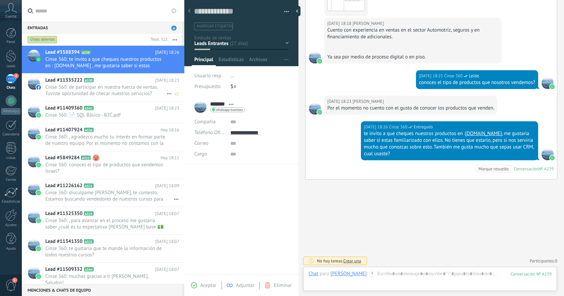
click at [126, 93] on span "Cinse 360: de participar en nuestra fuerza de ventas. Tuviste oportunidad de ch…" at bounding box center [105, 90] width 121 height 13
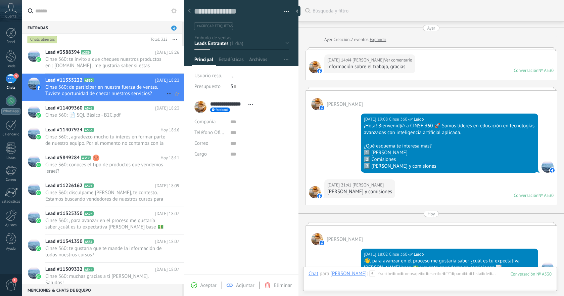
scroll to position [257, 0]
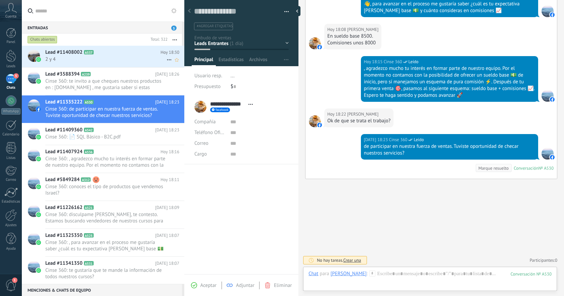
click at [137, 61] on span "2 y 4" at bounding box center [105, 59] width 121 height 6
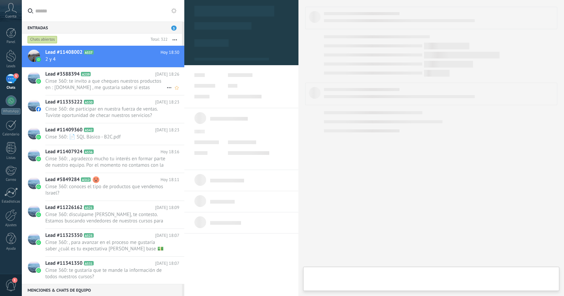
type textarea "**********"
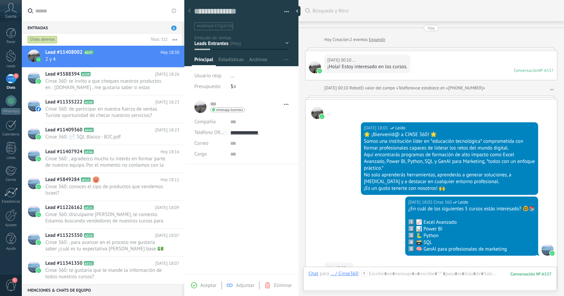
scroll to position [109, 0]
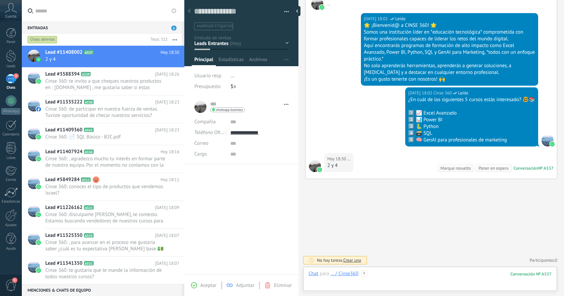
click at [402, 274] on div at bounding box center [429, 280] width 243 height 20
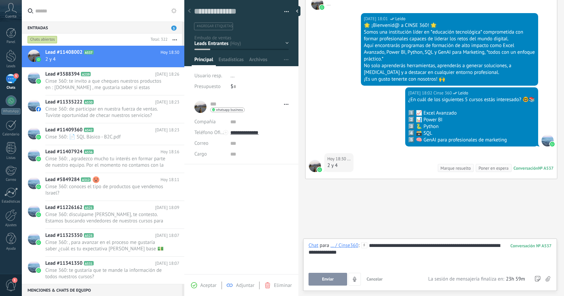
click at [328, 277] on span "Enviar" at bounding box center [328, 278] width 12 height 5
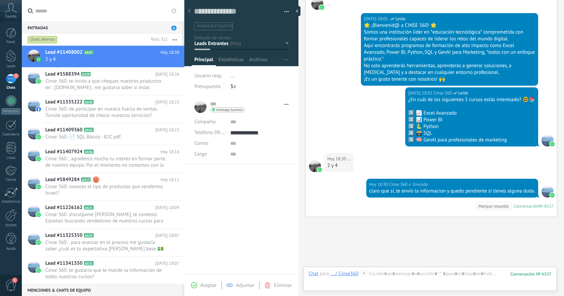
scroll to position [147, 0]
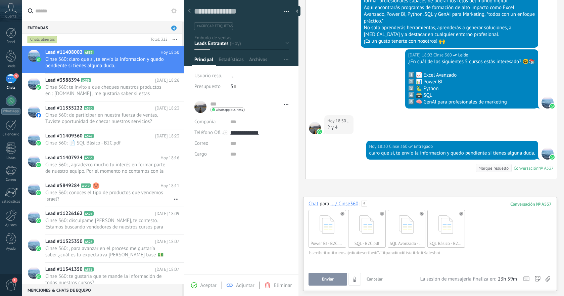
click at [331, 287] on div "Chat Correo Nota Tarea Chat para ... / Cinse360 : 537 Power BI - B2C.pdf SQL - …" at bounding box center [430, 244] width 254 height 94
click at [326, 283] on button "Enviar" at bounding box center [327, 278] width 39 height 13
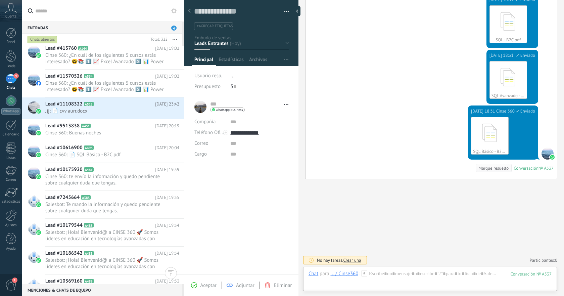
scroll to position [922, 0]
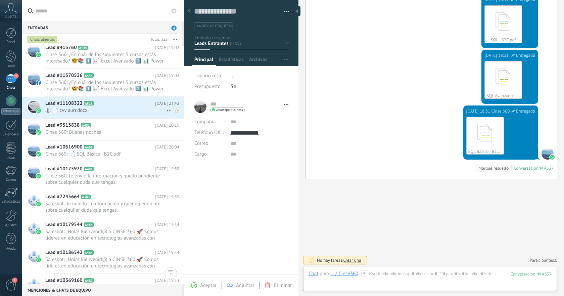
click at [102, 107] on span "Jjj: 📄 cvv aurr.docx" at bounding box center [105, 110] width 121 height 6
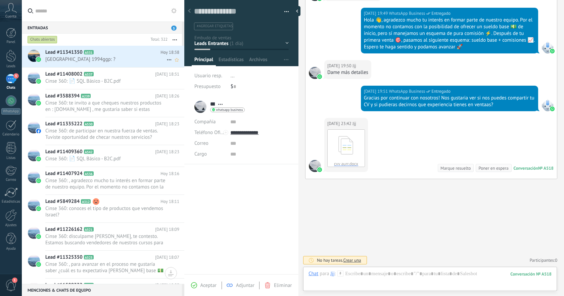
click at [106, 61] on span "[GEOGRAPHIC_DATA] 1994ggp: ?" at bounding box center [105, 59] width 121 height 6
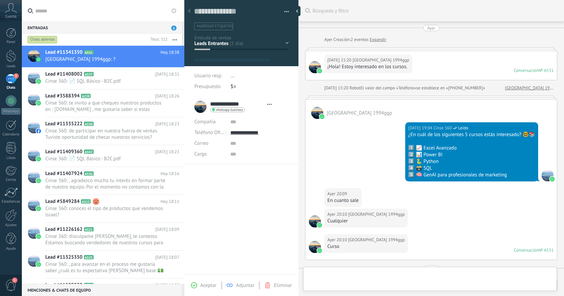
type textarea "**********"
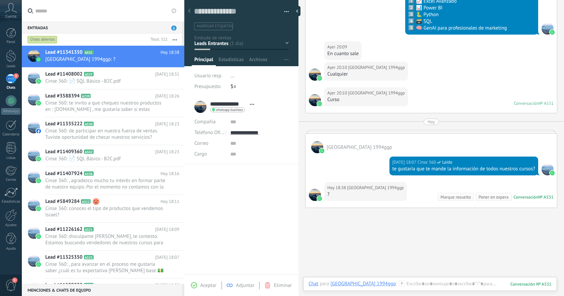
scroll to position [146, 0]
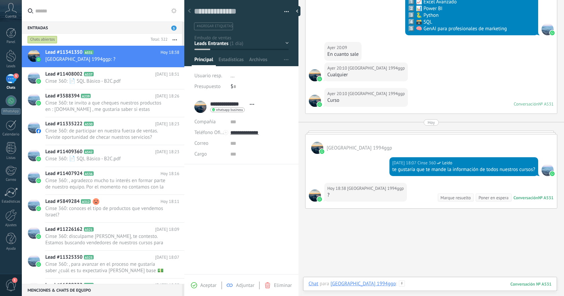
click at [415, 286] on div at bounding box center [429, 290] width 243 height 20
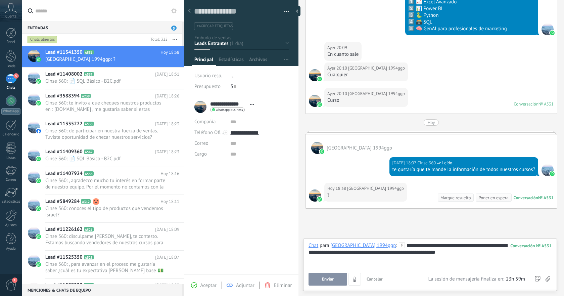
click at [337, 275] on button "Enviar" at bounding box center [327, 278] width 39 height 13
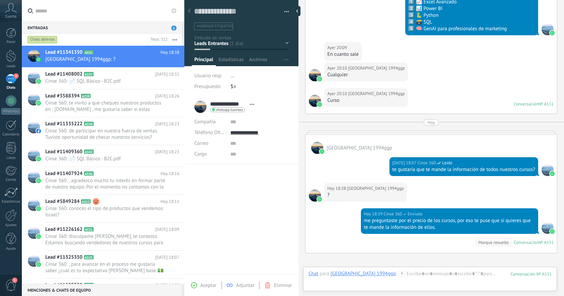
scroll to position [220, 0]
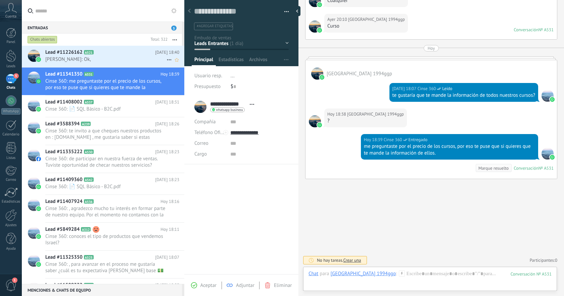
click at [106, 55] on h2 "Lead #11226162 A521" at bounding box center [100, 52] width 110 height 7
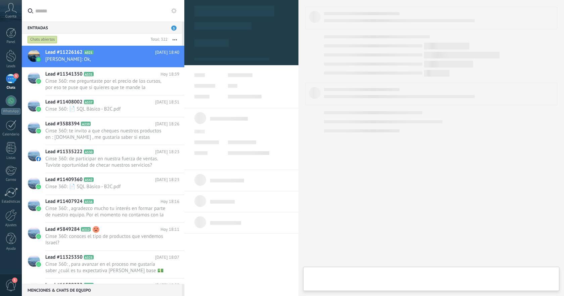
type textarea "**********"
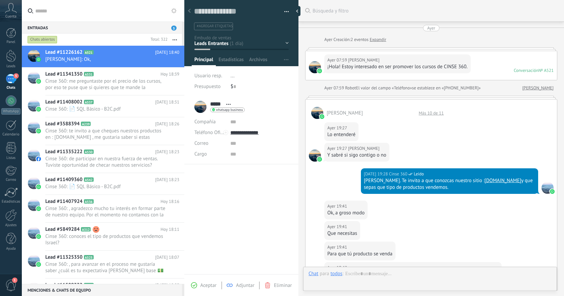
scroll to position [330, 0]
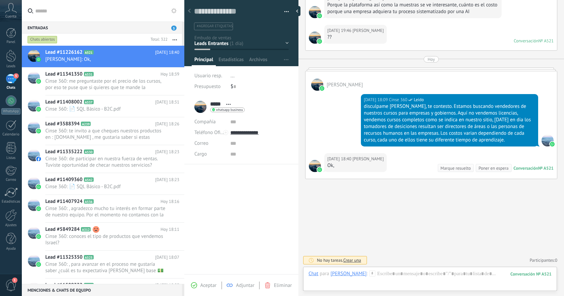
click at [413, 269] on div "Chat Correo Nota Tarea Chat para [PERSON_NAME] : 521 Enviar Cancelar Rastrear c…" at bounding box center [430, 278] width 254 height 24
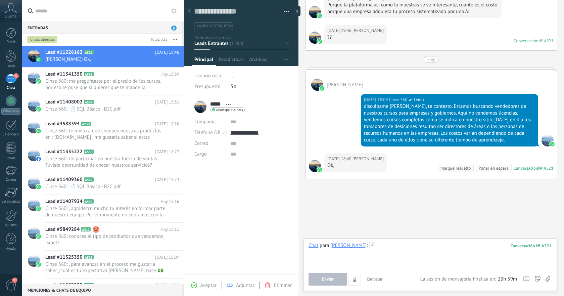
click at [396, 246] on div at bounding box center [429, 254] width 243 height 25
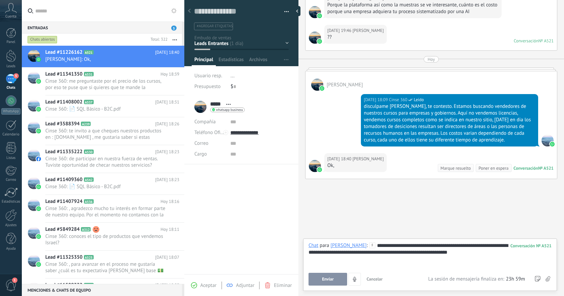
click at [339, 275] on button "Enviar" at bounding box center [327, 278] width 39 height 13
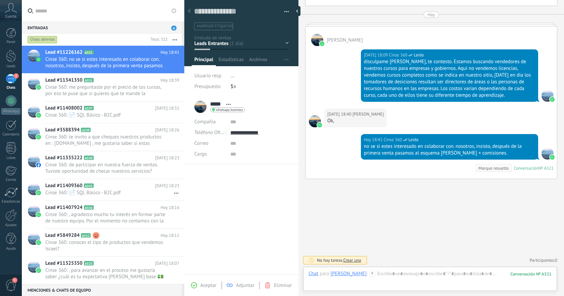
scroll to position [409, 0]
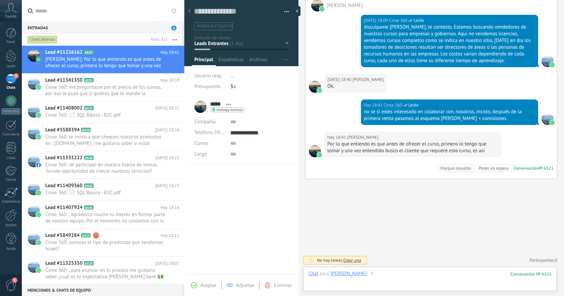
click at [423, 275] on div at bounding box center [429, 280] width 243 height 20
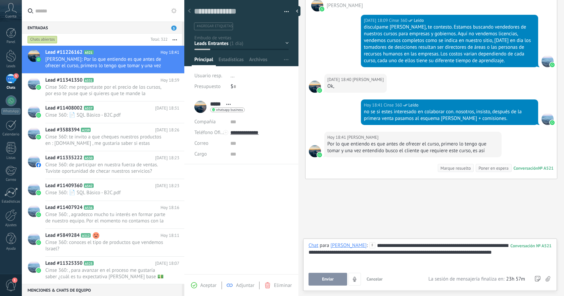
click at [335, 276] on button "Enviar" at bounding box center [327, 278] width 39 height 13
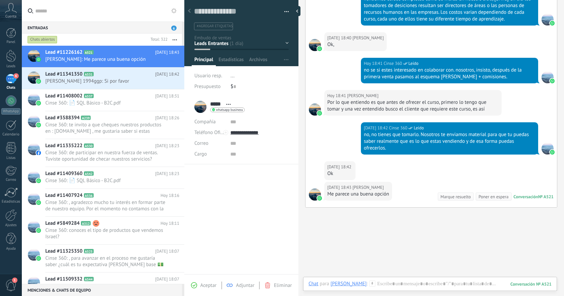
scroll to position [479, 0]
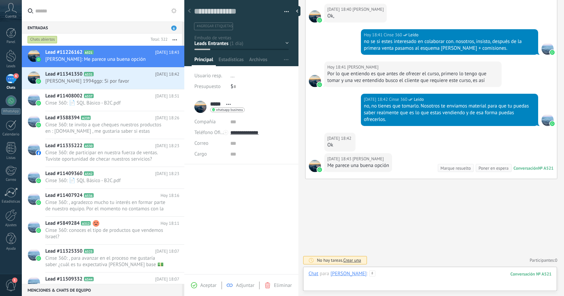
click at [424, 271] on div at bounding box center [429, 280] width 243 height 20
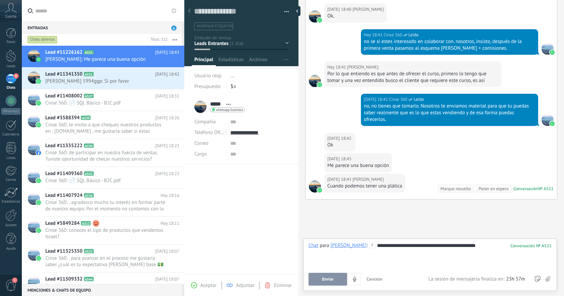
scroll to position [500, 0]
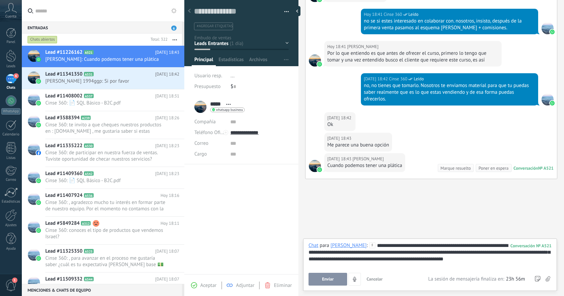
click at [515, 251] on div "**********" at bounding box center [429, 254] width 243 height 25
click at [484, 254] on div "**********" at bounding box center [429, 254] width 243 height 25
click at [477, 260] on div "**********" at bounding box center [429, 254] width 243 height 25
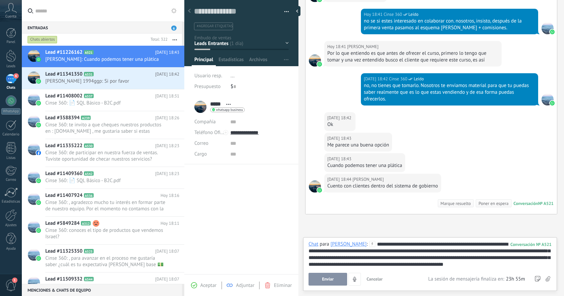
scroll to position [535, 0]
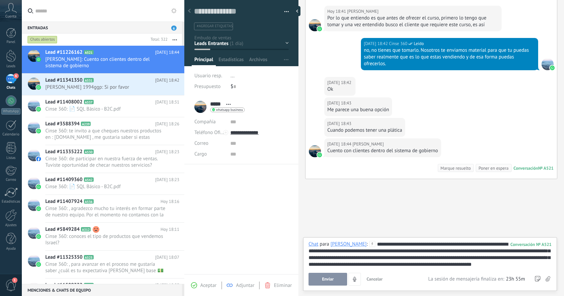
click at [335, 278] on button "Enviar" at bounding box center [327, 278] width 39 height 13
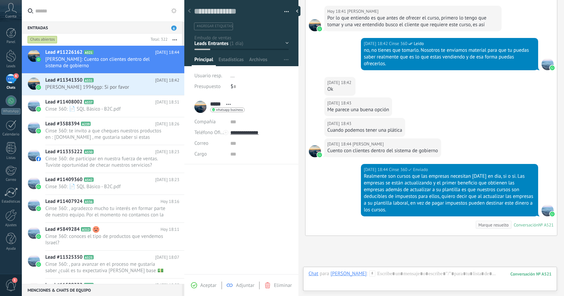
scroll to position [592, 0]
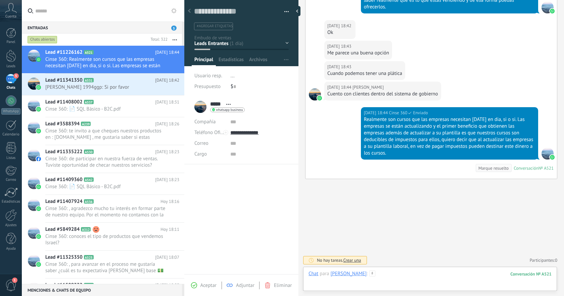
click at [415, 274] on div at bounding box center [429, 280] width 243 height 20
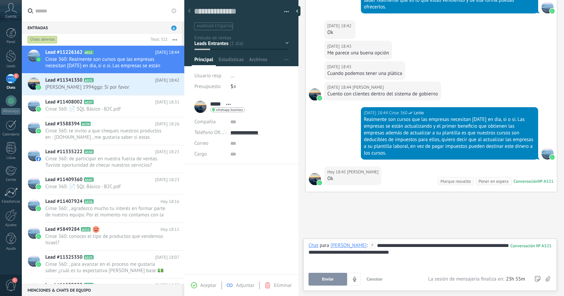
scroll to position [605, 0]
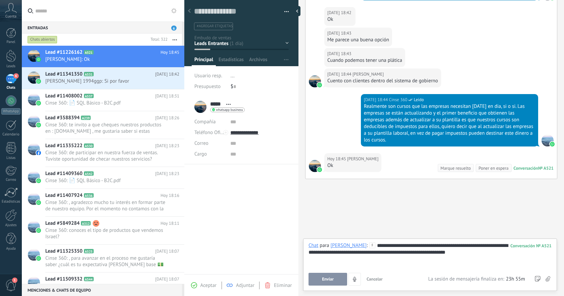
click at [331, 279] on span "Enviar" at bounding box center [328, 278] width 12 height 5
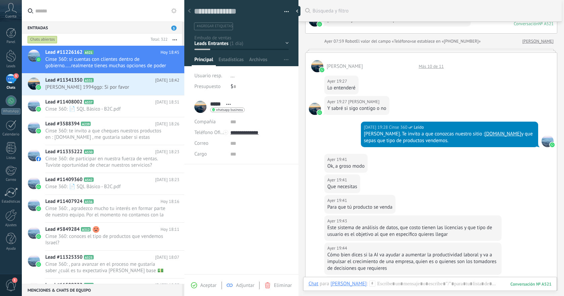
scroll to position [45, 0]
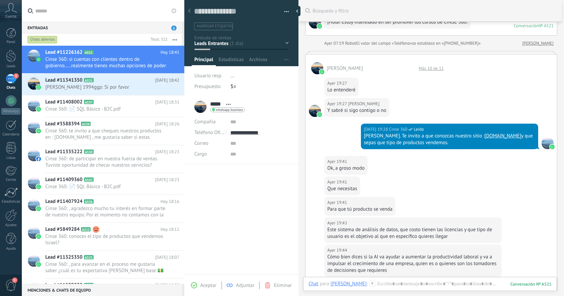
click at [396, 54] on div "[PERSON_NAME] Más 10 de 11 [DATE] 19:27 [PERSON_NAME] entenderé [DATE] 19:27 [P…" at bounding box center [431, 195] width 252 height 282
click at [390, 55] on div "[PERSON_NAME] Más 10 de 11" at bounding box center [430, 64] width 251 height 19
click at [393, 51] on div at bounding box center [431, 52] width 252 height 3
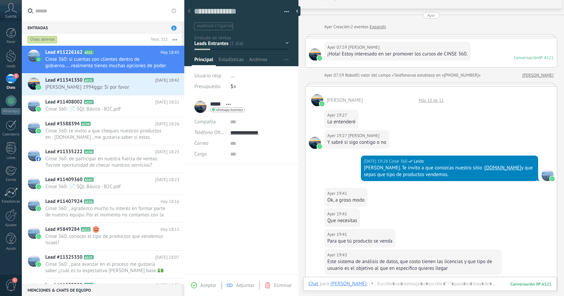
scroll to position [0, 0]
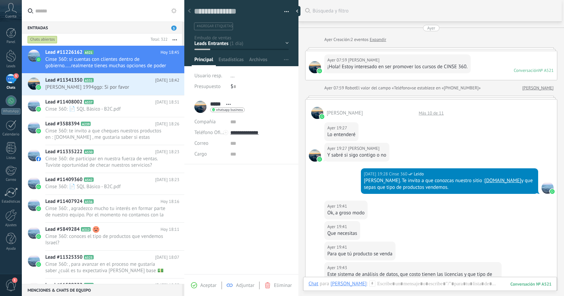
click at [379, 38] on link "Expandir" at bounding box center [377, 39] width 16 height 7
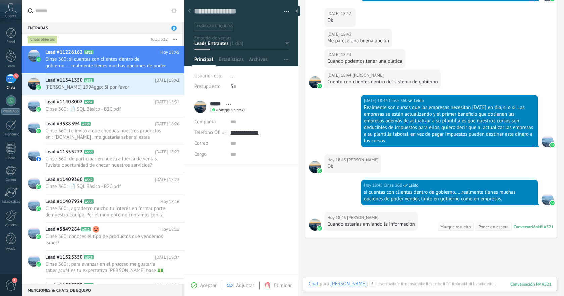
scroll to position [627, 0]
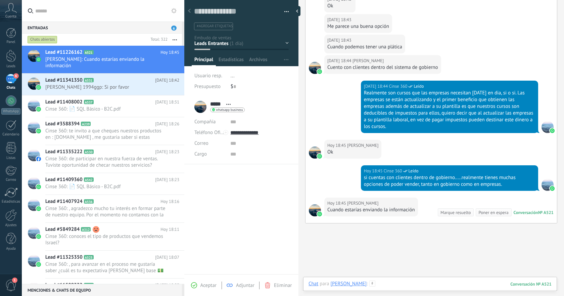
click at [423, 283] on div at bounding box center [429, 290] width 243 height 20
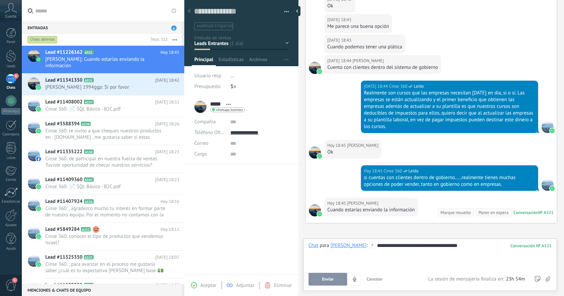
click at [330, 275] on button "Enviar" at bounding box center [327, 278] width 39 height 13
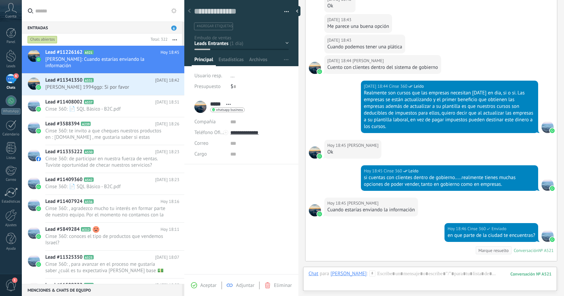
scroll to position [710, 0]
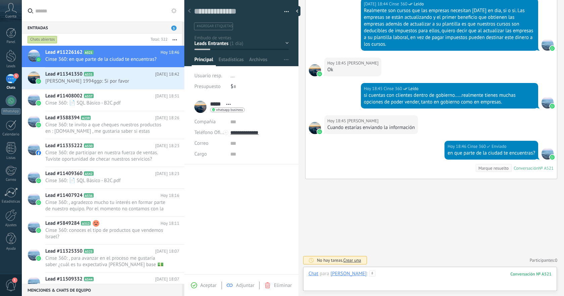
click at [444, 272] on div at bounding box center [429, 280] width 243 height 20
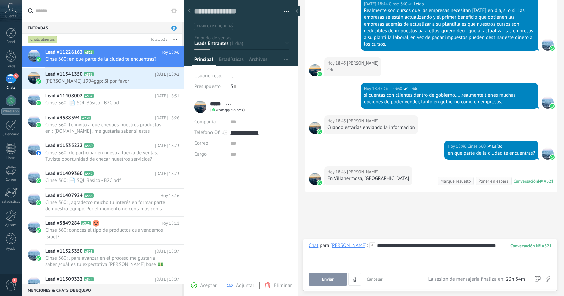
scroll to position [723, 0]
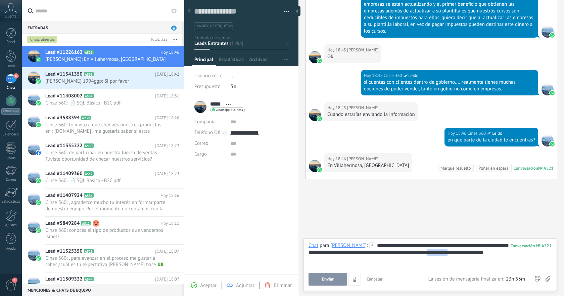
click at [457, 253] on div "**********" at bounding box center [429, 254] width 243 height 25
click at [460, 251] on div "**********" at bounding box center [429, 254] width 243 height 25
click at [340, 277] on button "Enviar" at bounding box center [327, 278] width 39 height 13
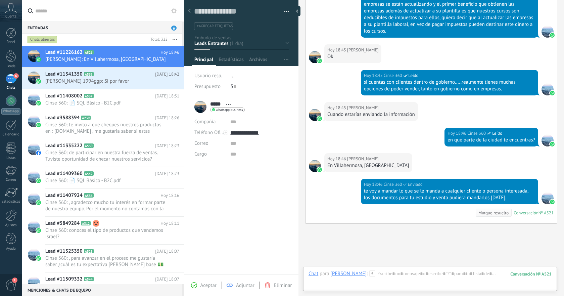
scroll to position [767, 0]
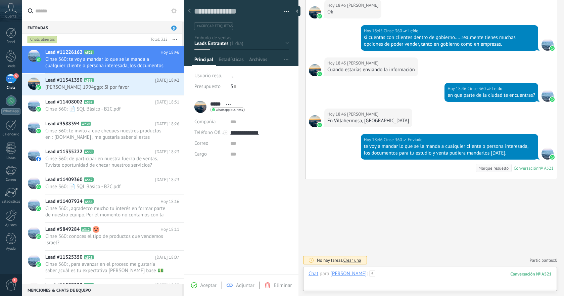
click at [413, 272] on div at bounding box center [429, 280] width 243 height 20
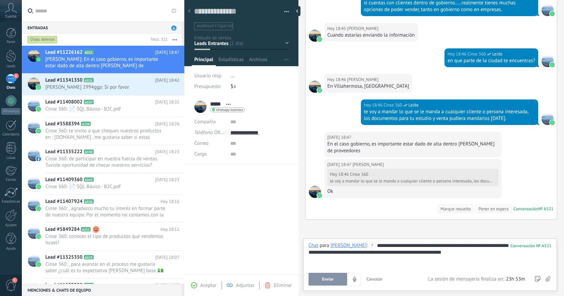
scroll to position [842, 0]
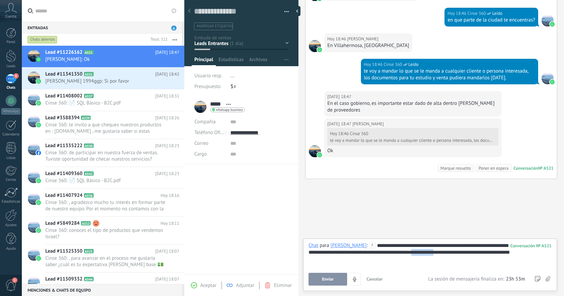
drag, startPoint x: 453, startPoint y: 253, endPoint x: 424, endPoint y: 253, distance: 29.2
click at [424, 253] on div "**********" at bounding box center [429, 254] width 243 height 25
click at [331, 277] on span "Enviar" at bounding box center [328, 278] width 12 height 5
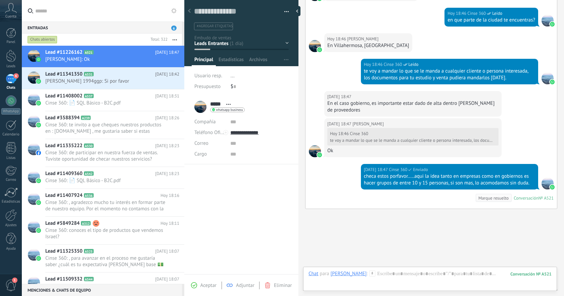
scroll to position [872, 0]
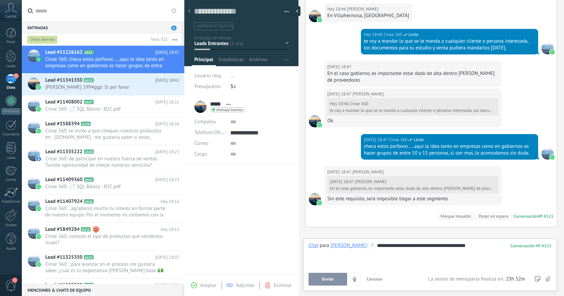
scroll to position [920, 0]
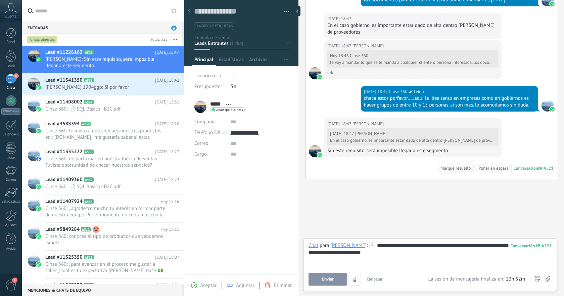
click at [361, 253] on div "**********" at bounding box center [429, 254] width 243 height 25
click at [326, 276] on button "Enviar" at bounding box center [327, 278] width 39 height 13
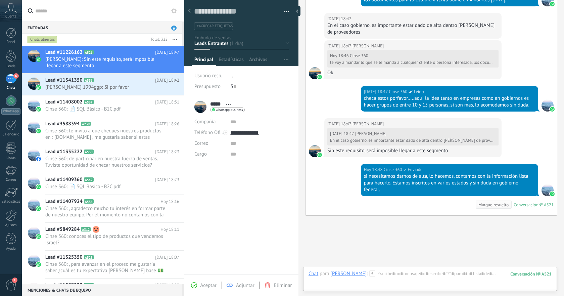
scroll to position [957, 0]
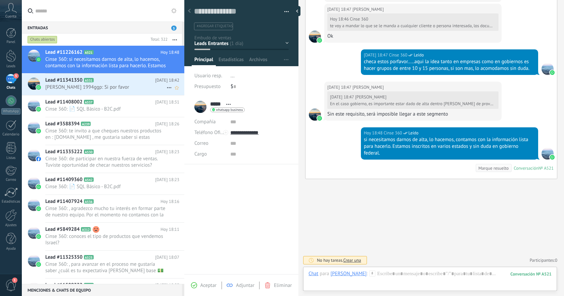
click at [134, 86] on span "[PERSON_NAME] 1994ggp: Si por favor" at bounding box center [105, 87] width 121 height 6
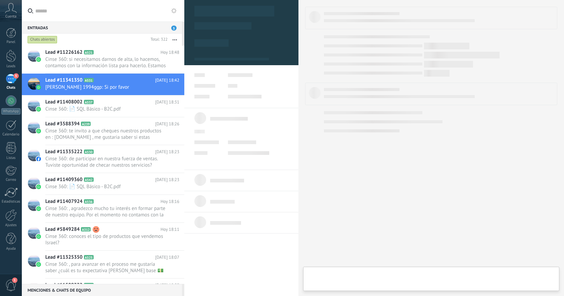
type textarea "**********"
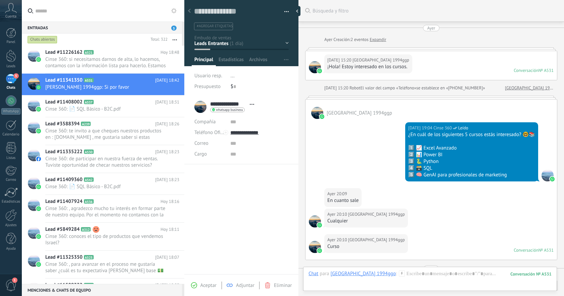
scroll to position [233, 0]
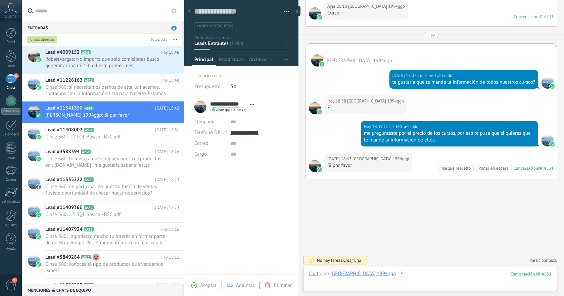
click at [427, 272] on div at bounding box center [429, 280] width 243 height 20
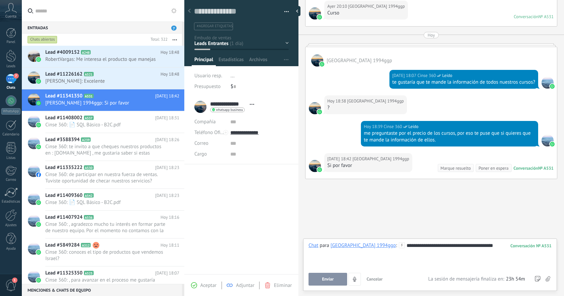
click at [335, 273] on button "Enviar" at bounding box center [327, 278] width 39 height 13
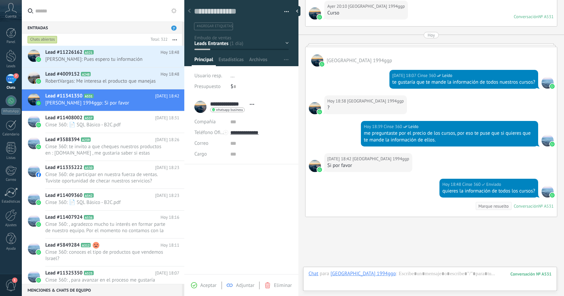
scroll to position [271, 0]
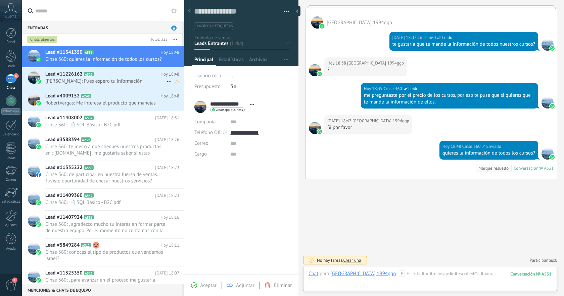
click at [124, 80] on span "Eddie: Pues espero tu información" at bounding box center [105, 81] width 121 height 6
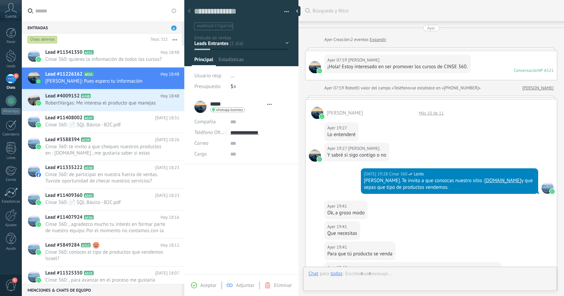
type textarea "**********"
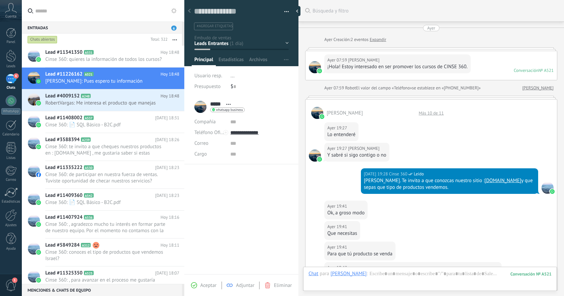
scroll to position [564, 0]
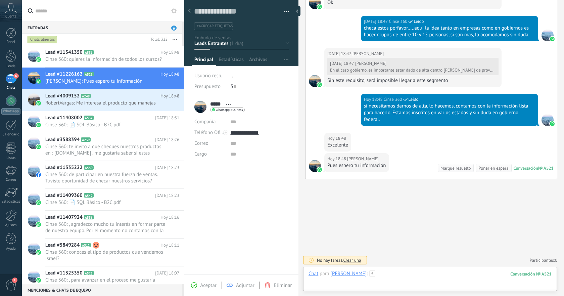
click at [416, 271] on div at bounding box center [429, 280] width 243 height 20
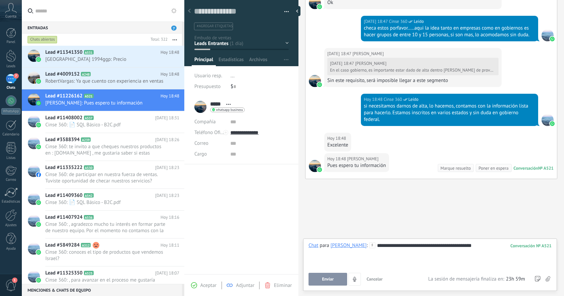
click at [390, 246] on div "**********" at bounding box center [429, 254] width 243 height 25
click at [463, 244] on div "**********" at bounding box center [429, 254] width 243 height 25
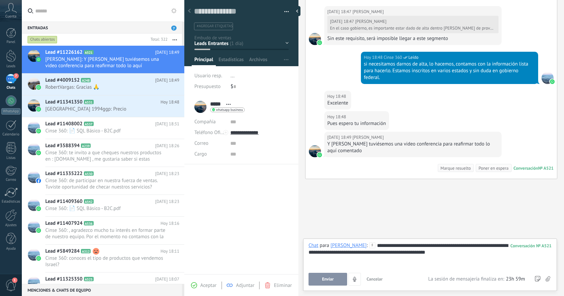
click at [330, 275] on button "Enviar" at bounding box center [327, 278] width 39 height 13
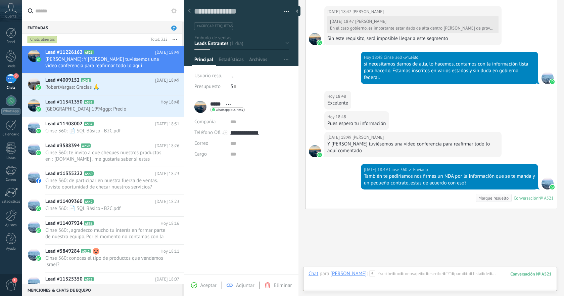
scroll to position [636, 0]
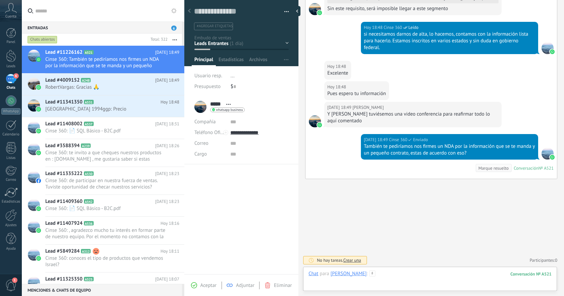
click at [424, 277] on div at bounding box center [429, 280] width 243 height 20
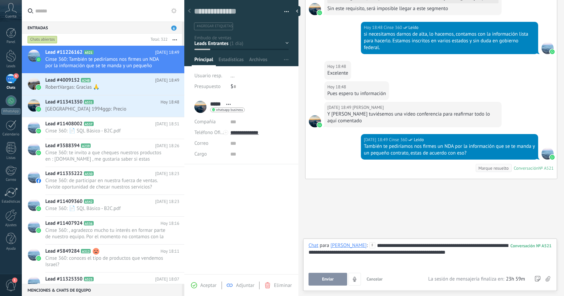
click at [448, 253] on div "**********" at bounding box center [429, 254] width 243 height 25
click at [324, 278] on span "Enviar" at bounding box center [328, 278] width 12 height 5
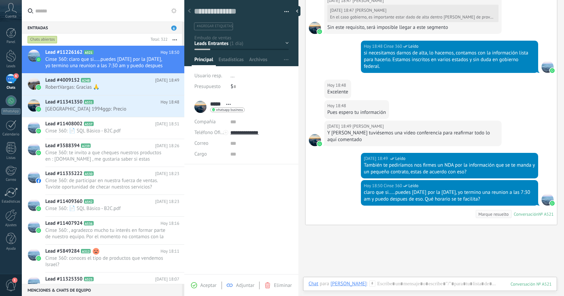
scroll to position [663, 0]
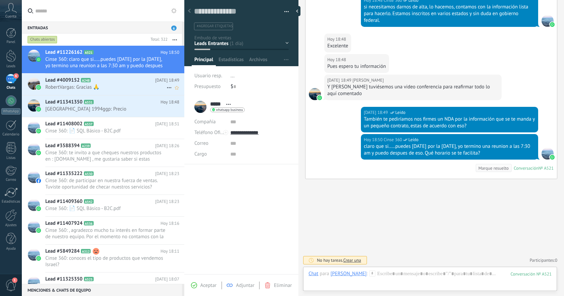
click at [112, 85] on span "RobertVargas: Gracias 🙏" at bounding box center [105, 87] width 121 height 6
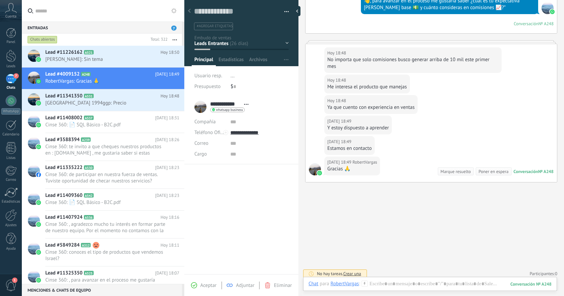
scroll to position [608, 0]
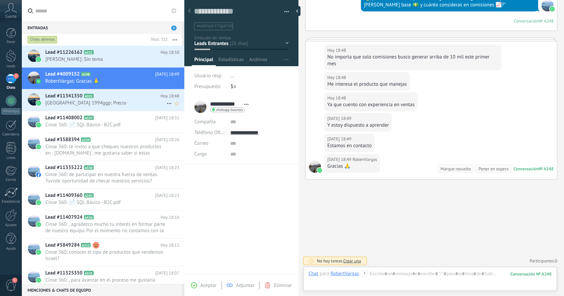
click at [111, 102] on span "grecia 1994ggp: Precio" at bounding box center [105, 103] width 121 height 6
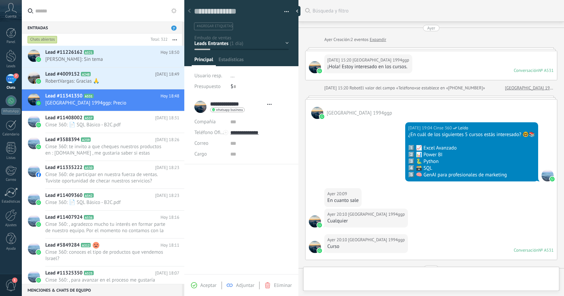
type textarea "**********"
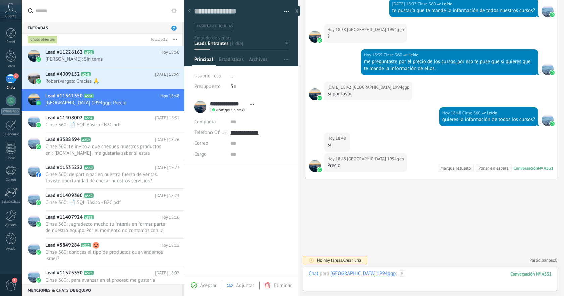
click at [415, 273] on div at bounding box center [429, 280] width 243 height 20
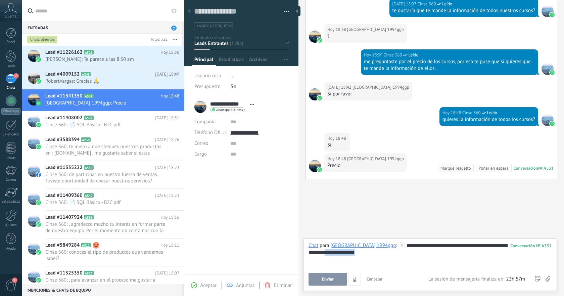
drag, startPoint x: 346, startPoint y: 252, endPoint x: 309, endPoint y: 253, distance: 36.9
click at [309, 253] on div "**********" at bounding box center [429, 254] width 243 height 25
click at [330, 280] on span "Enviar" at bounding box center [328, 278] width 12 height 5
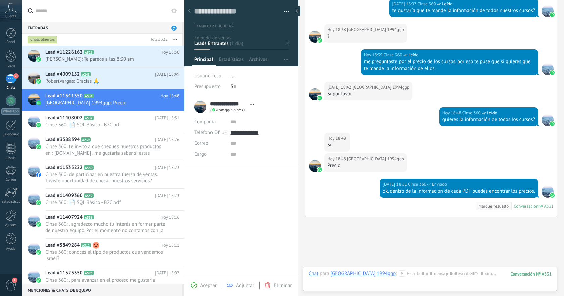
scroll to position [343, 0]
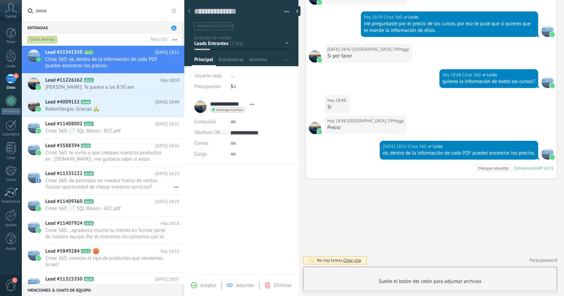
click at [407, 273] on div "Chat para grecia 1994ggp : 531" at bounding box center [429, 280] width 243 height 20
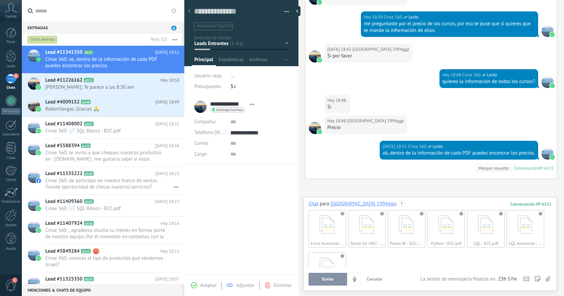
click at [336, 282] on button "Enviar" at bounding box center [327, 278] width 39 height 13
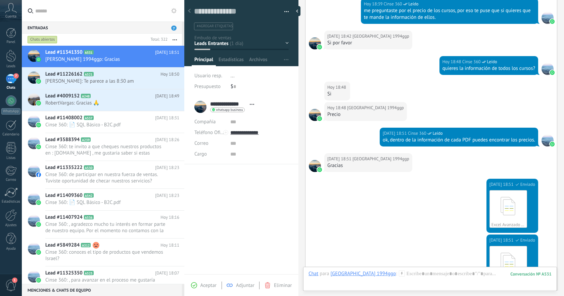
scroll to position [763, 0]
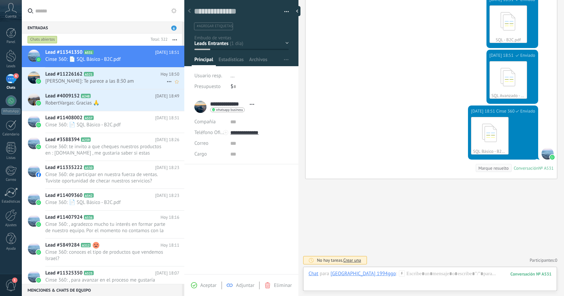
click at [124, 78] on span "Eddie: Te parece a las 8:30 am" at bounding box center [105, 81] width 121 height 6
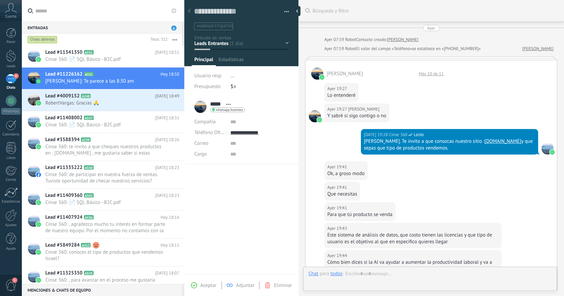
type textarea "**********"
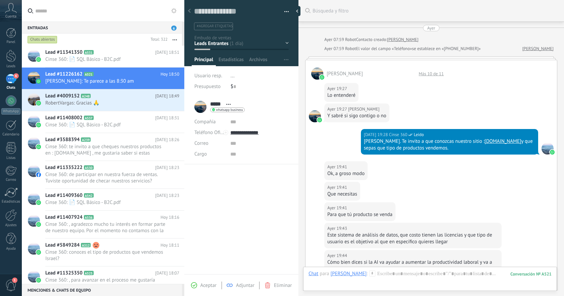
scroll to position [522, 0]
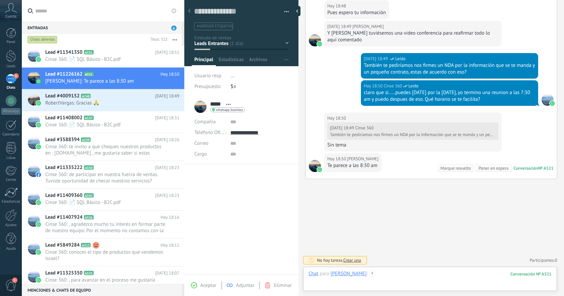
click at [392, 273] on div at bounding box center [429, 280] width 243 height 20
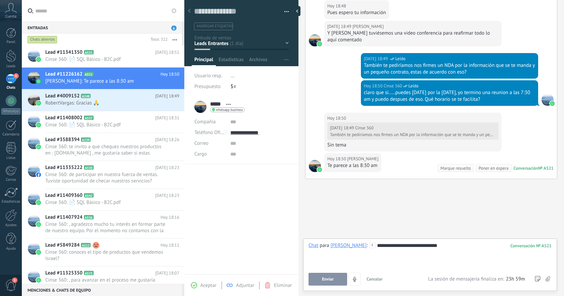
click at [332, 275] on button "Enviar" at bounding box center [327, 278] width 39 height 13
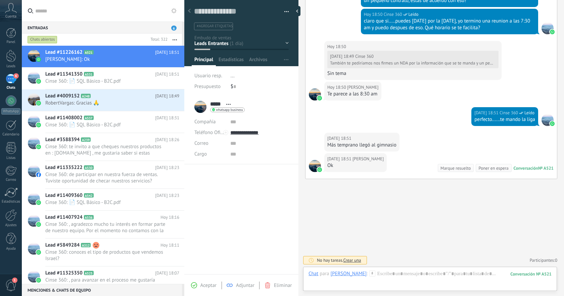
scroll to position [614, 0]
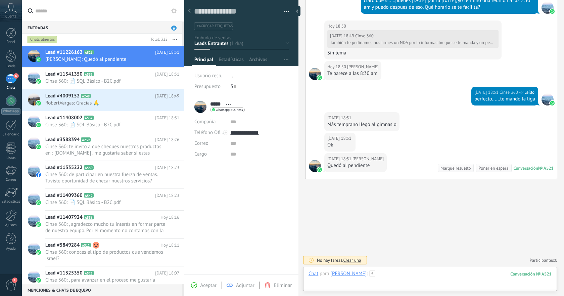
click at [382, 273] on div at bounding box center [429, 280] width 243 height 20
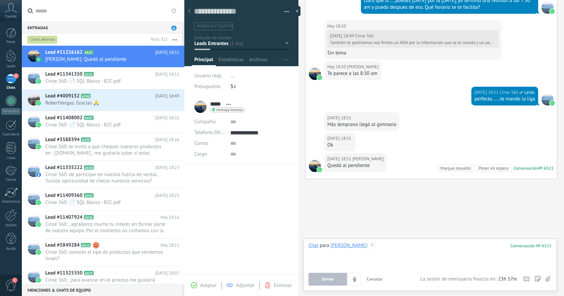
paste div
click at [332, 281] on span "Enviar" at bounding box center [328, 278] width 12 height 5
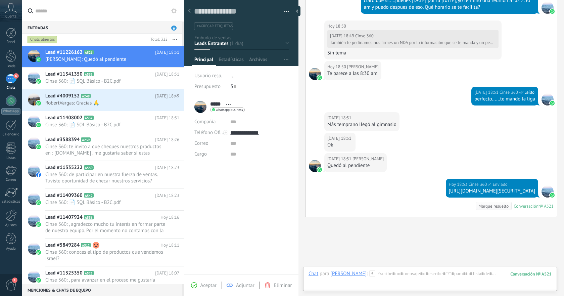
scroll to position [652, 0]
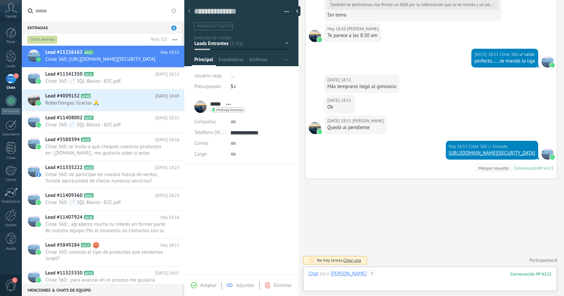
click at [416, 276] on div at bounding box center [429, 280] width 243 height 20
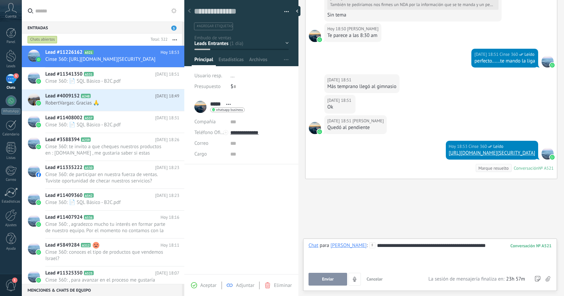
click at [328, 281] on span "Enviar" at bounding box center [328, 278] width 12 height 5
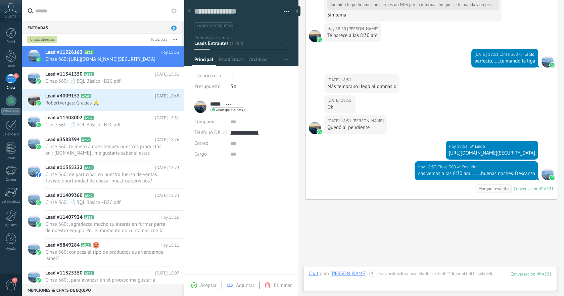
scroll to position [672, 0]
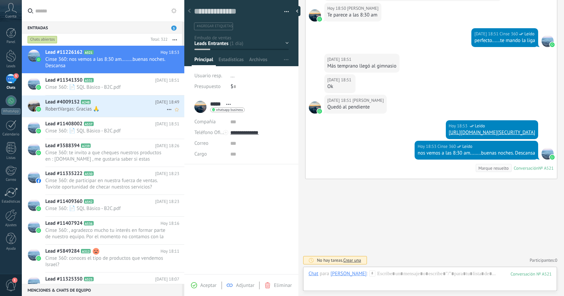
click at [124, 105] on div "Lead #4009152 A248 Hoy 18:49 RobertVargas: Gracias 🙏" at bounding box center [114, 105] width 139 height 21
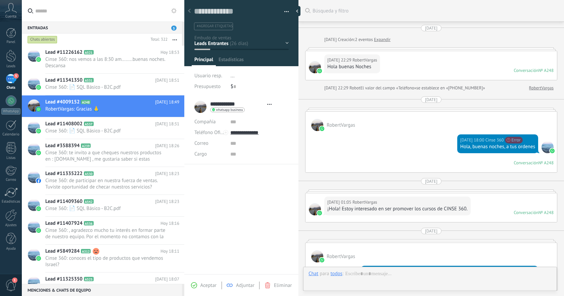
type textarea "**********"
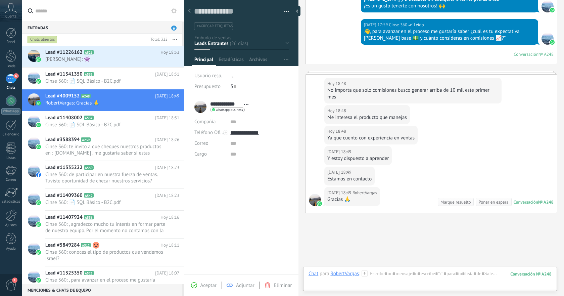
scroll to position [608, 0]
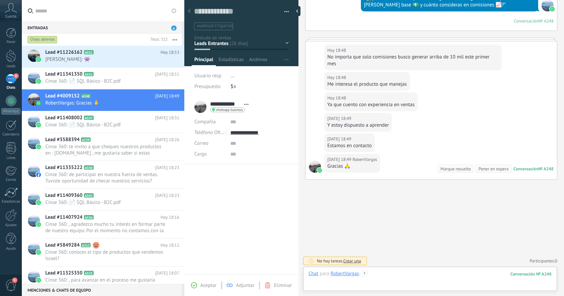
click at [437, 274] on div at bounding box center [429, 280] width 243 height 20
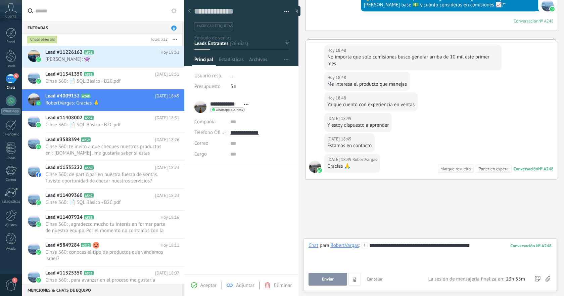
click at [333, 280] on span "Enviar" at bounding box center [328, 278] width 12 height 5
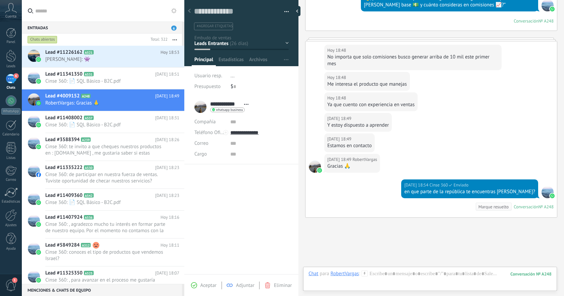
scroll to position [646, 0]
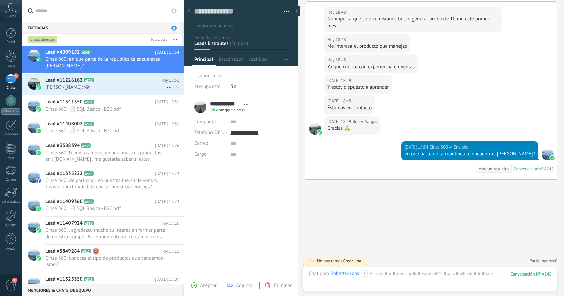
click at [120, 85] on span "Eddie: 👾" at bounding box center [105, 87] width 121 height 6
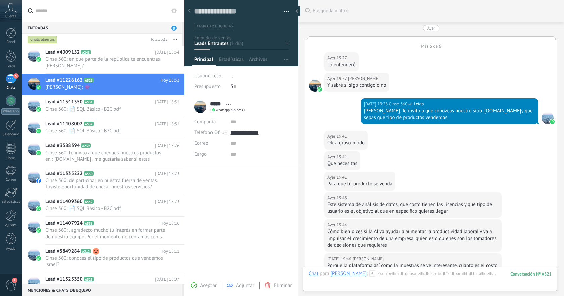
scroll to position [457, 0]
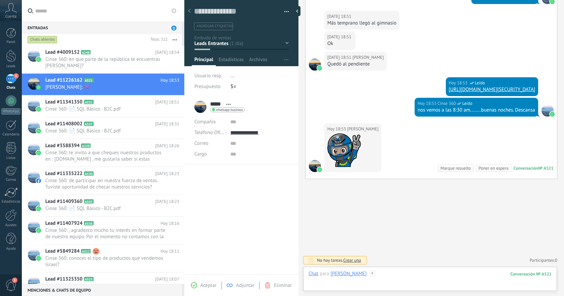
click at [470, 273] on div at bounding box center [429, 280] width 243 height 20
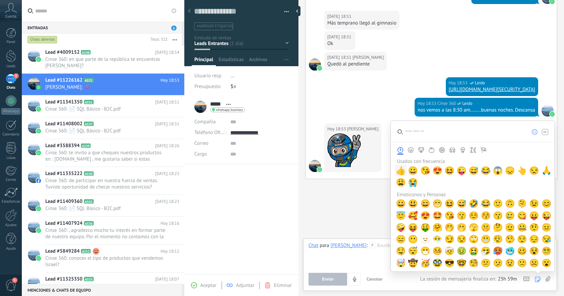
click at [402, 171] on span "👍" at bounding box center [401, 170] width 10 height 9
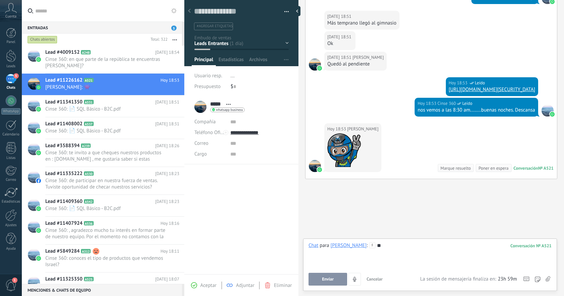
click at [335, 279] on button "Enviar" at bounding box center [327, 278] width 39 height 13
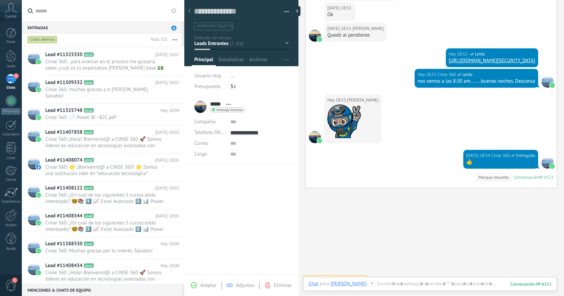
scroll to position [0, 0]
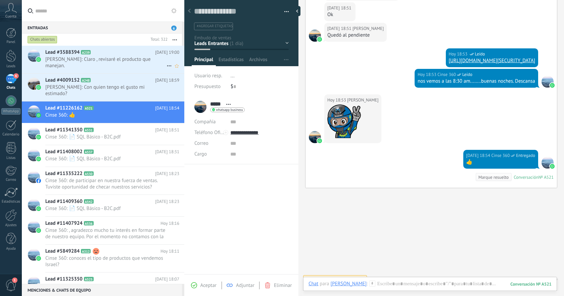
click at [107, 58] on span "Jaaziel: Claro , revisaré el producto que manejan." at bounding box center [105, 62] width 121 height 13
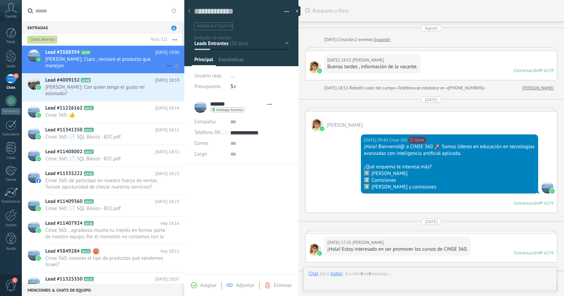
type textarea "**********"
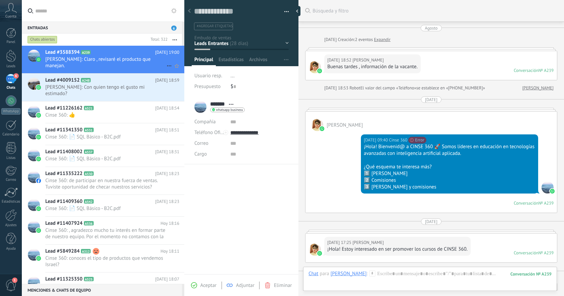
scroll to position [859, 0]
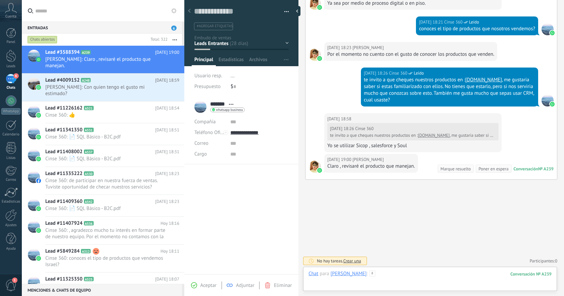
click at [426, 272] on div at bounding box center [429, 280] width 243 height 20
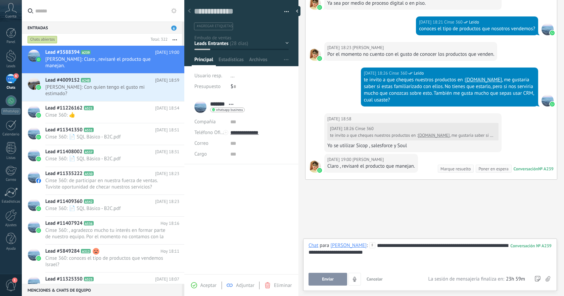
click at [340, 279] on button "Enviar" at bounding box center [327, 278] width 39 height 13
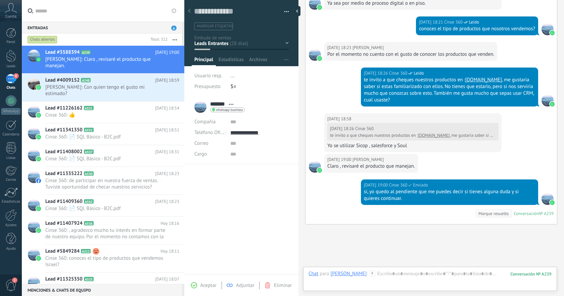
scroll to position [903, 0]
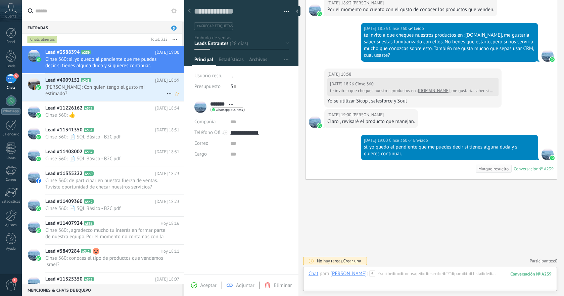
click at [138, 84] on div "Lead #4009152 A248 Hoy 18:59 RobertVargas: Con quien tengo el gusto mi estimado?" at bounding box center [114, 87] width 139 height 28
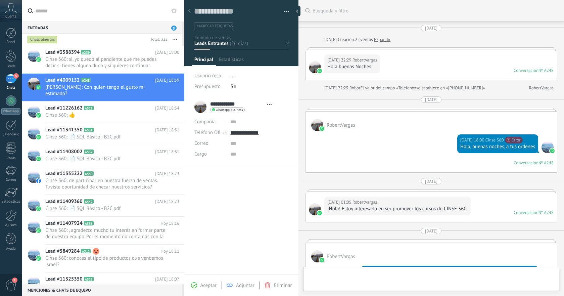
type textarea "**********"
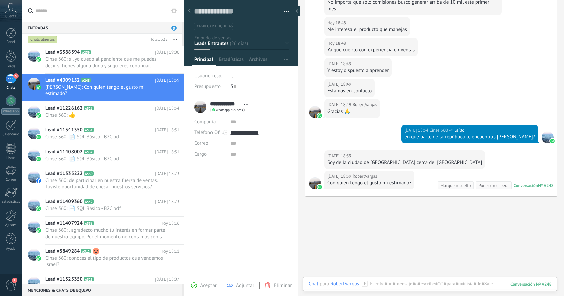
scroll to position [680, 0]
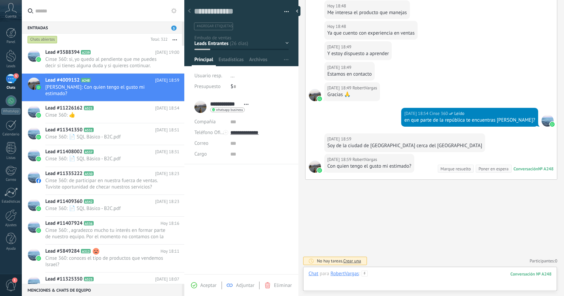
click at [424, 275] on div at bounding box center [429, 280] width 243 height 20
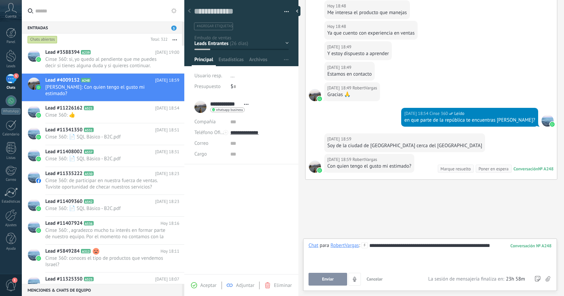
click at [329, 280] on span "Enviar" at bounding box center [328, 278] width 12 height 5
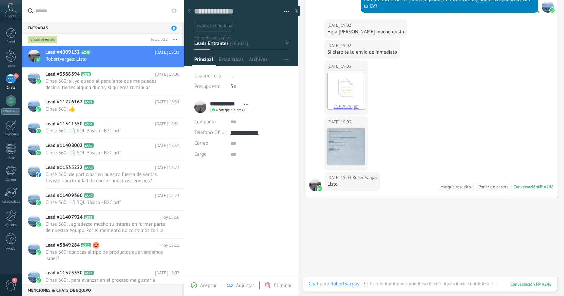
scroll to position [873, 0]
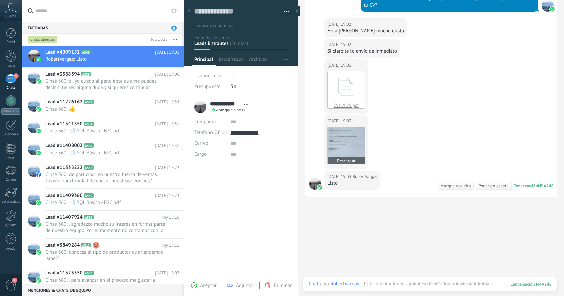
click at [351, 127] on img at bounding box center [345, 145] width 37 height 37
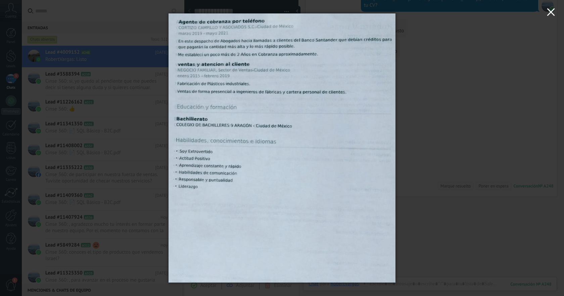
click at [551, 14] on icon "button" at bounding box center [551, 12] width 8 height 8
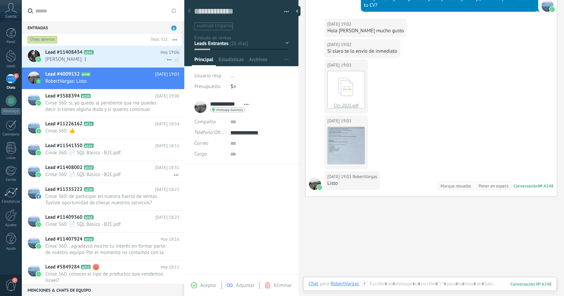
click at [109, 59] on span "Cesar Tentle: 1" at bounding box center [105, 59] width 121 height 6
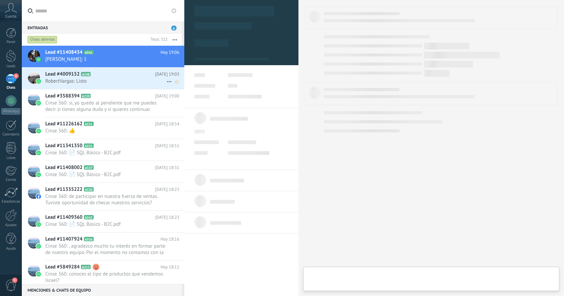
type textarea "**********"
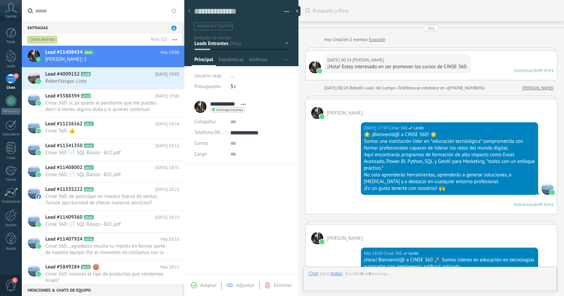
scroll to position [160, 0]
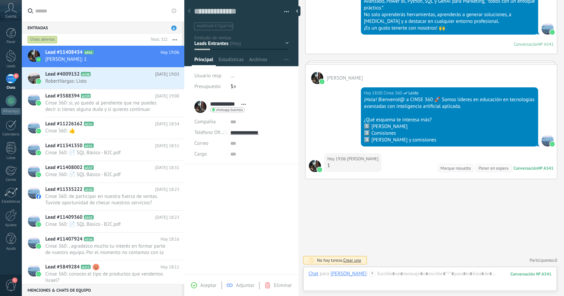
click at [413, 270] on div "Chat Correo Nota Tarea Chat para Cesar Tentle : 541 Enviar Cancelar Rastrear cl…" at bounding box center [430, 278] width 254 height 24
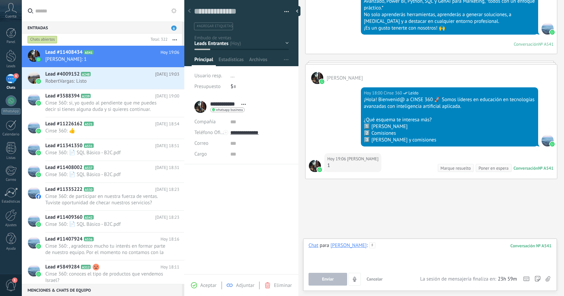
click at [402, 246] on div at bounding box center [429, 254] width 243 height 25
paste div
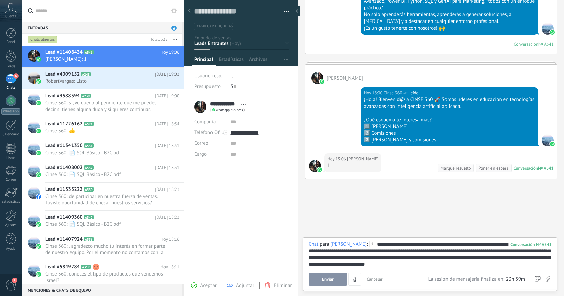
click at [328, 279] on span "Enviar" at bounding box center [328, 278] width 12 height 5
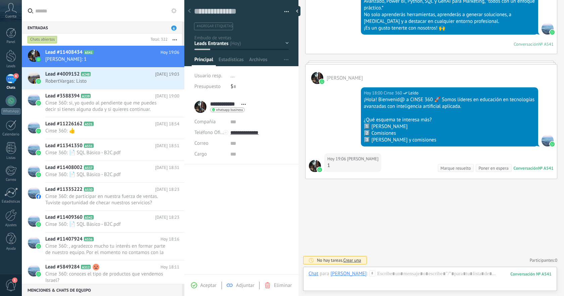
scroll to position [225, 0]
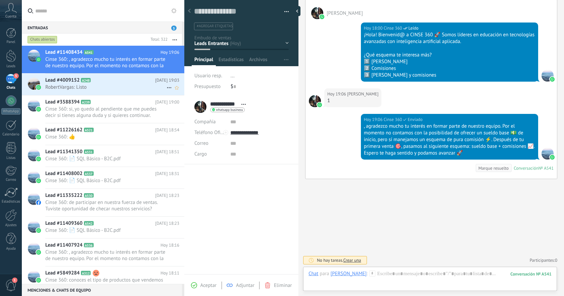
click at [114, 90] on span "RobertVargas: Listo" at bounding box center [105, 87] width 121 height 6
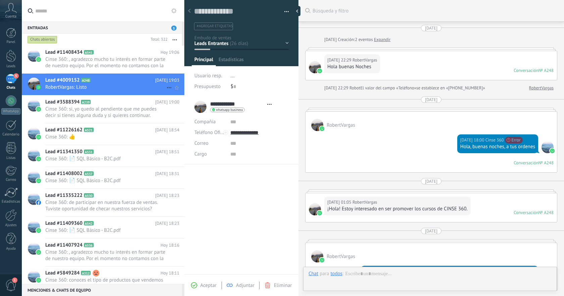
type textarea "**********"
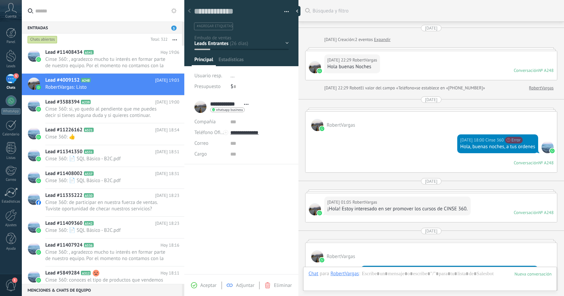
scroll to position [783, 0]
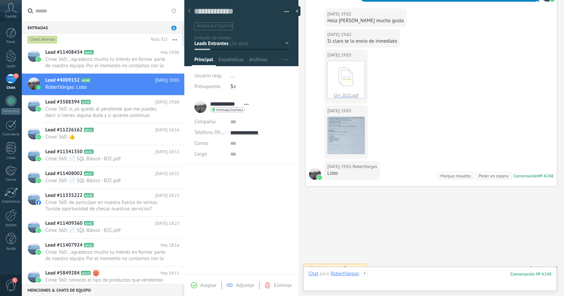
click at [417, 271] on div at bounding box center [429, 280] width 243 height 20
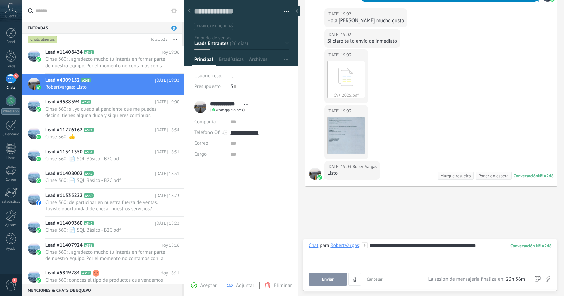
click at [337, 279] on button "Enviar" at bounding box center [327, 278] width 39 height 13
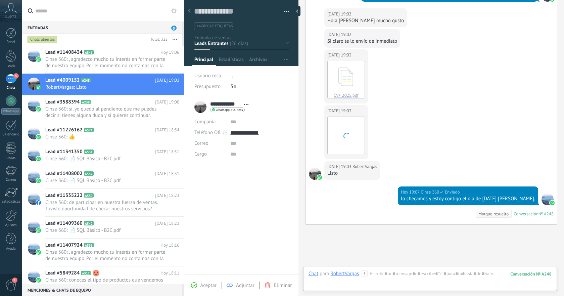
scroll to position [821, 0]
